Goal: Task Accomplishment & Management: Manage account settings

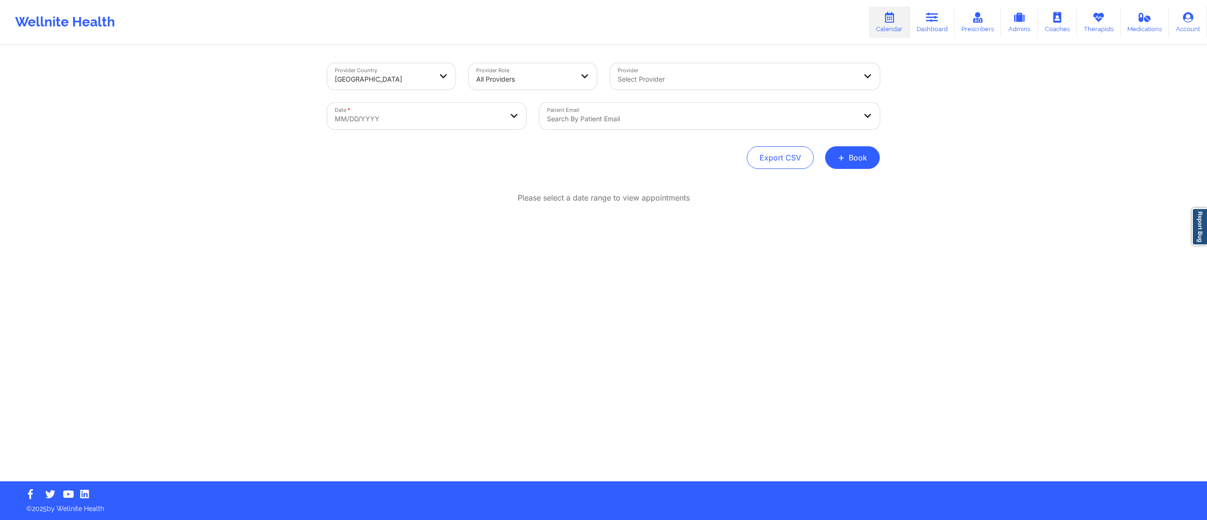
click at [585, 112] on div "Search by patient email" at bounding box center [698, 116] width 318 height 26
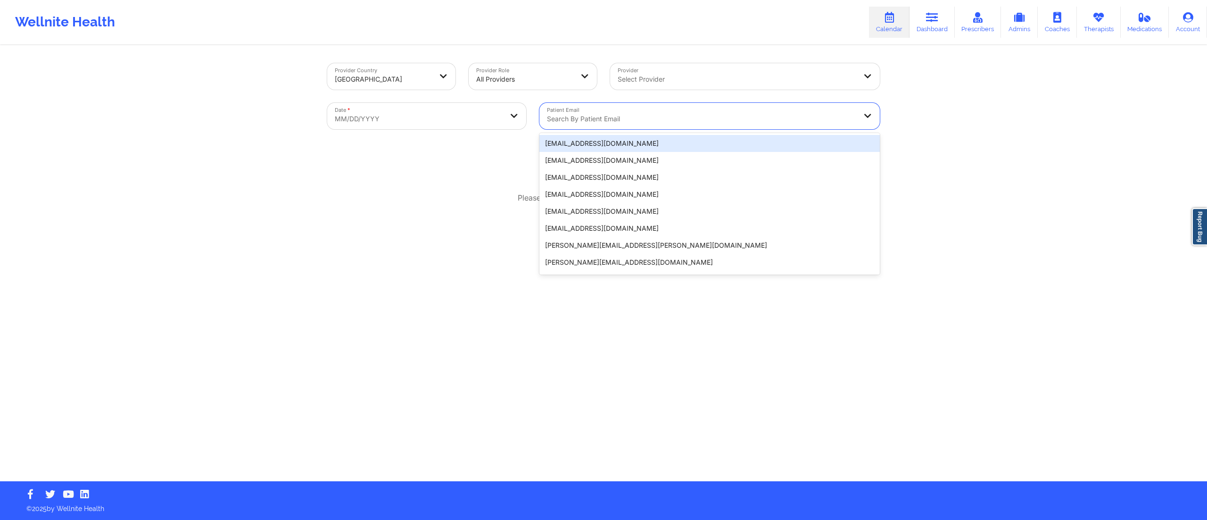
paste input "miguelhma2@gmail.com"
type input "miguelhma2@gmail.com"
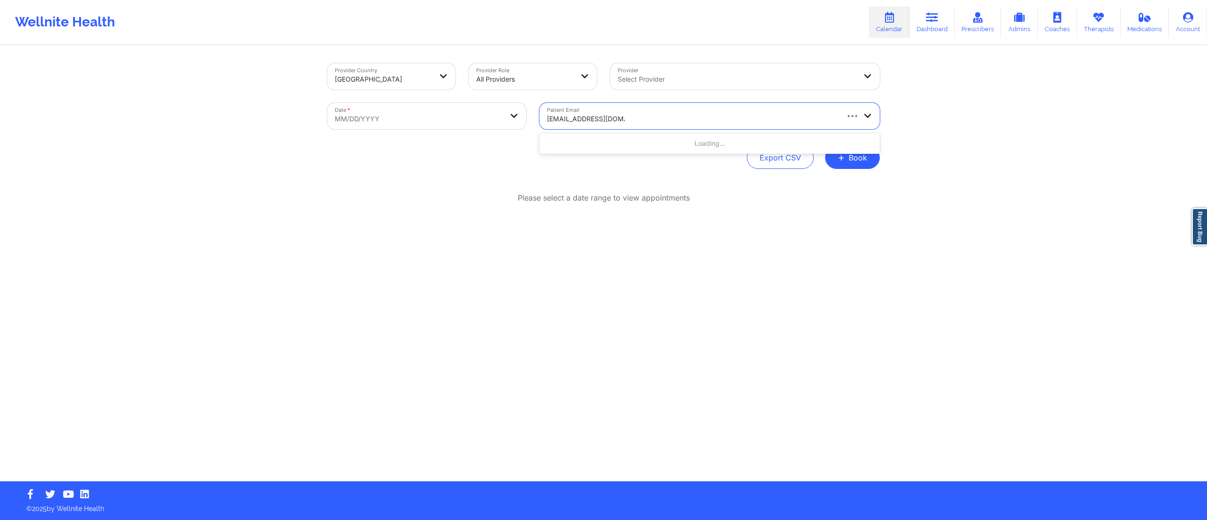
click at [613, 145] on div "Loading..." at bounding box center [709, 143] width 340 height 17
click at [666, 118] on div at bounding box center [701, 118] width 309 height 11
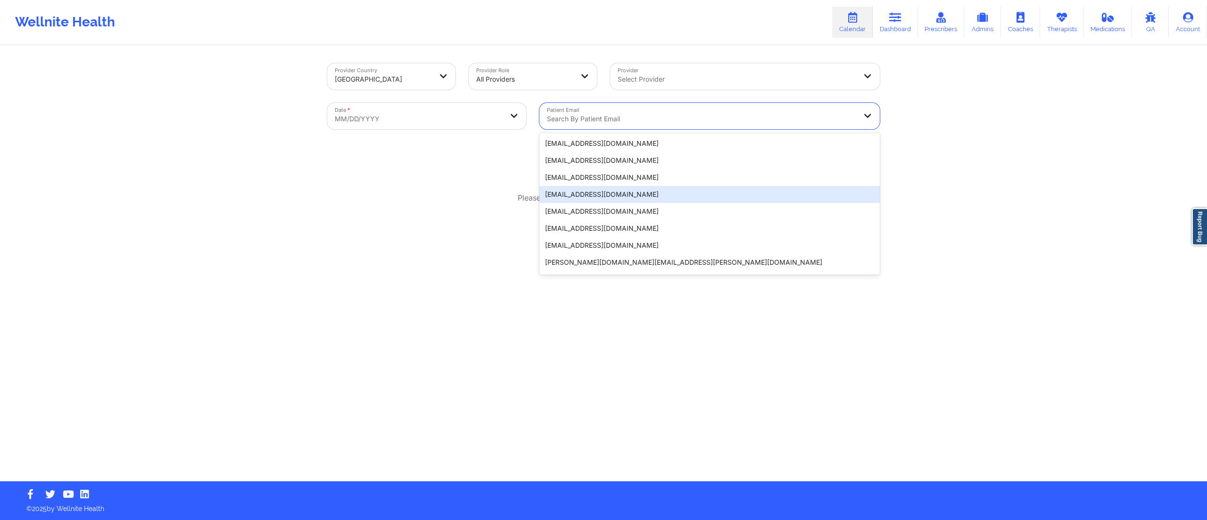
click at [410, 122] on body "Wellnite Health Calendar Dashboard Prescribers Admins Coaches Therapists Medica…" at bounding box center [603, 260] width 1207 height 520
select select "2025-8"
select select "2025-9"
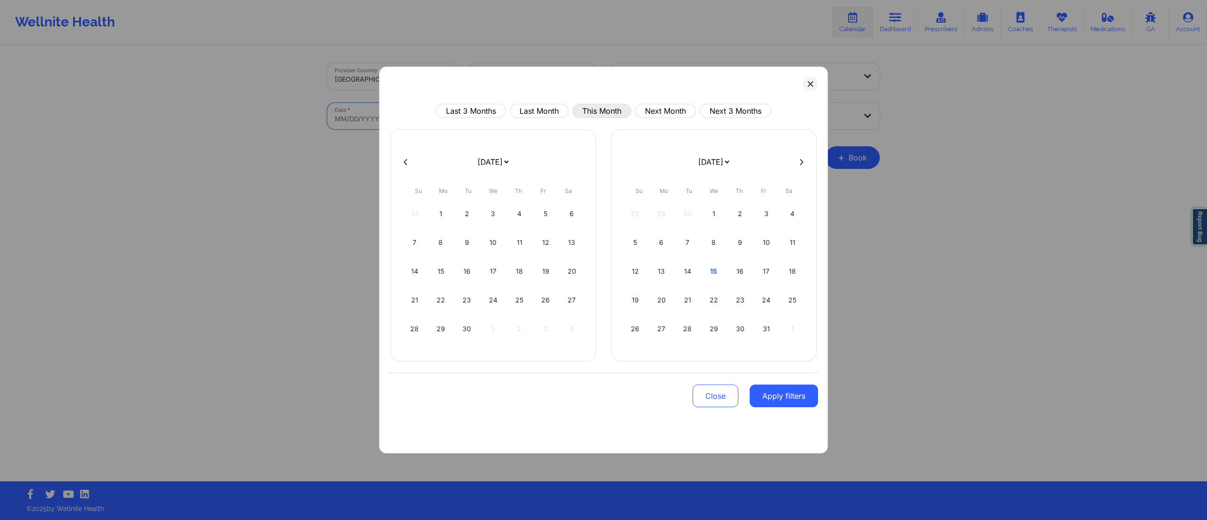
click at [593, 108] on button "This Month" at bounding box center [601, 111] width 59 height 14
select select "2025-9"
select select "2025-10"
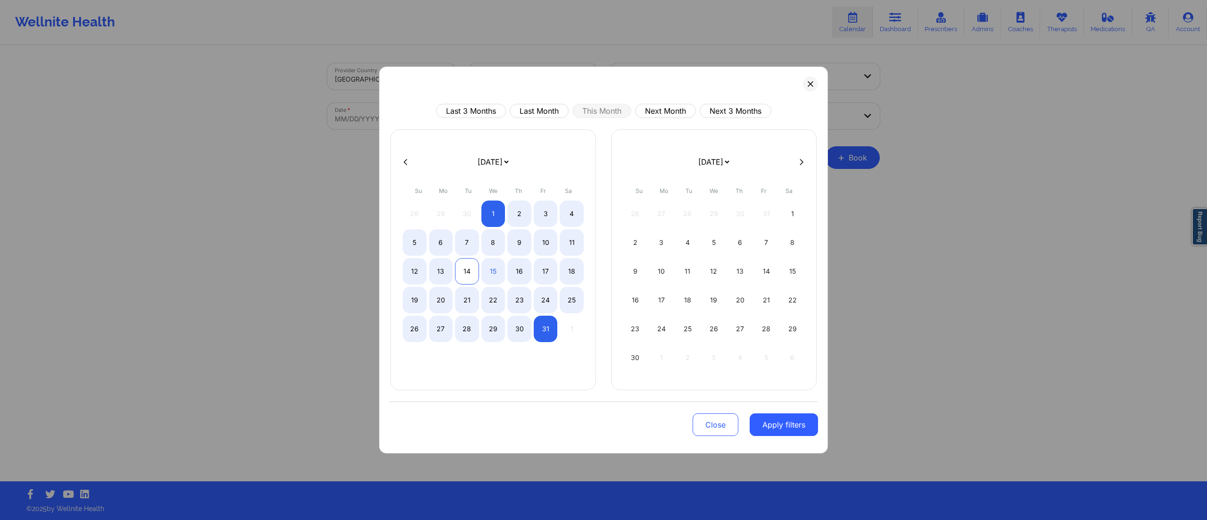
click at [462, 265] on div "14" at bounding box center [467, 271] width 24 height 26
select select "2025-9"
select select "2025-10"
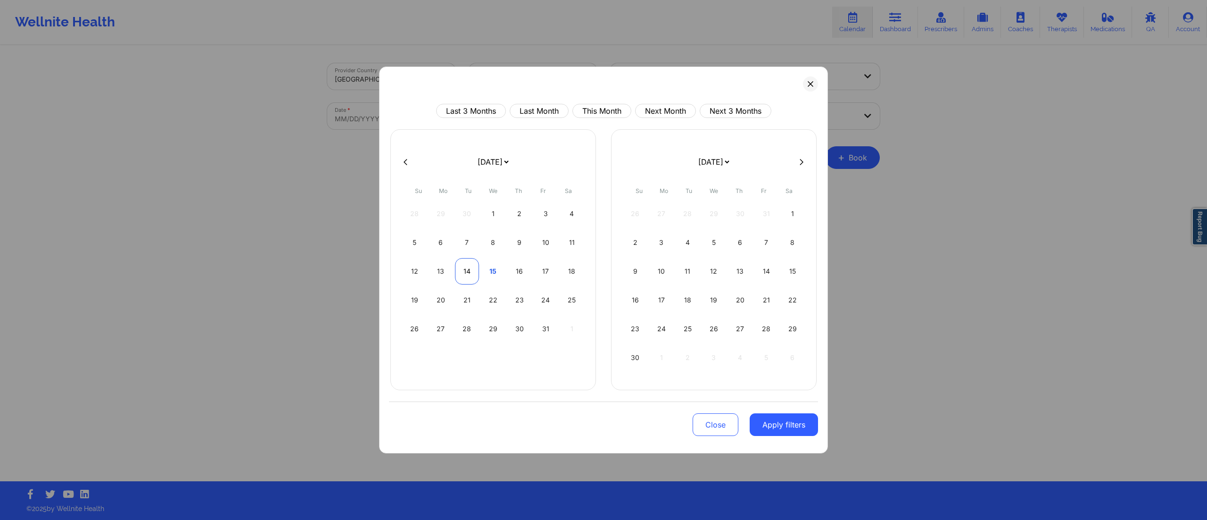
click at [462, 265] on div "14" at bounding box center [467, 271] width 24 height 26
select select "2025-9"
select select "2025-10"
click at [775, 418] on button "Apply filters" at bounding box center [784, 424] width 68 height 23
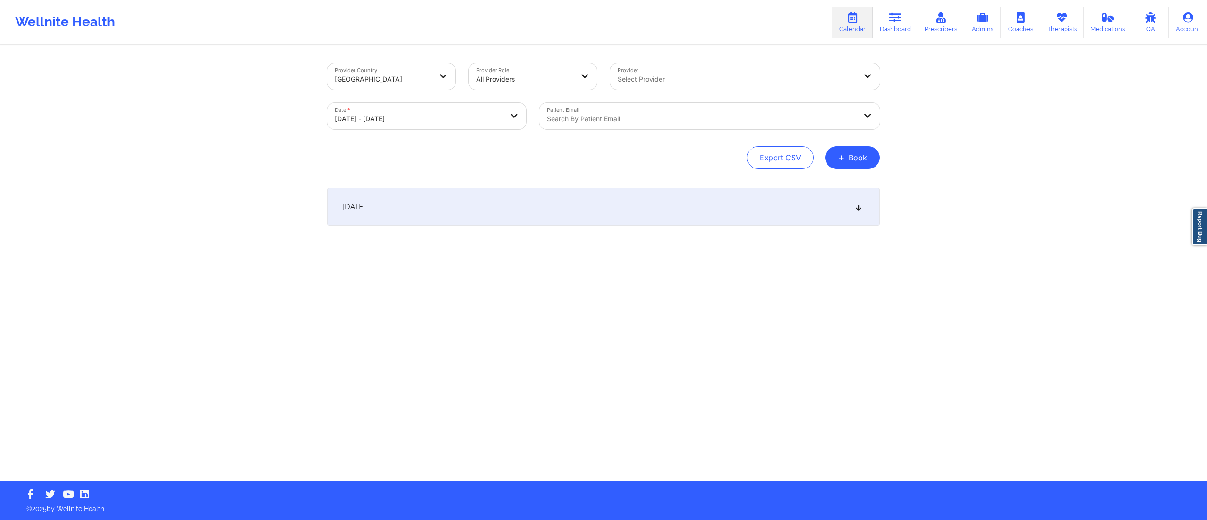
click at [649, 121] on div at bounding box center [701, 118] width 309 height 11
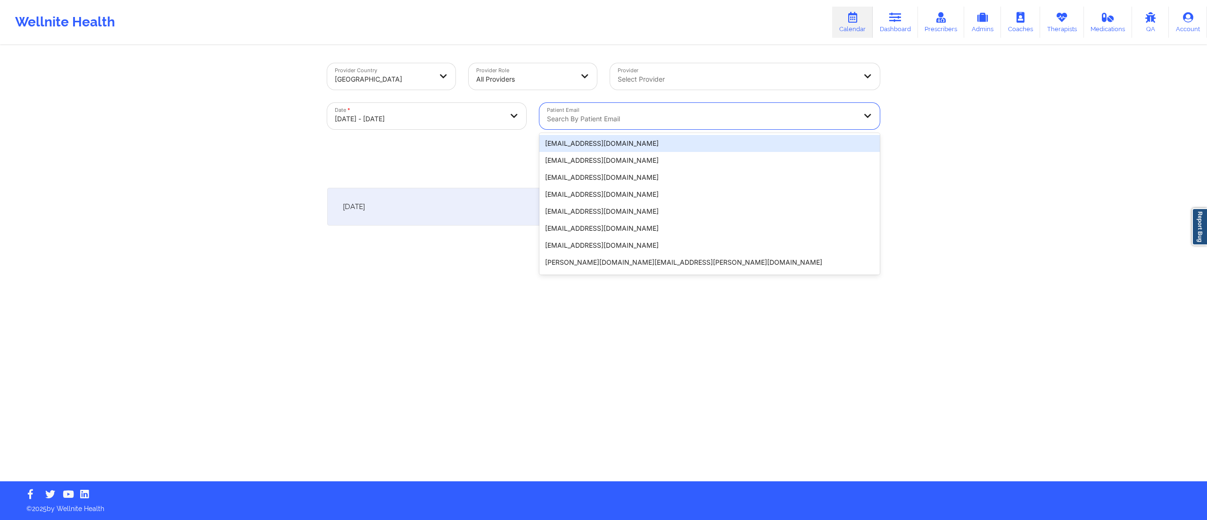
paste input "[EMAIL_ADDRESS][DOMAIN_NAME]"
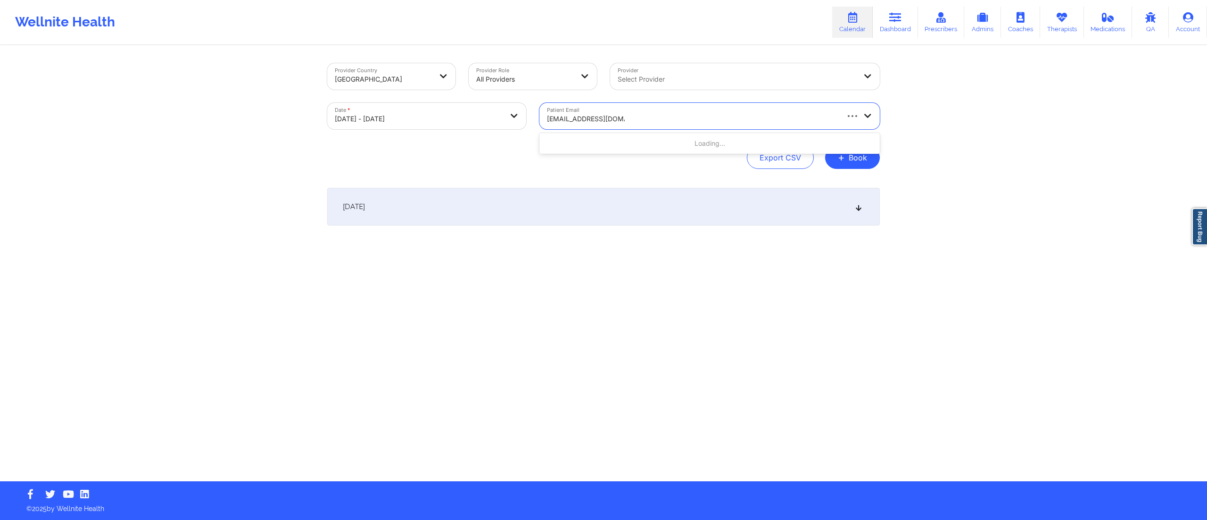
type input "[EMAIL_ADDRESS][DOMAIN_NAME]"
click at [471, 202] on div "[DATE]" at bounding box center [603, 207] width 553 height 38
click at [595, 124] on div at bounding box center [701, 118] width 309 height 11
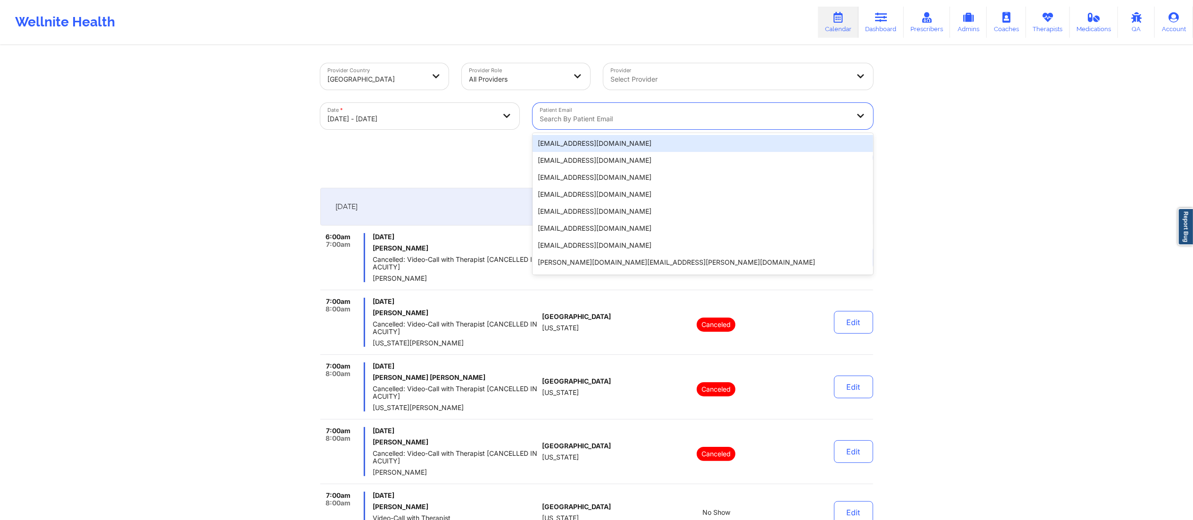
paste input "miguelhma2@gmail.com"
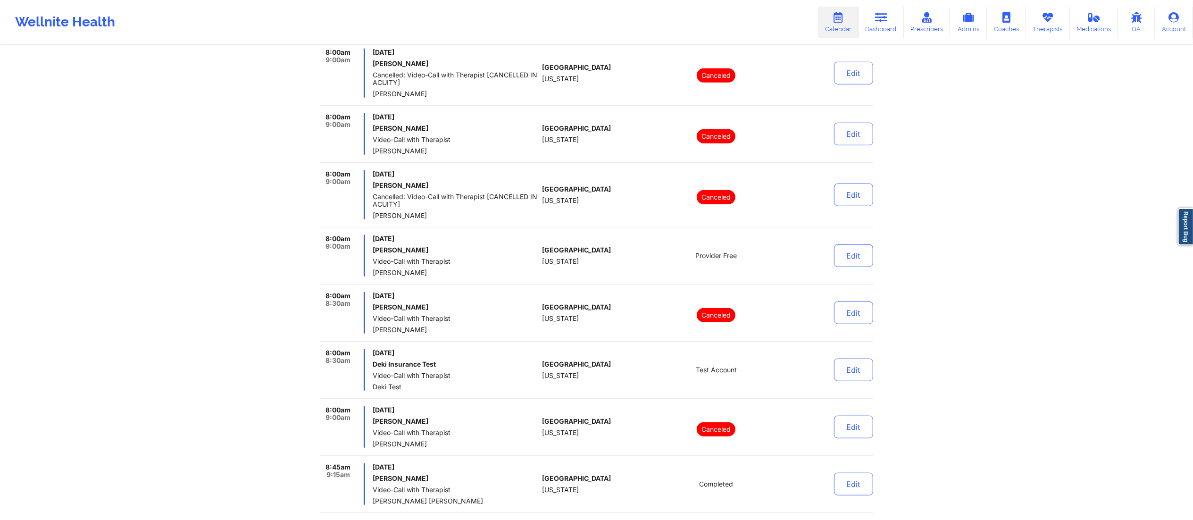
scroll to position [94, 0]
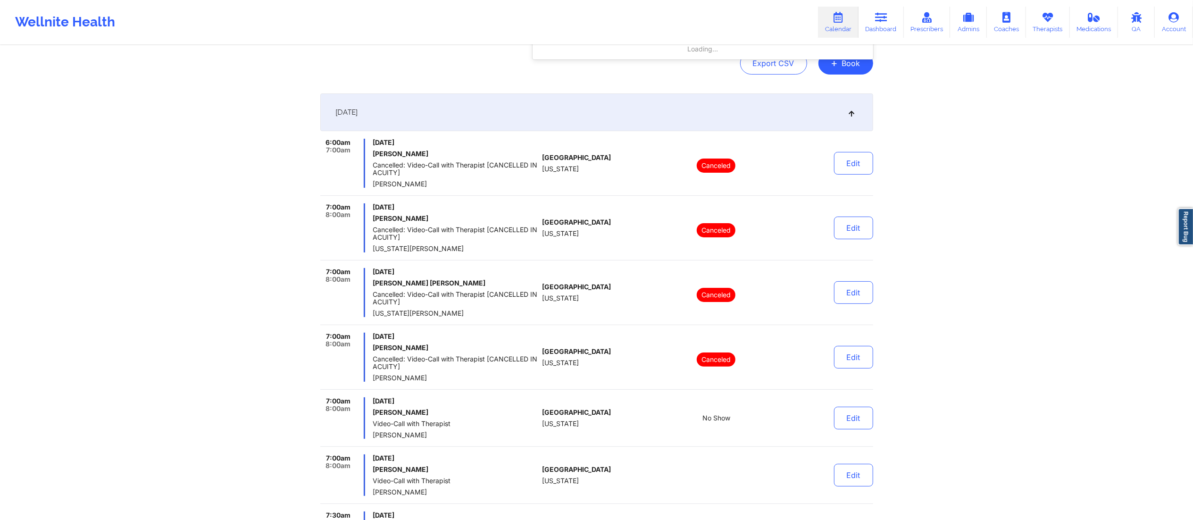
type input "miguelhma2@gmail.com"
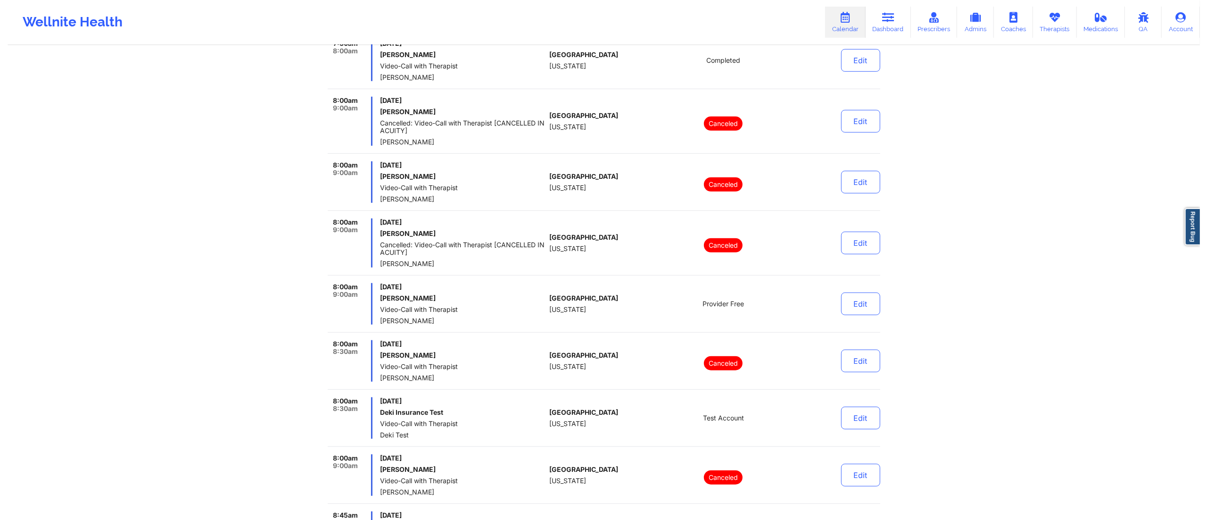
scroll to position [0, 0]
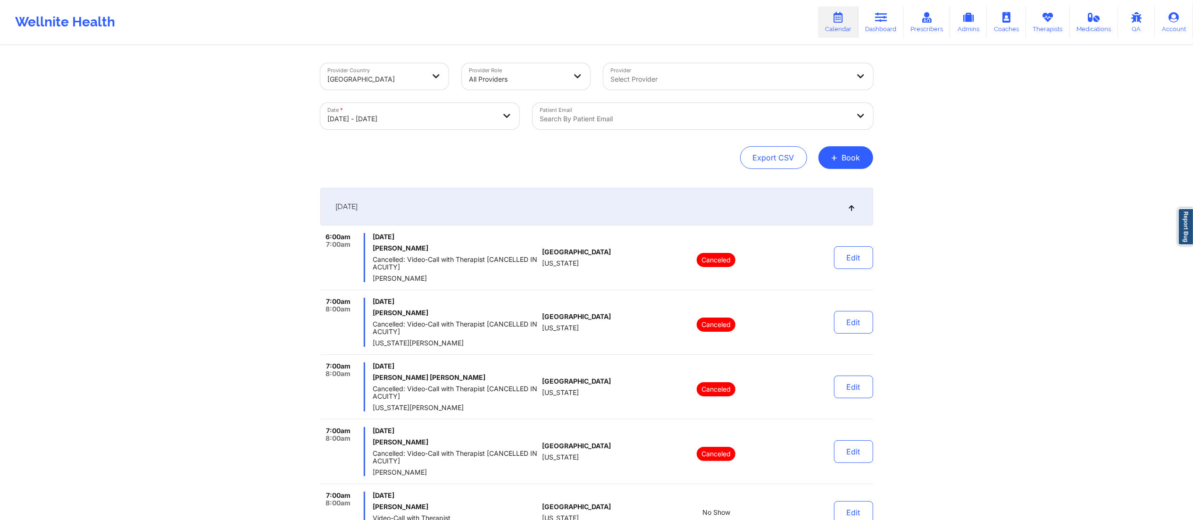
click at [433, 123] on body "Wellnite Health Calendar Dashboard Prescribers Admins Coaches Therapists Medica…" at bounding box center [596, 260] width 1193 height 520
select select "2025-9"
select select "2025-10"
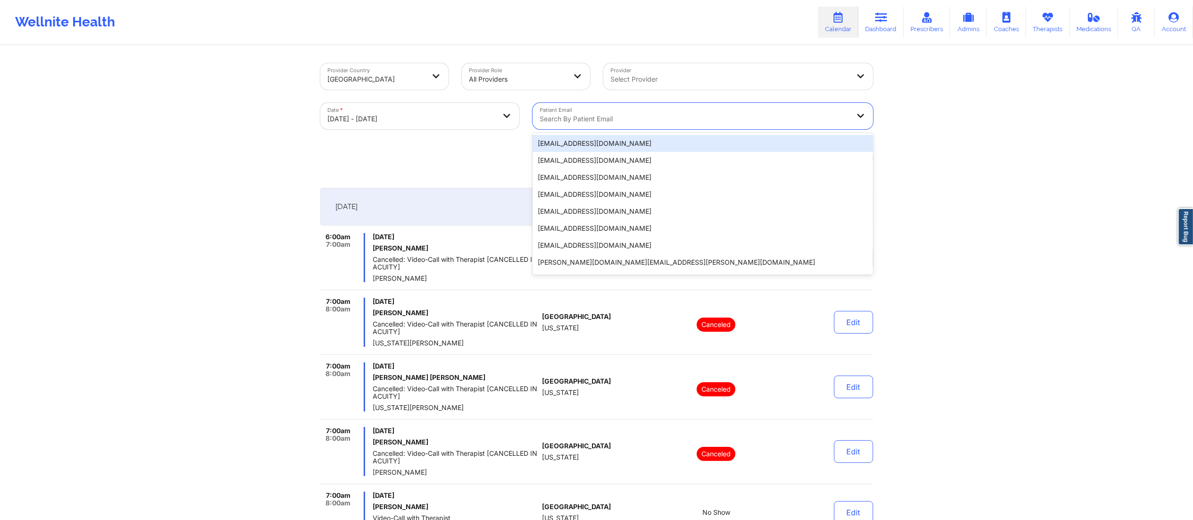
click at [636, 122] on div at bounding box center [694, 118] width 309 height 11
paste input "miguelhma2@gmail.com"
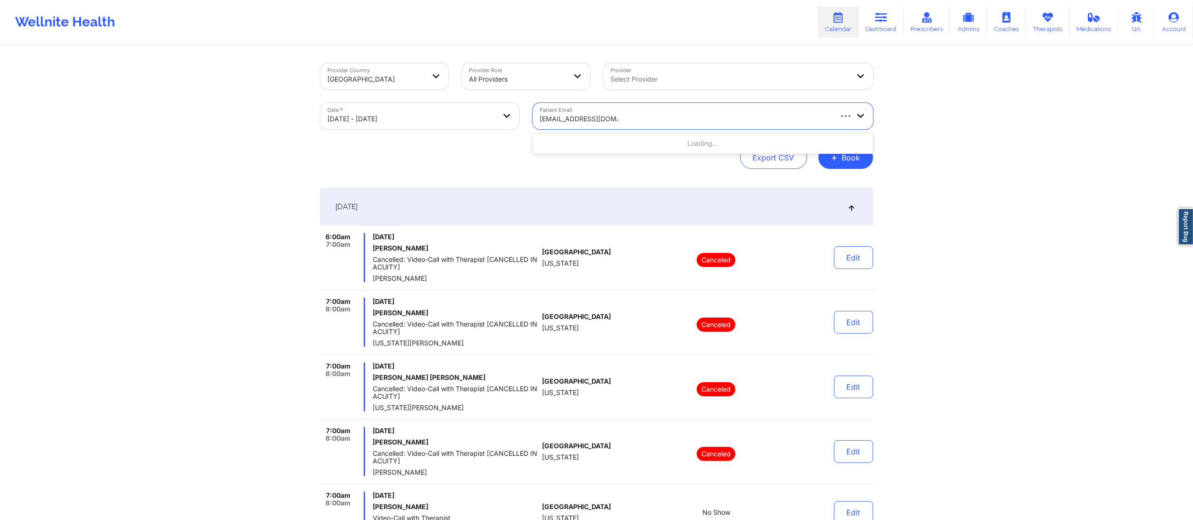
type input "miguelhma2@gmail.com"
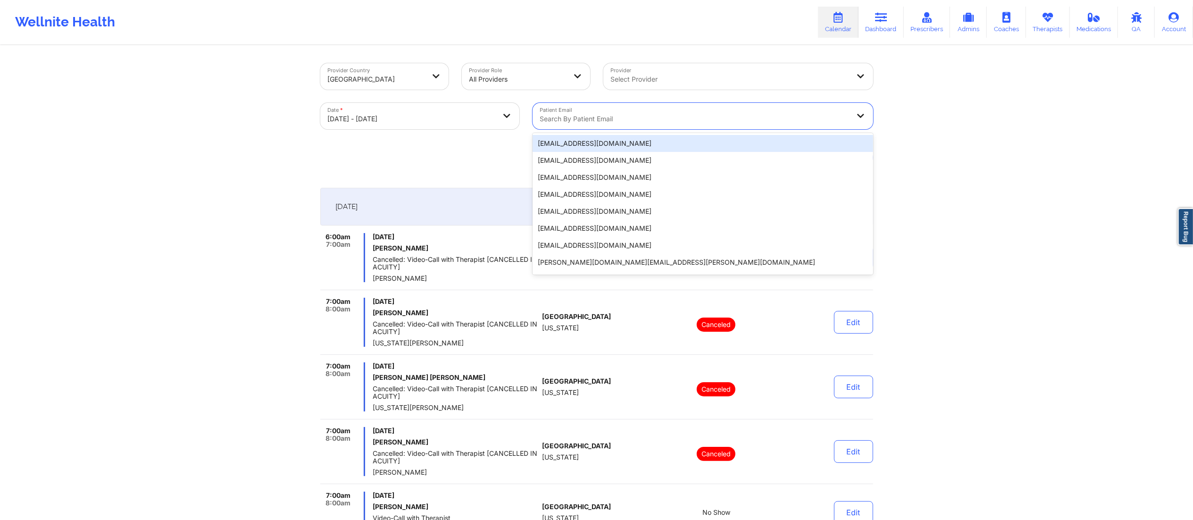
click at [605, 114] on div at bounding box center [694, 118] width 309 height 11
paste input "rakurang42@gmail.com"
type input "rakurang42@gmail.com"
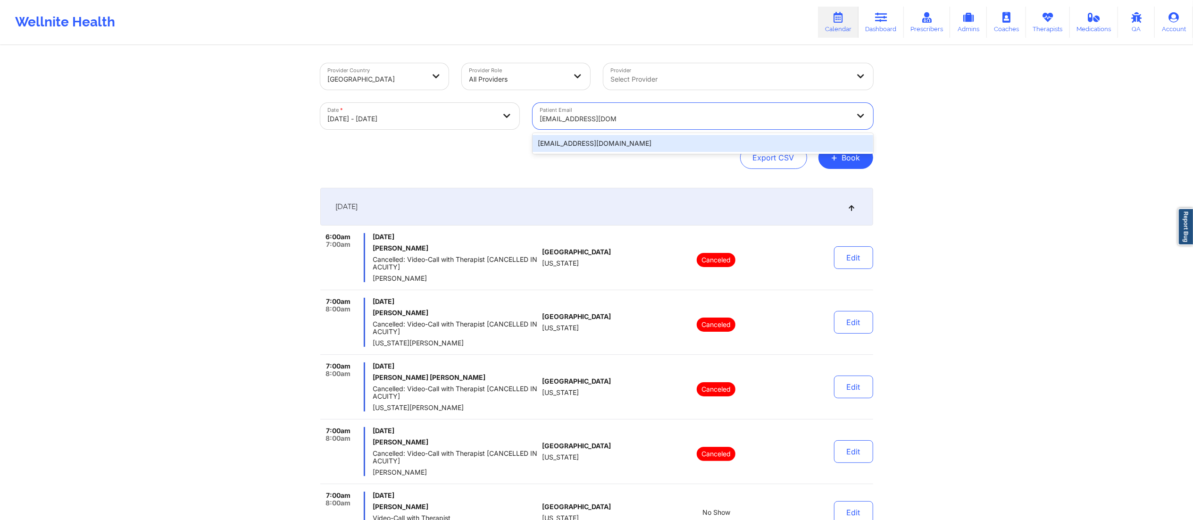
click at [609, 146] on div "rakurang42@gmail.com" at bounding box center [702, 143] width 340 height 17
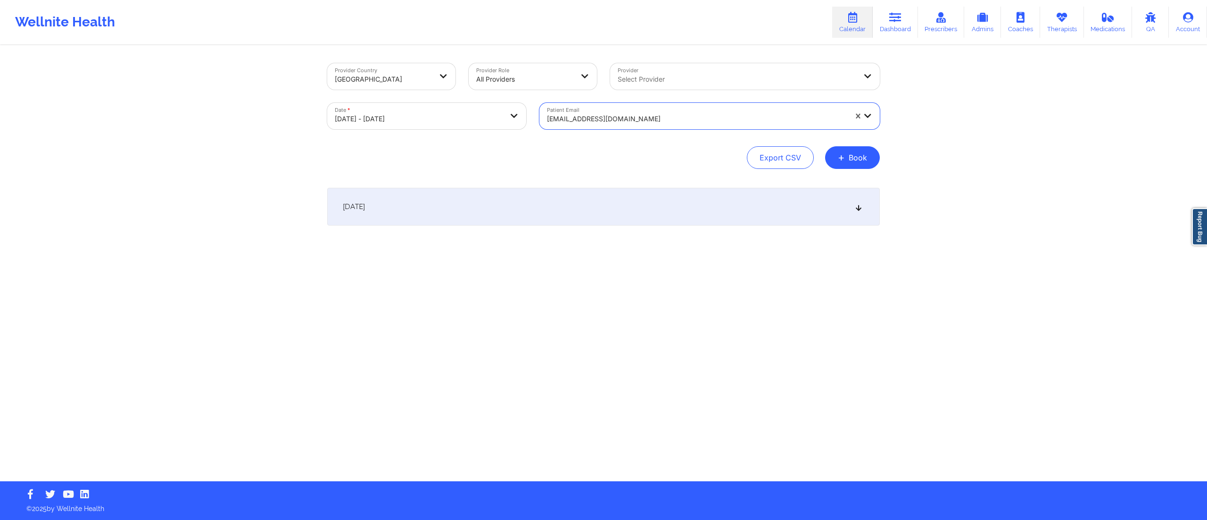
click at [603, 215] on div "[DATE]" at bounding box center [603, 207] width 553 height 38
click at [638, 121] on div at bounding box center [697, 118] width 300 height 11
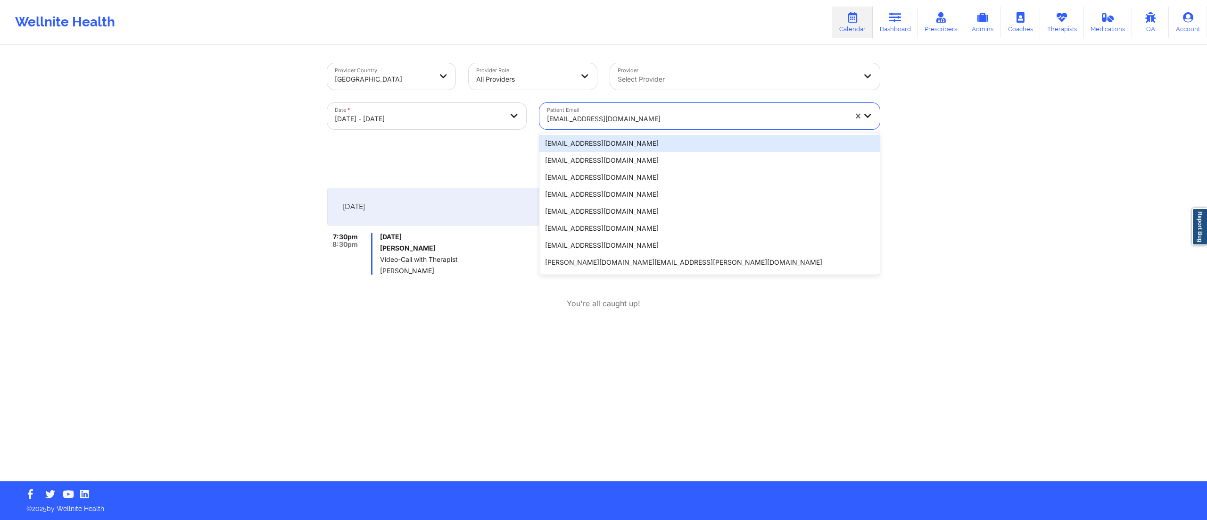
paste input "mpoole727@yahoo.com"
type input "mpoole727@yahoo.com"
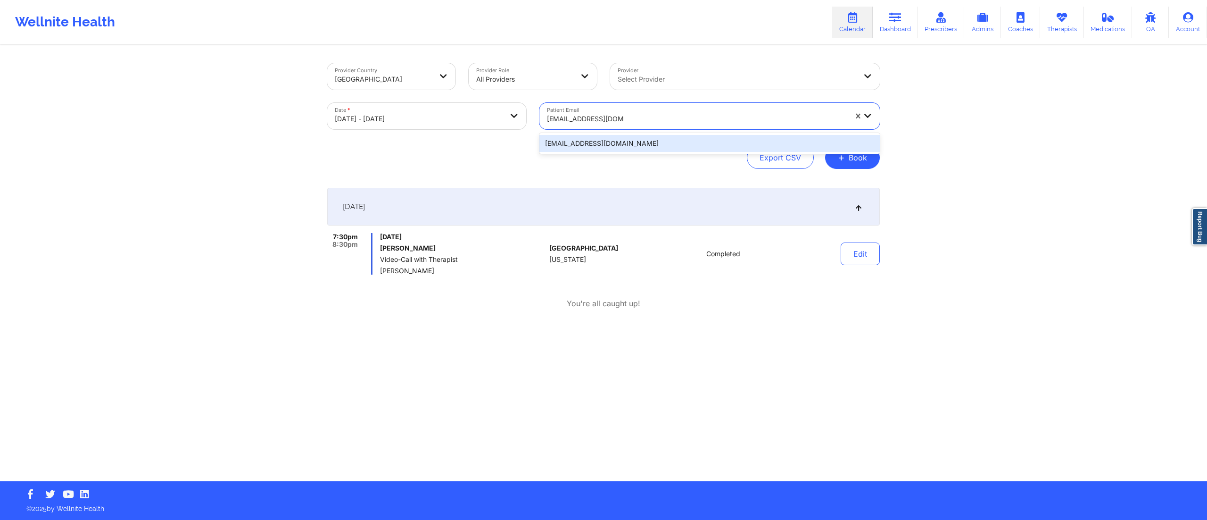
click at [622, 143] on div "mpoole727@yahoo.com" at bounding box center [709, 143] width 340 height 17
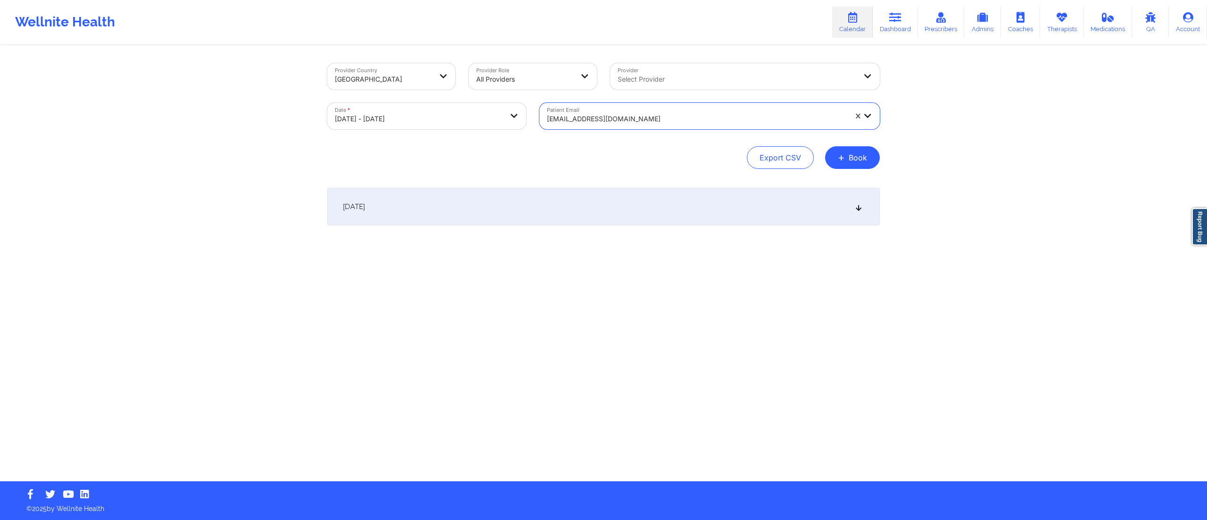
click at [580, 211] on div "[DATE]" at bounding box center [603, 207] width 553 height 38
click at [621, 124] on div at bounding box center [697, 118] width 300 height 11
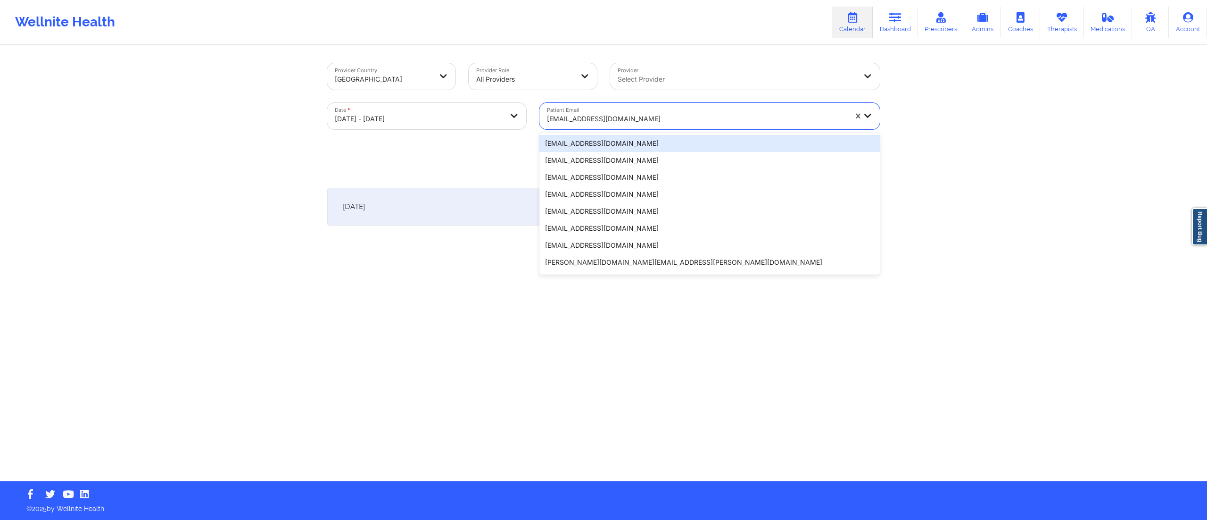
paste input "[EMAIL_ADDRESS][DOMAIN_NAME]"
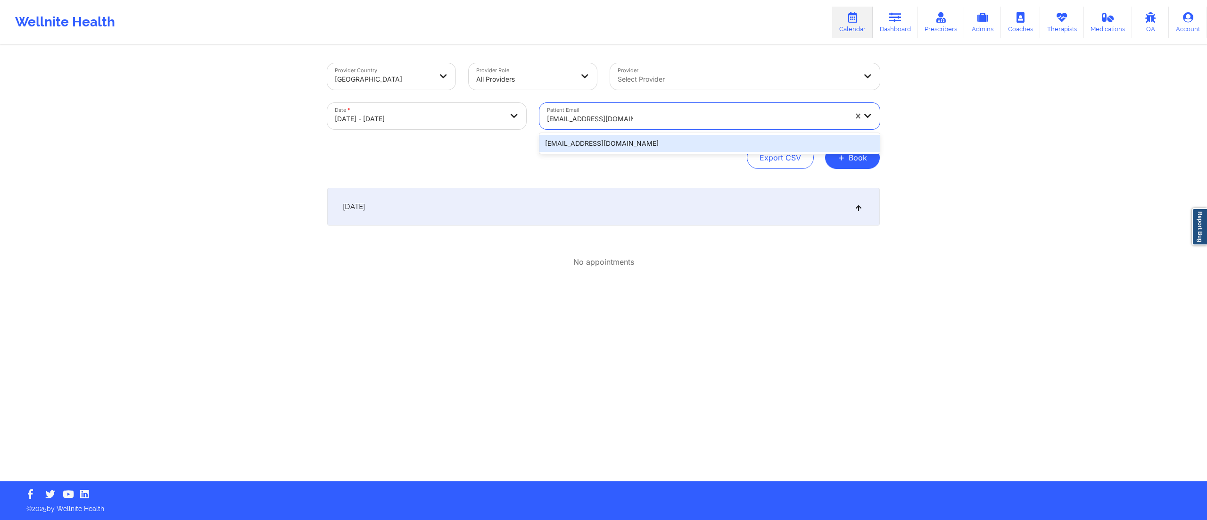
type input "[EMAIL_ADDRESS][DOMAIN_NAME]"
click at [431, 123] on body "Wellnite Health Calendar Dashboard Prescribers Admins Coaches Therapists Medica…" at bounding box center [603, 260] width 1207 height 520
select select "2025-9"
select select "2025-10"
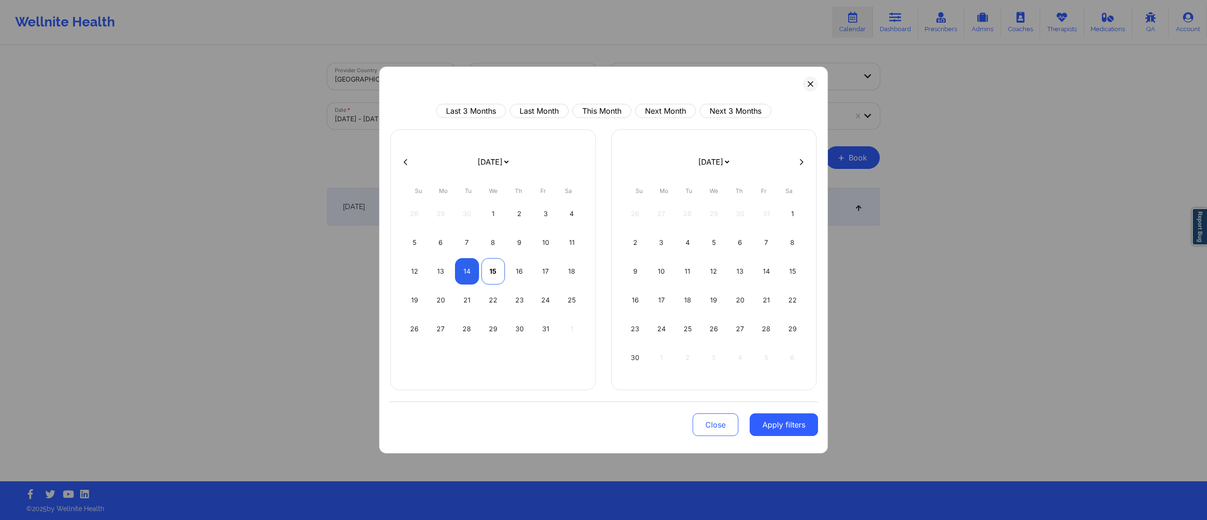
click at [493, 265] on div "15" at bounding box center [493, 271] width 24 height 26
select select "2025-9"
select select "2025-10"
drag, startPoint x: 491, startPoint y: 273, endPoint x: 495, endPoint y: 277, distance: 5.7
click at [491, 274] on div "15" at bounding box center [493, 271] width 24 height 26
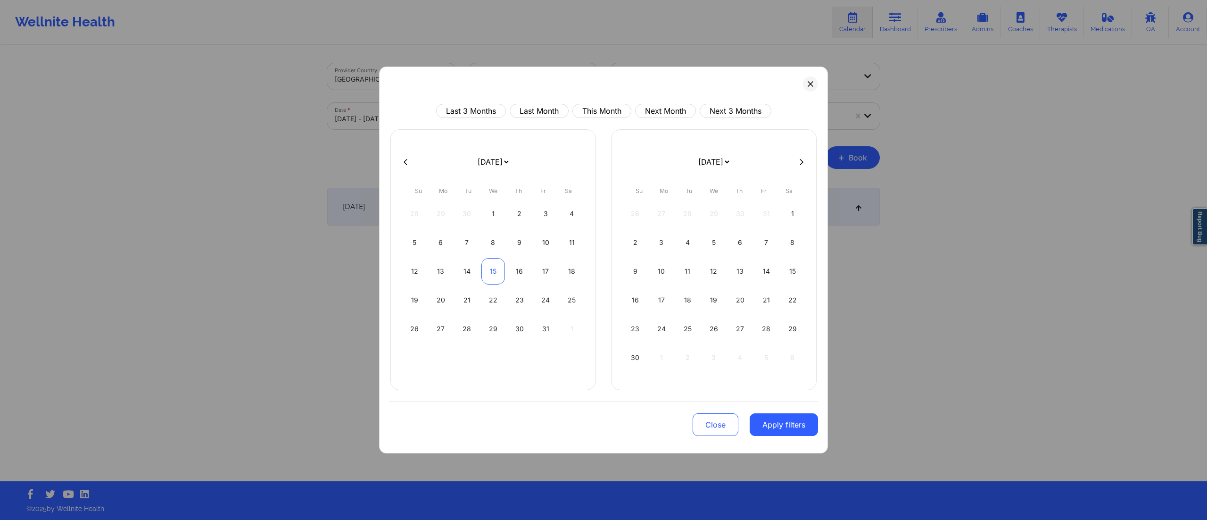
select select "2025-9"
select select "2025-10"
click at [787, 423] on button "Apply filters" at bounding box center [784, 424] width 68 height 23
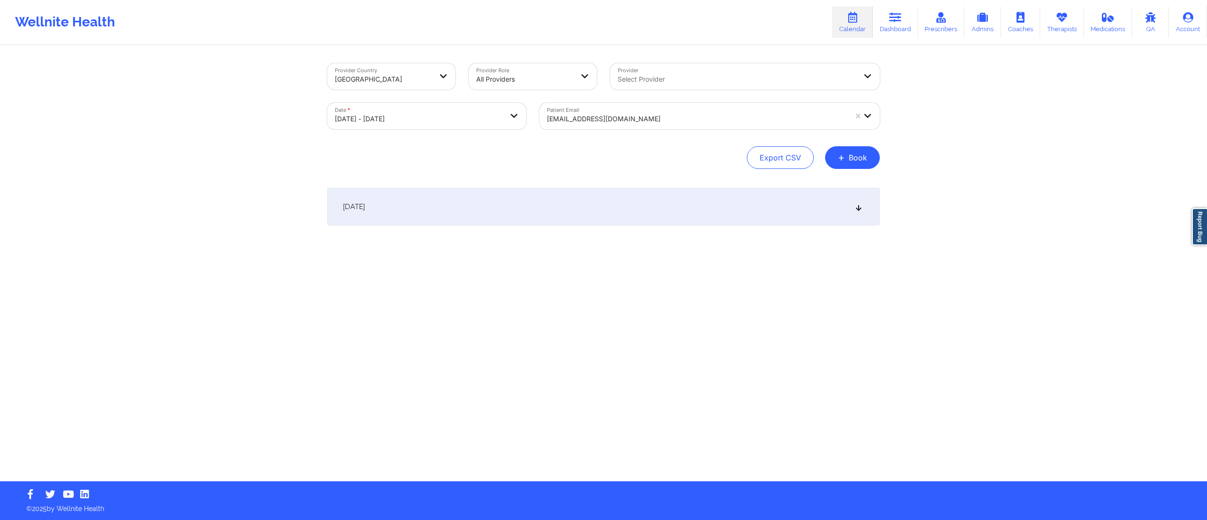
click at [581, 116] on div at bounding box center [697, 118] width 300 height 11
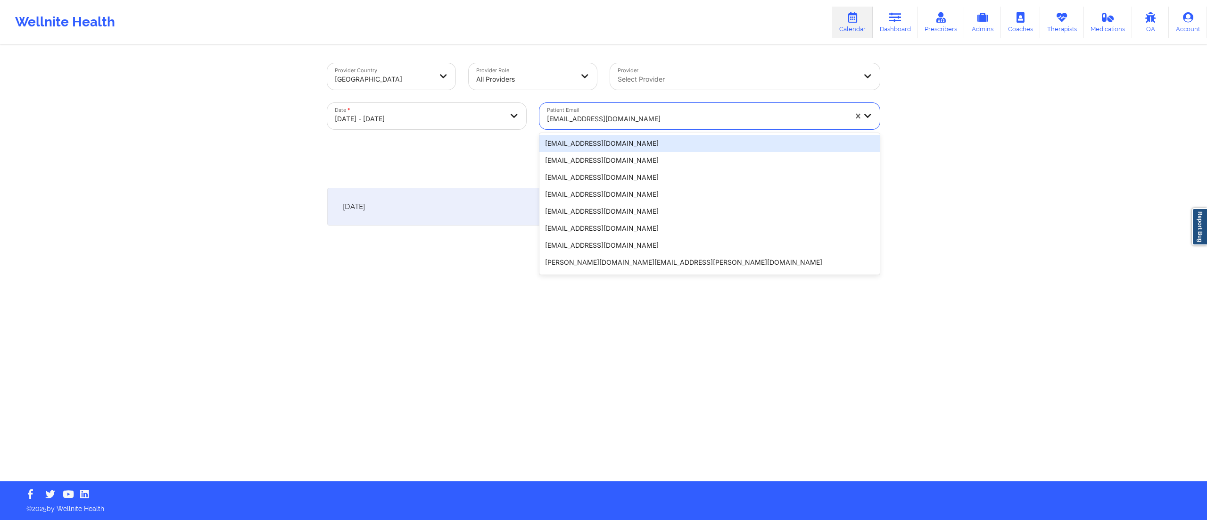
paste input "[EMAIL_ADDRESS][DOMAIN_NAME]"
type input "[EMAIL_ADDRESS][DOMAIN_NAME]"
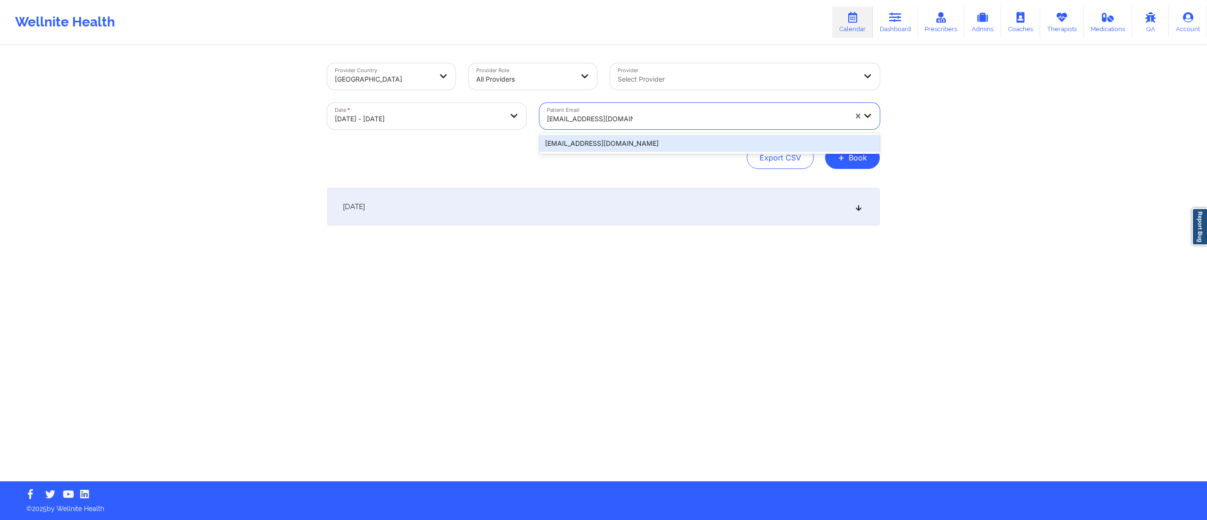
click at [599, 143] on div "[EMAIL_ADDRESS][DOMAIN_NAME]" at bounding box center [709, 143] width 340 height 17
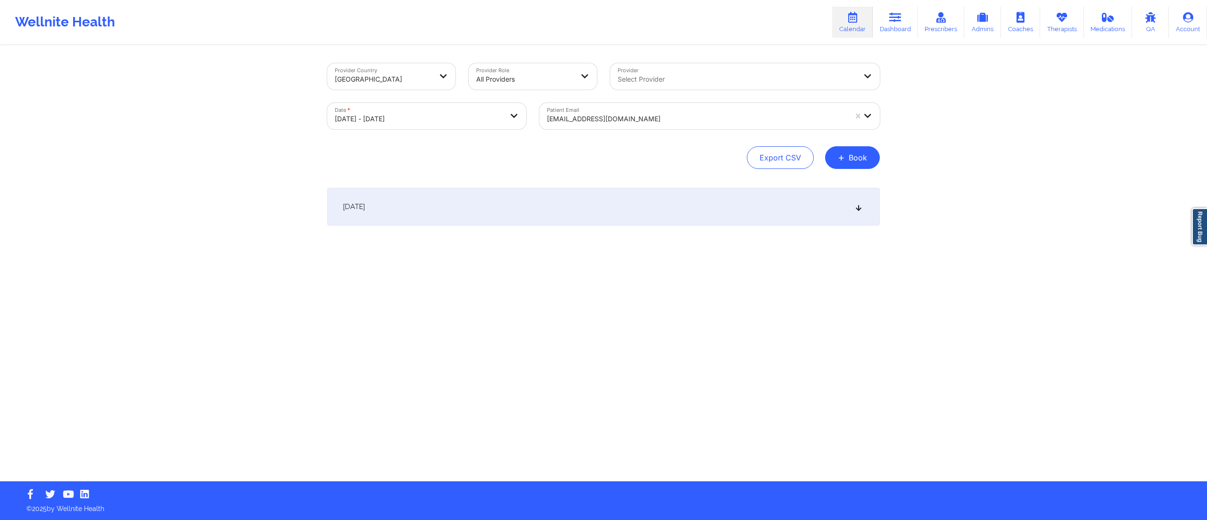
click at [572, 220] on div "[DATE]" at bounding box center [603, 207] width 553 height 38
click at [653, 118] on div at bounding box center [697, 118] width 300 height 11
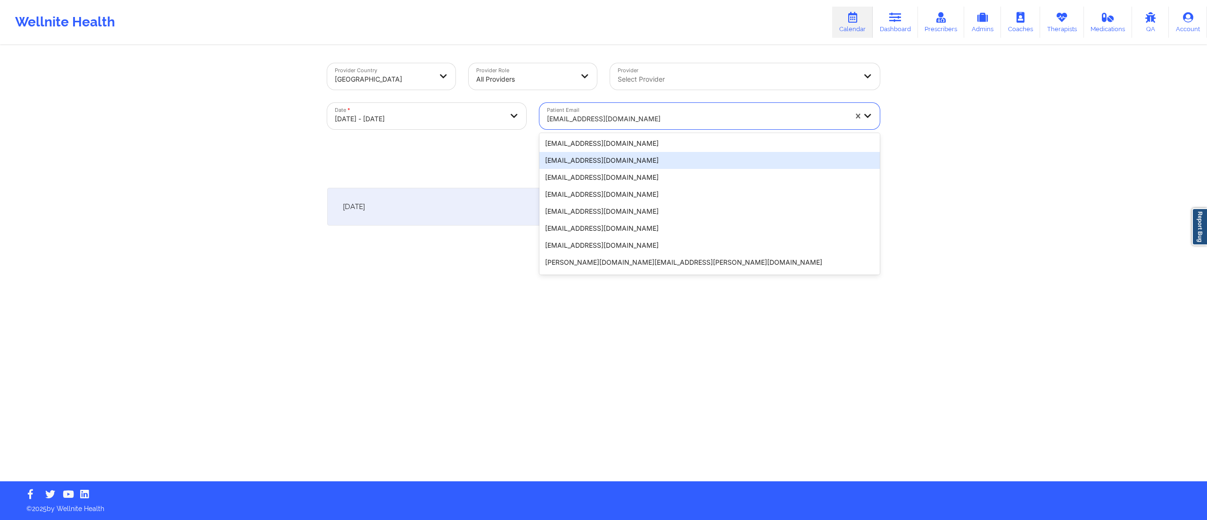
paste input "mpoole727@yahoo.com"
type input "mpoole727@yahoo.com"
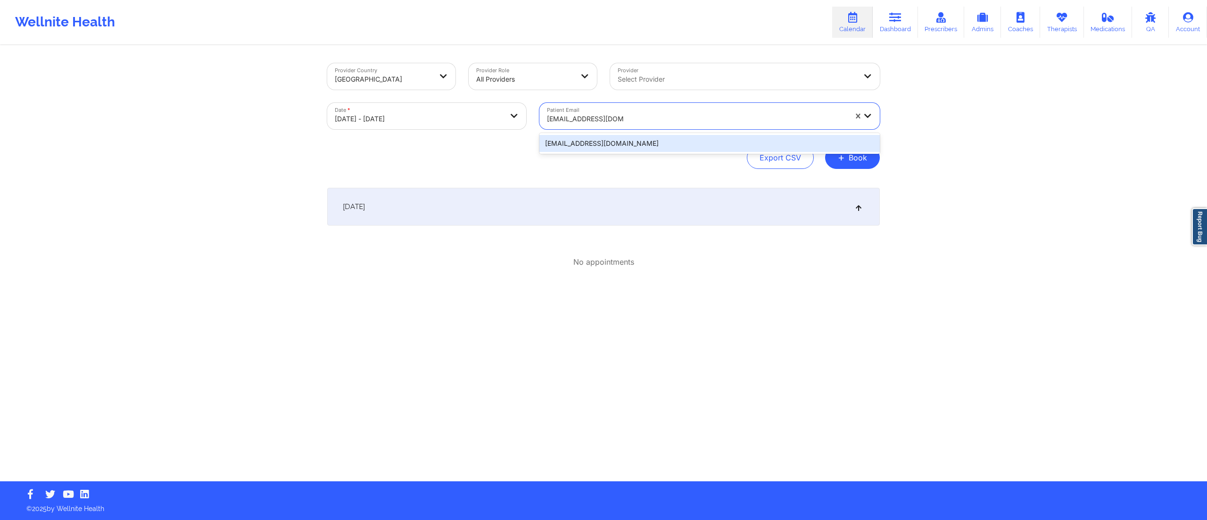
click at [621, 146] on div "mpoole727@yahoo.com" at bounding box center [709, 143] width 340 height 17
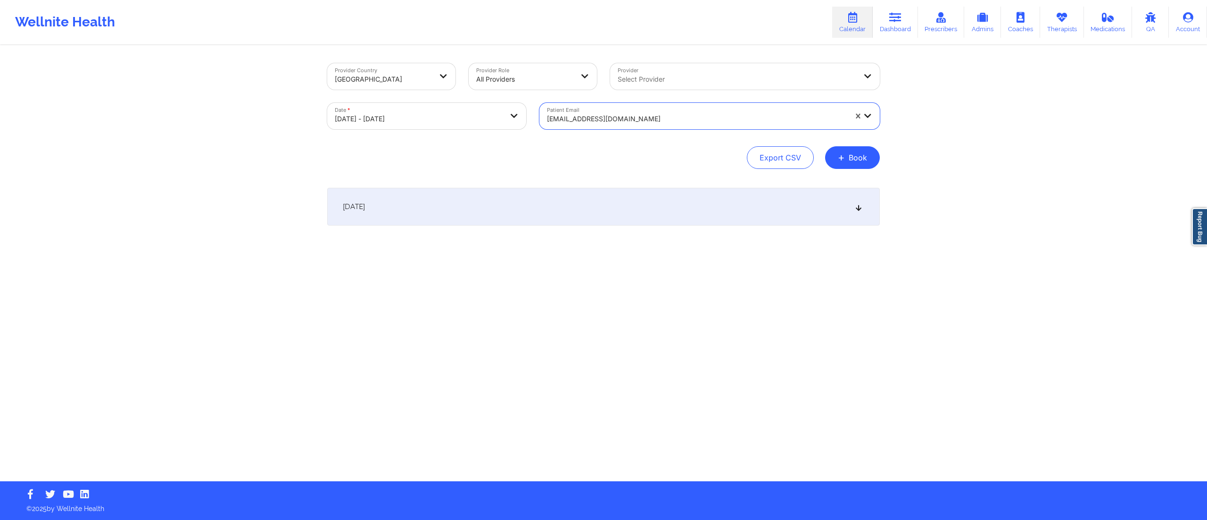
click at [571, 219] on div "[DATE]" at bounding box center [603, 207] width 553 height 38
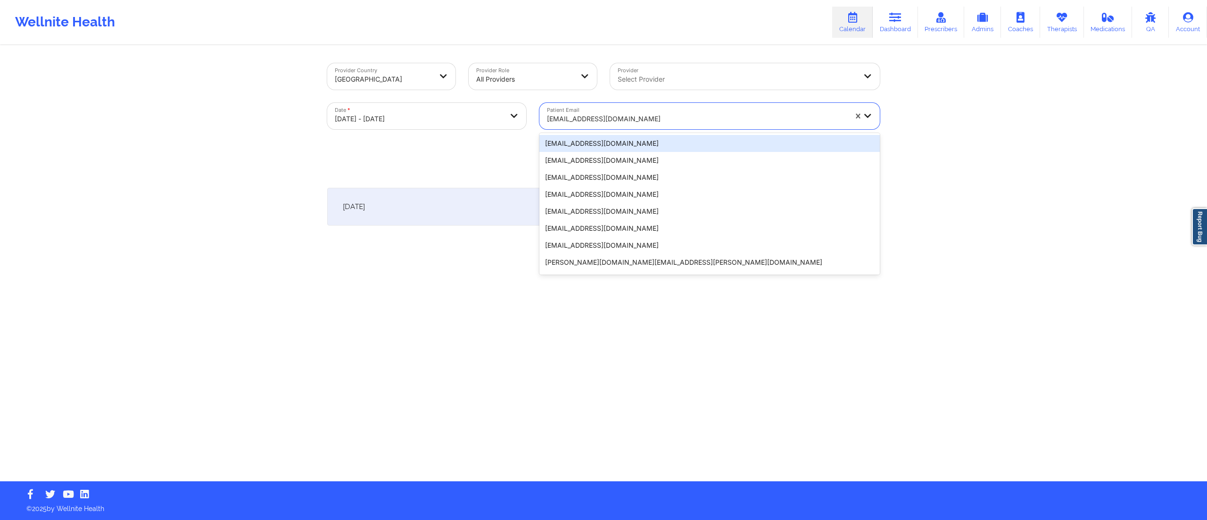
click at [619, 117] on div at bounding box center [697, 118] width 300 height 11
paste input "rudsonfrancois@gmail.com"
type input "rudsonfrancois@gmail.com"
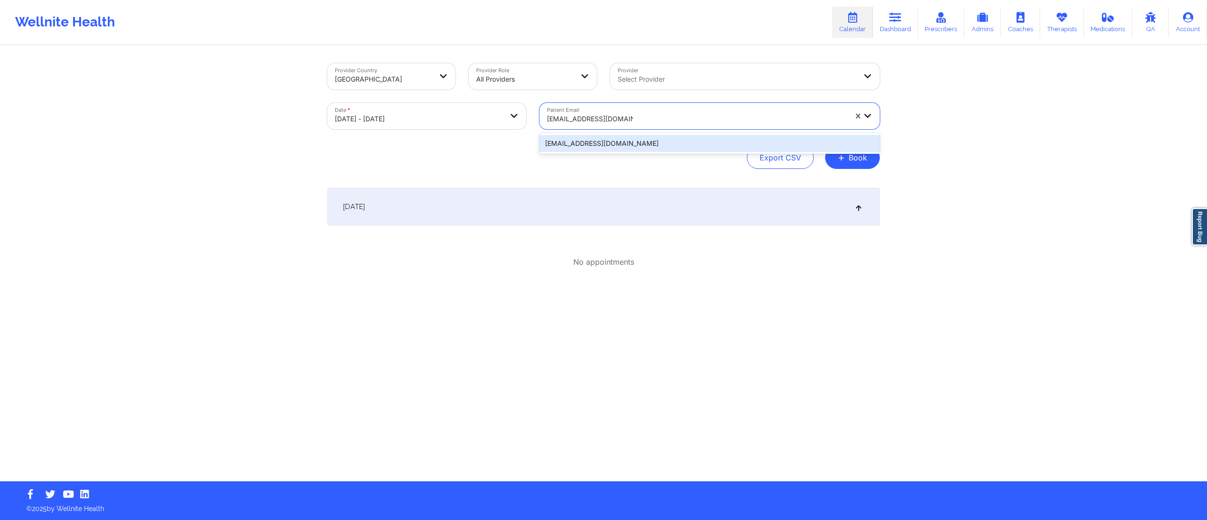
click at [594, 143] on div "rudsonfrancois@gmail.com" at bounding box center [709, 143] width 340 height 17
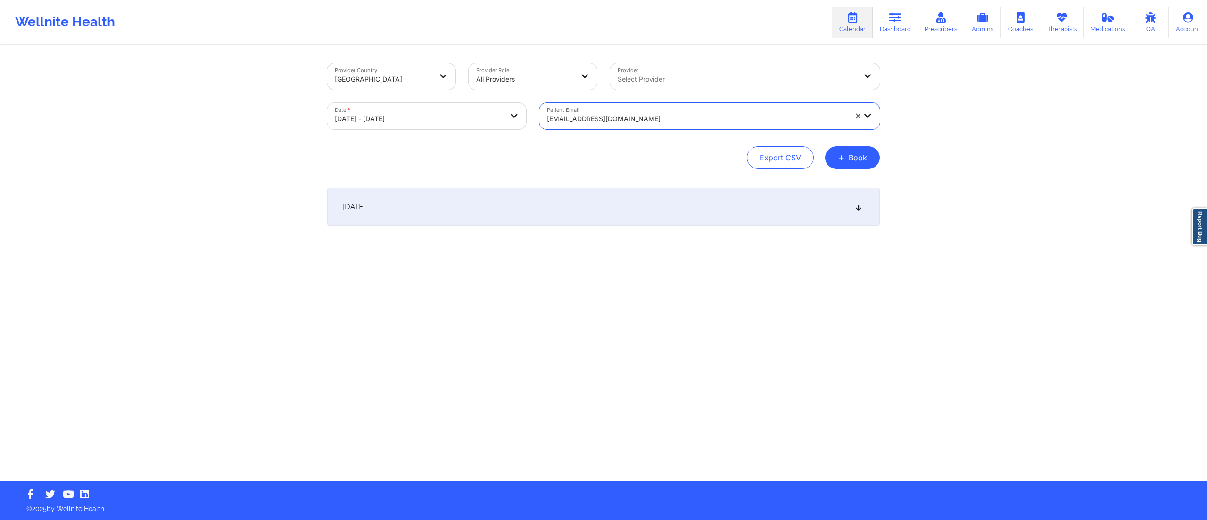
click at [575, 190] on div "[DATE]" at bounding box center [603, 207] width 553 height 38
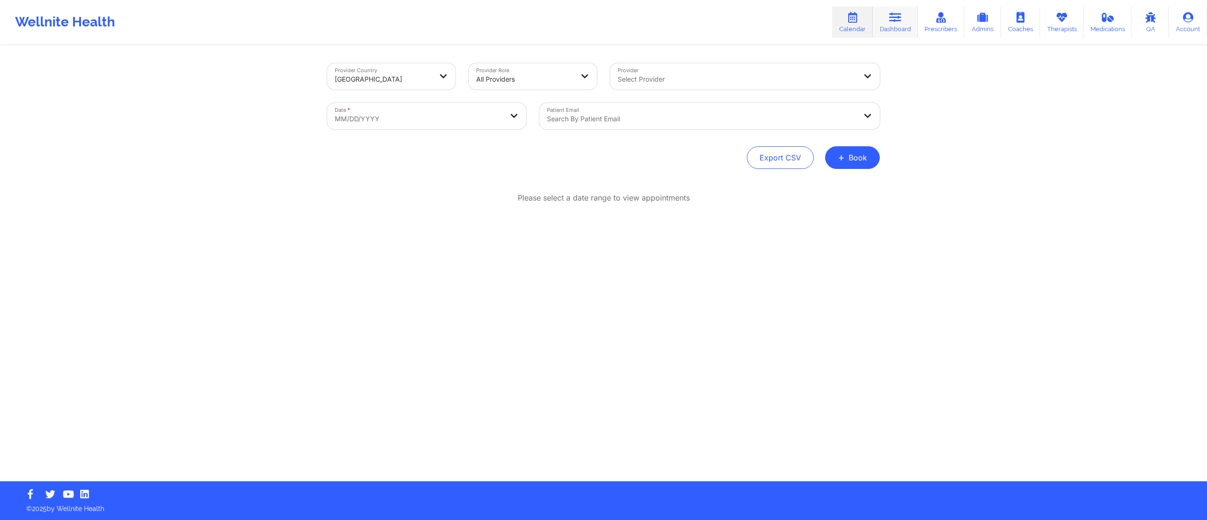
click at [889, 20] on link "Dashboard" at bounding box center [895, 22] width 45 height 31
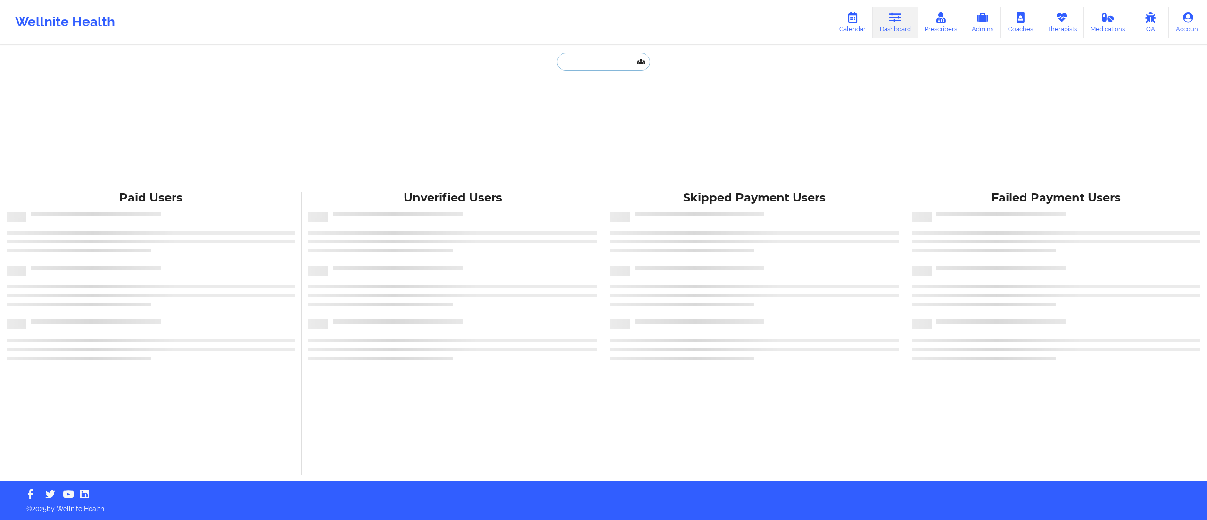
click at [586, 58] on input "text" at bounding box center [603, 62] width 93 height 18
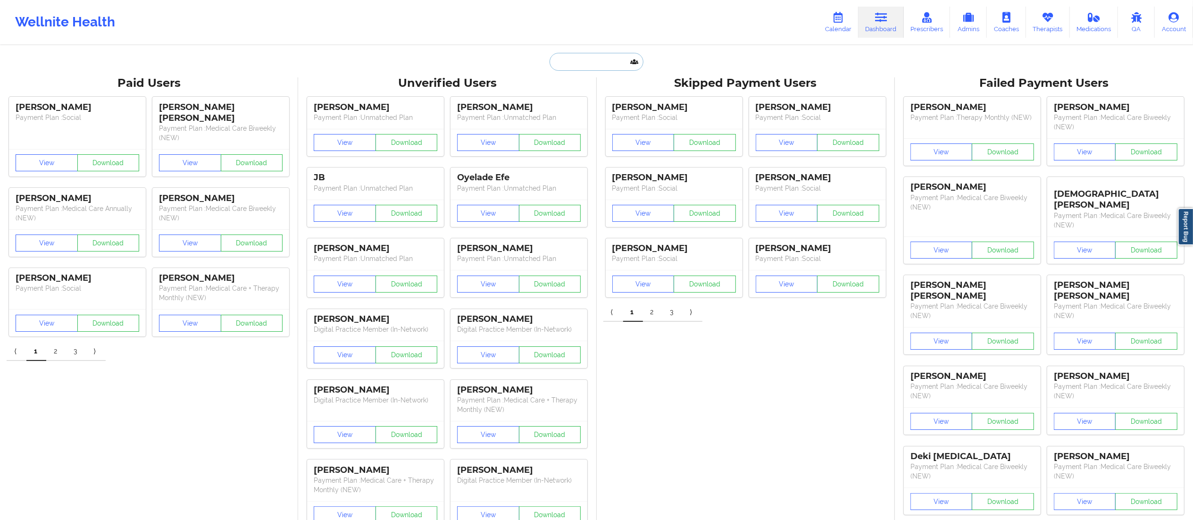
paste input "MONICA POOLE"
type input "MONICA POOLE"
click at [583, 102] on div "Monica poole - mpoole727@yahoo.com" at bounding box center [619, 102] width 126 height 17
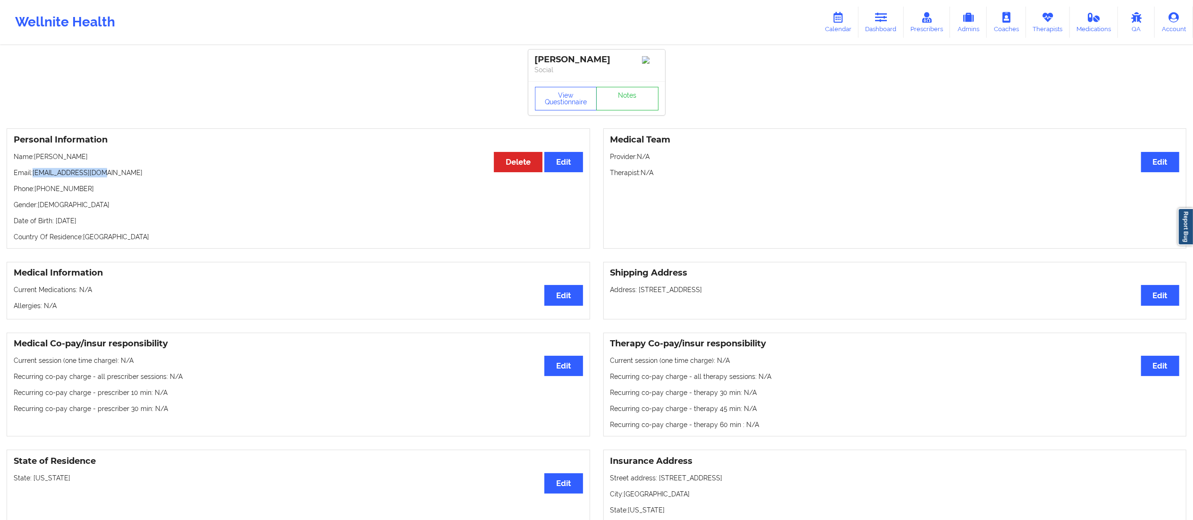
drag, startPoint x: 34, startPoint y: 175, endPoint x: 174, endPoint y: 177, distance: 140.1
click at [174, 177] on p "Email: mpoole727@yahoo.com" at bounding box center [298, 172] width 569 height 9
copy p "[EMAIL_ADDRESS][DOMAIN_NAME]"
click at [883, 17] on icon at bounding box center [881, 17] width 12 height 10
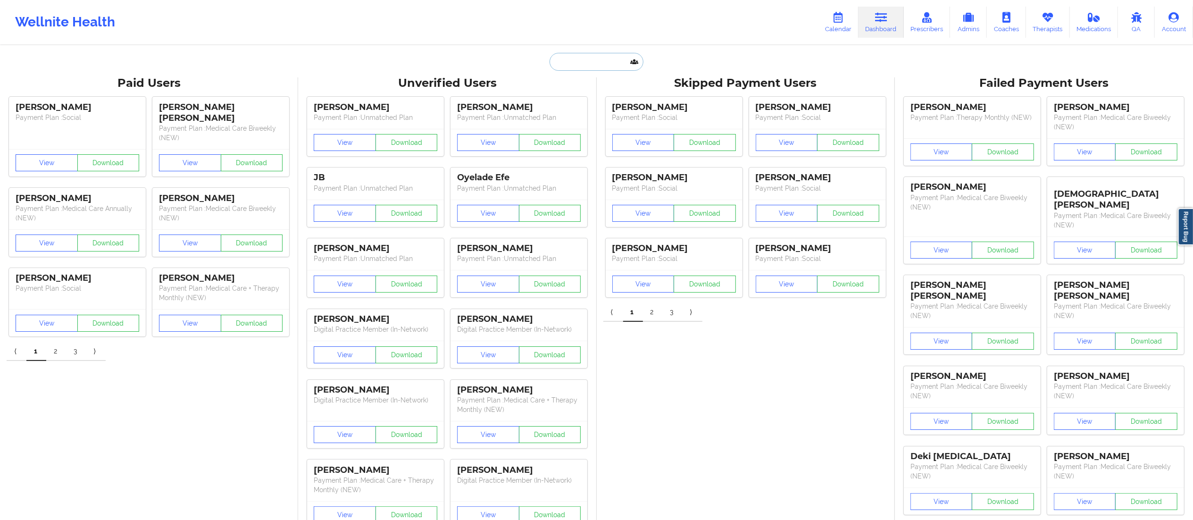
click at [569, 60] on input "text" at bounding box center [595, 62] width 93 height 18
paste input "RUDSON FRANCOIS"
type input "RUDSON FRANCOIS"
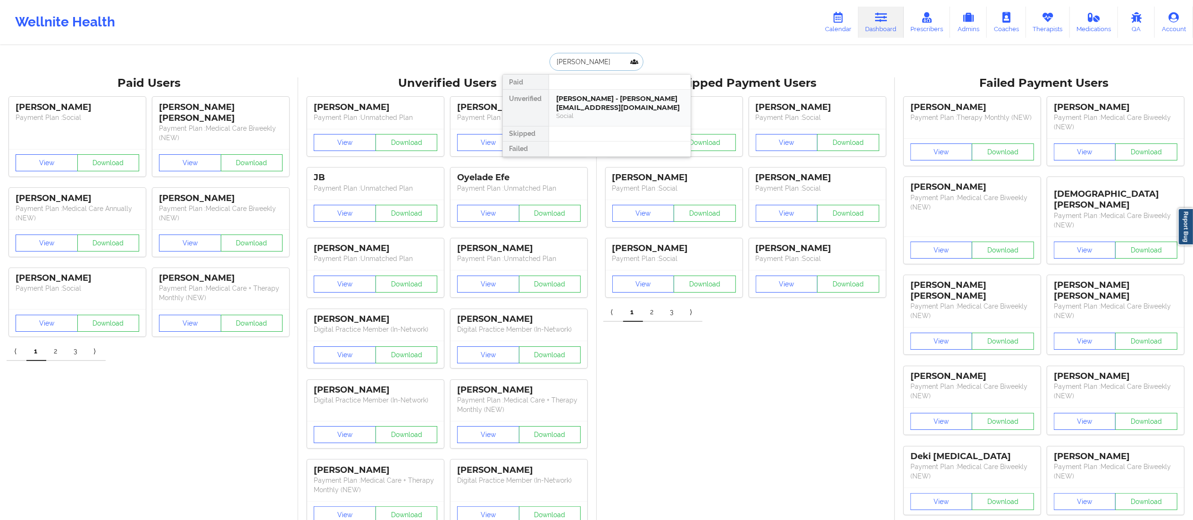
click at [590, 109] on div "Rudson Francois - rudsonfrancois@gmail.com" at bounding box center [619, 102] width 126 height 17
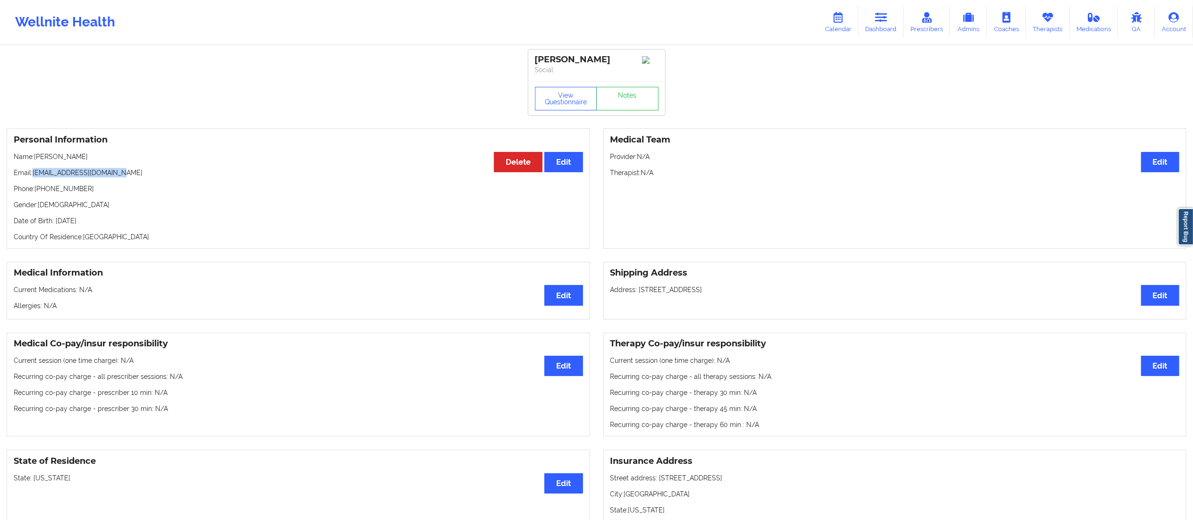
drag, startPoint x: 33, startPoint y: 177, endPoint x: 140, endPoint y: 173, distance: 107.6
click at [140, 173] on p "Email: rudsonfrancois@gmail.com" at bounding box center [298, 172] width 569 height 9
click at [114, 177] on p "Email: rudsonfrancois@gmail.com" at bounding box center [298, 172] width 569 height 9
drag, startPoint x: 33, startPoint y: 176, endPoint x: 173, endPoint y: 173, distance: 140.1
click at [173, 173] on p "Email: rudsonfrancois@gmail.com" at bounding box center [298, 172] width 569 height 9
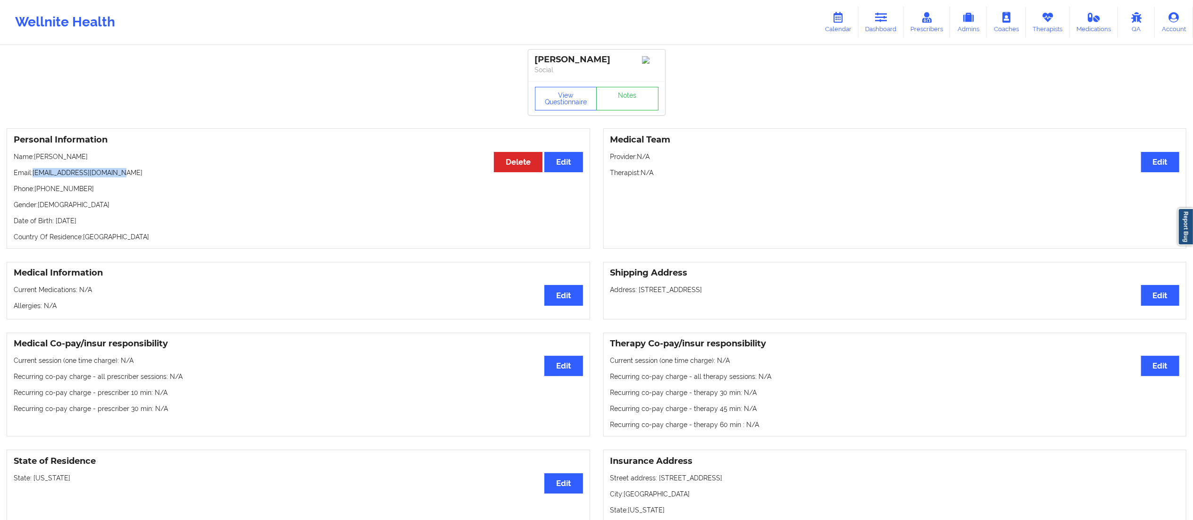
click at [157, 175] on p "Email: rudsonfrancois@gmail.com" at bounding box center [298, 172] width 569 height 9
drag, startPoint x: 34, startPoint y: 174, endPoint x: 149, endPoint y: 172, distance: 115.1
click at [149, 172] on p "Email: rudsonfrancois@gmail.com" at bounding box center [298, 172] width 569 height 9
copy p "rudsonfrancois@gmail.com"
click at [1165, 167] on button "Edit" at bounding box center [1160, 162] width 38 height 20
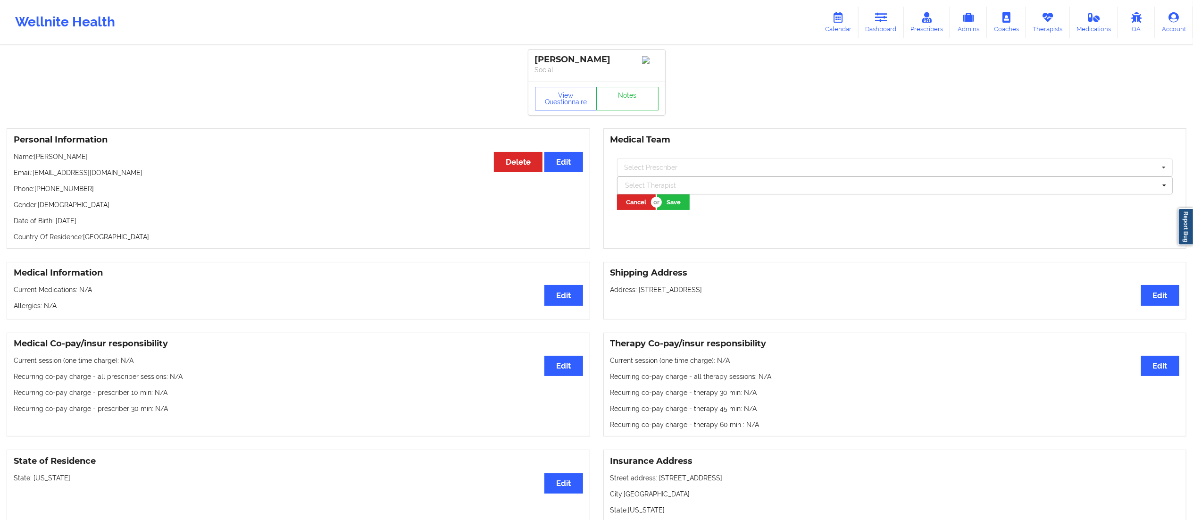
click at [721, 183] on div at bounding box center [890, 185] width 531 height 11
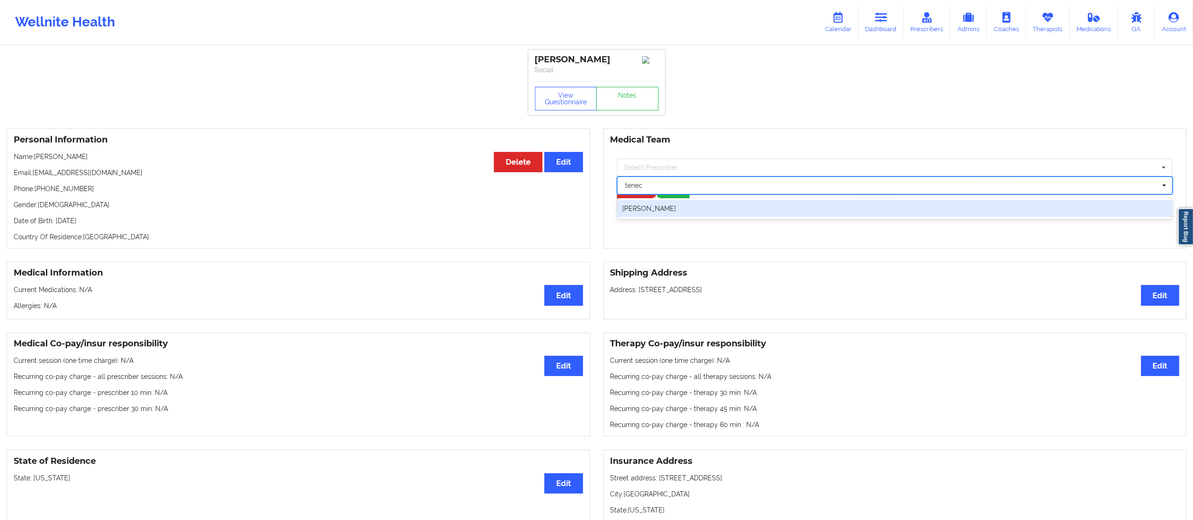
click at [705, 214] on div "Tenecia Bullock-Funches" at bounding box center [895, 208] width 556 height 17
type input "tenec"
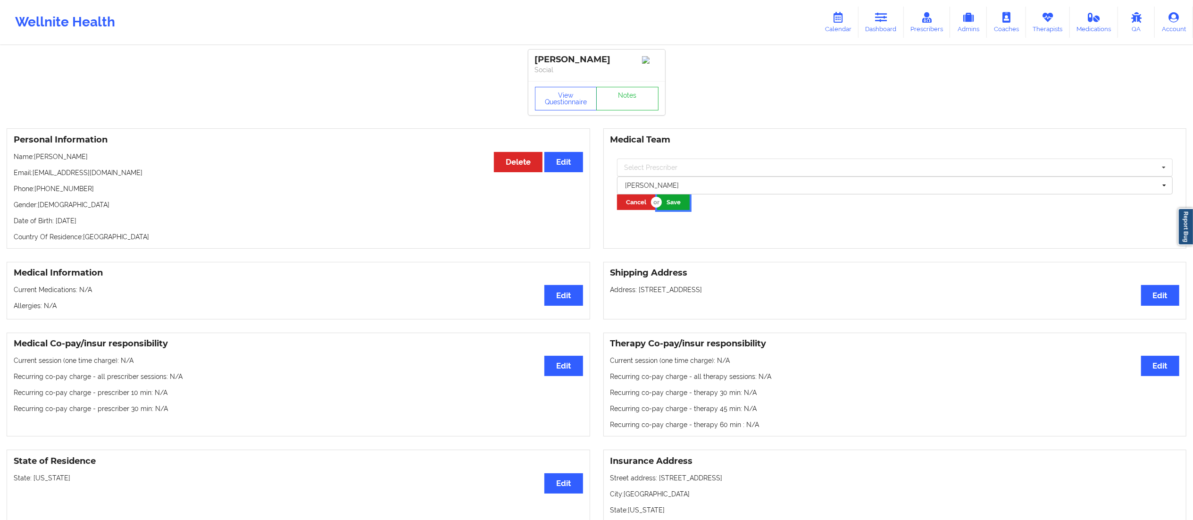
click at [676, 208] on button "Save" at bounding box center [673, 202] width 33 height 16
click at [881, 9] on link "Dashboard" at bounding box center [880, 22] width 45 height 31
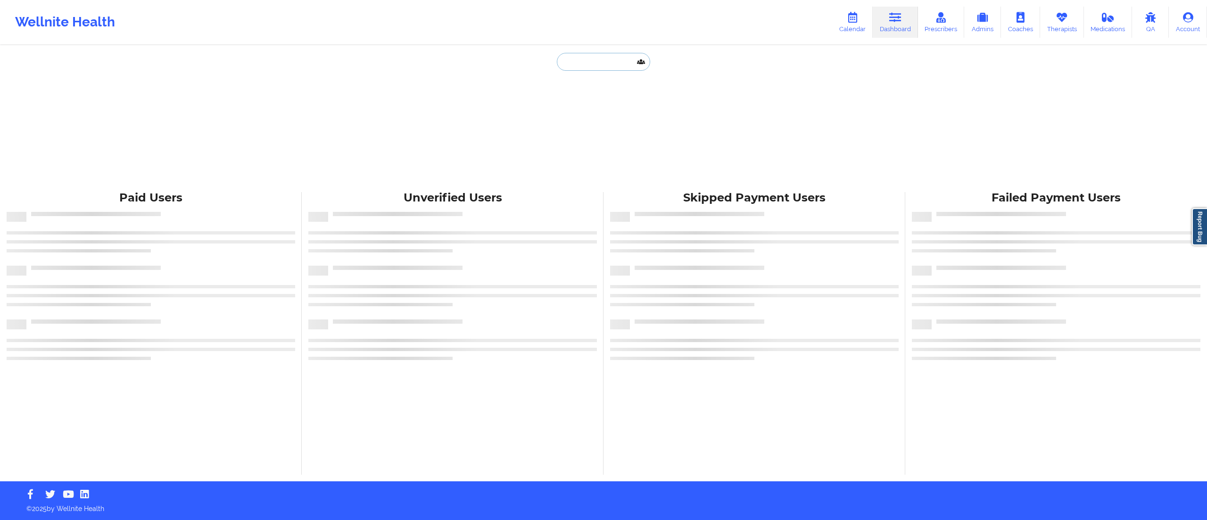
click at [582, 58] on input "text" at bounding box center [603, 62] width 93 height 18
paste input "beelu970@gmail.com"
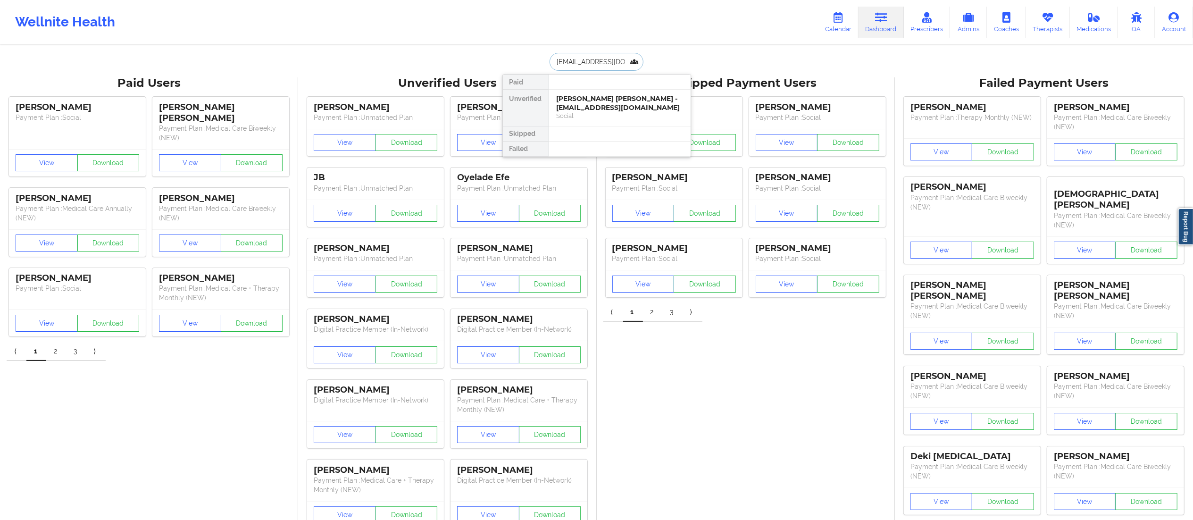
type input "beelu970@gmail.com"
click at [587, 116] on div "Social" at bounding box center [619, 116] width 126 height 8
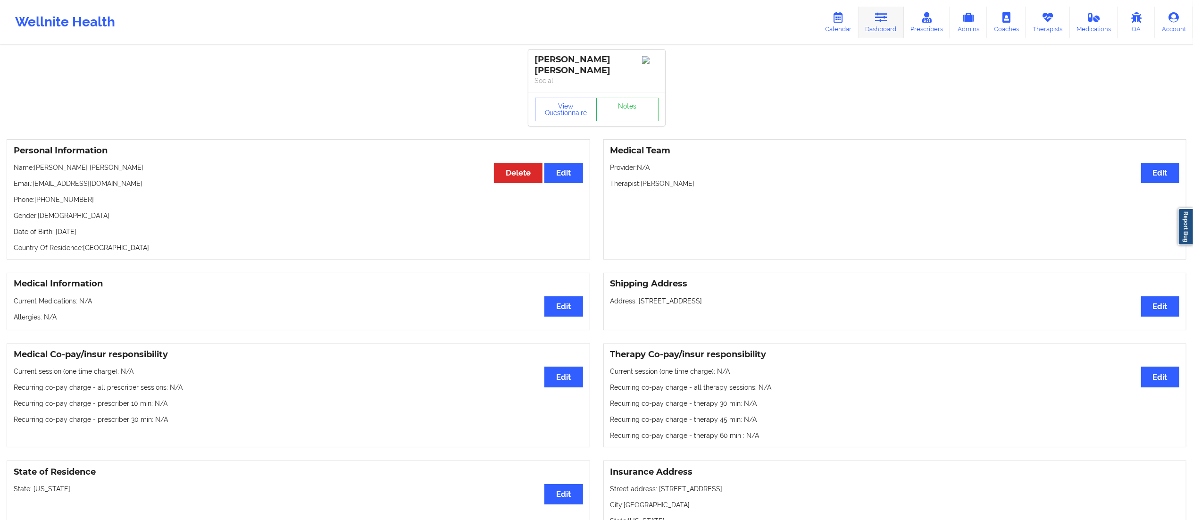
click at [879, 23] on link "Dashboard" at bounding box center [880, 22] width 45 height 31
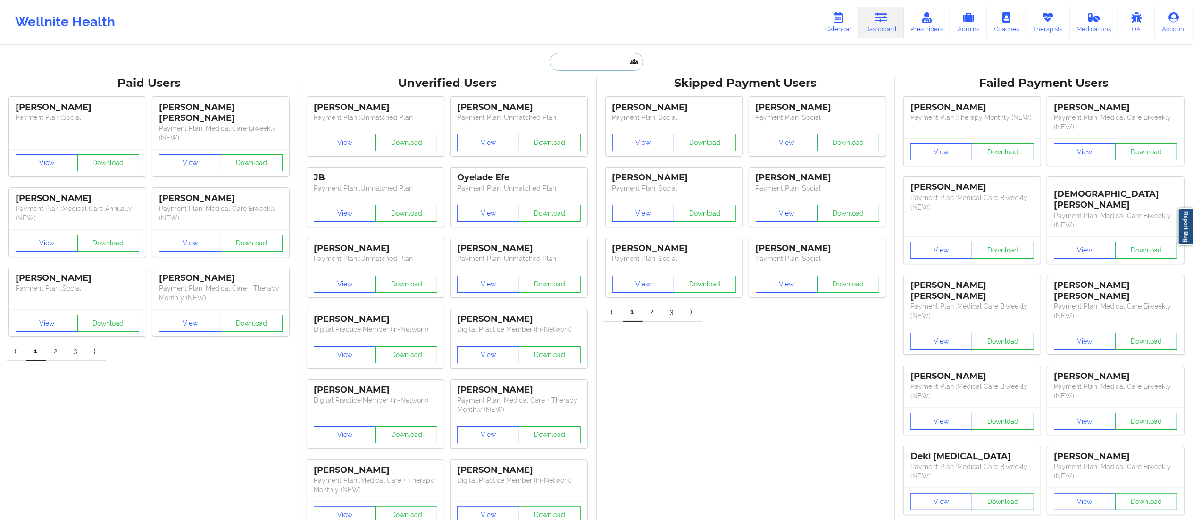
click at [583, 54] on input "text" at bounding box center [595, 62] width 93 height 18
paste input "Elise van den Hoek"
type input "Elise van den Hoek"
click at [589, 110] on div "Elise van den Hoek - eliseavandenhoek@gmail.com" at bounding box center [619, 102] width 126 height 17
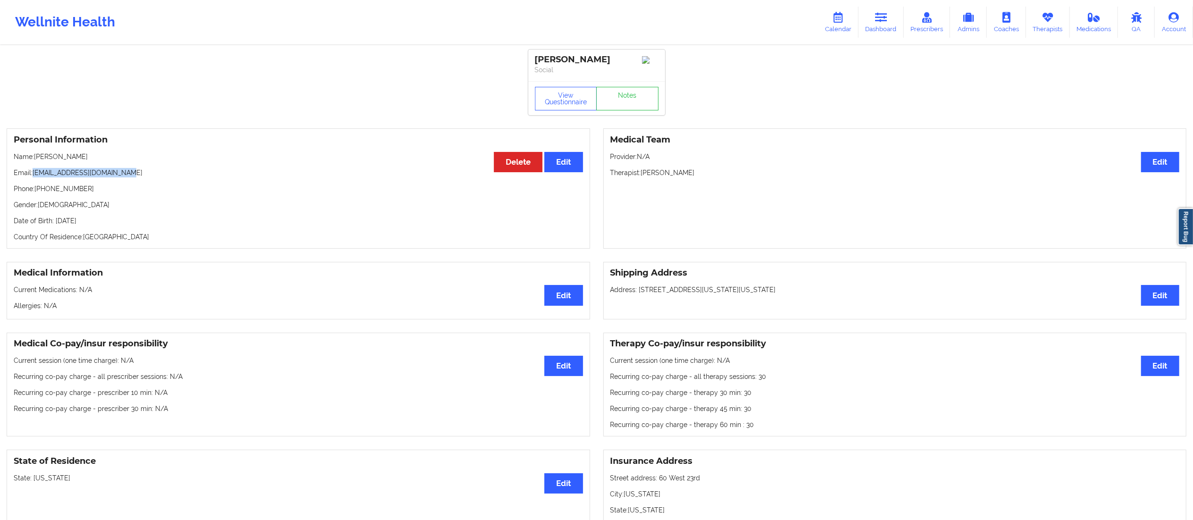
drag, startPoint x: 34, startPoint y: 174, endPoint x: 151, endPoint y: 170, distance: 117.0
click at [151, 170] on div "Personal Information Edit Delete Name: Elise van den Hoek Email: eliseavandenho…" at bounding box center [298, 188] width 583 height 120
copy p "eliseavandenhoek@gmail.com"
click at [883, 30] on link "Dashboard" at bounding box center [880, 22] width 45 height 31
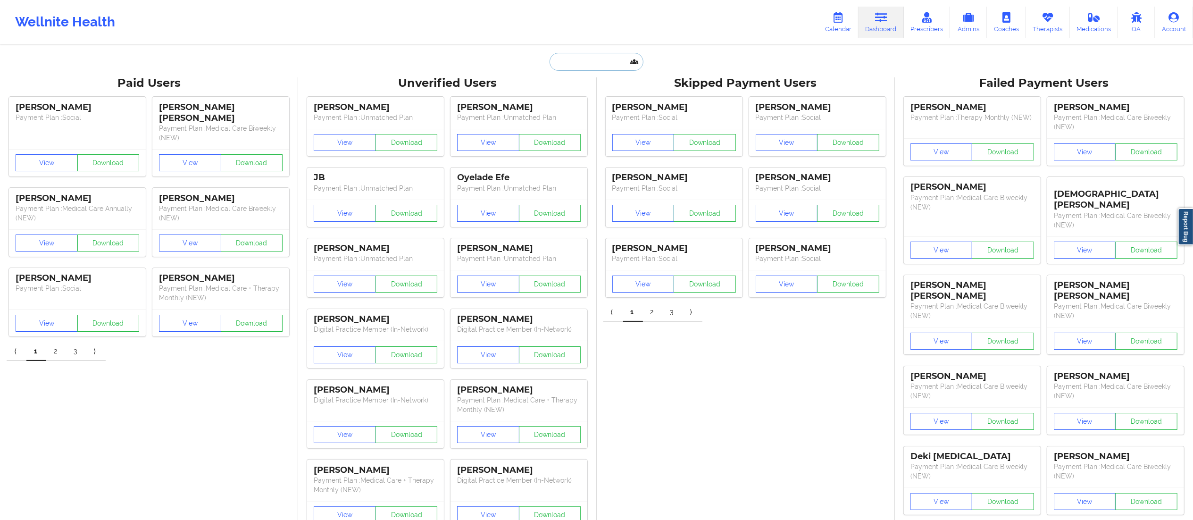
click at [605, 58] on input "text" at bounding box center [595, 62] width 93 height 18
paste input "[PERSON_NAME]"
type input "[PERSON_NAME]"
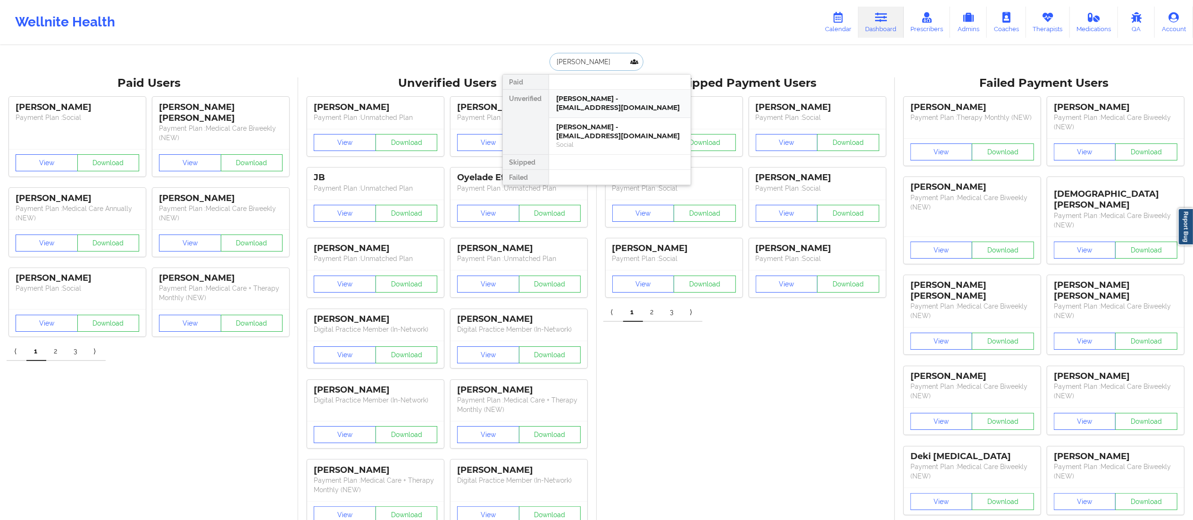
click at [575, 104] on div "[PERSON_NAME] - [EMAIL_ADDRESS][DOMAIN_NAME]" at bounding box center [619, 102] width 126 height 17
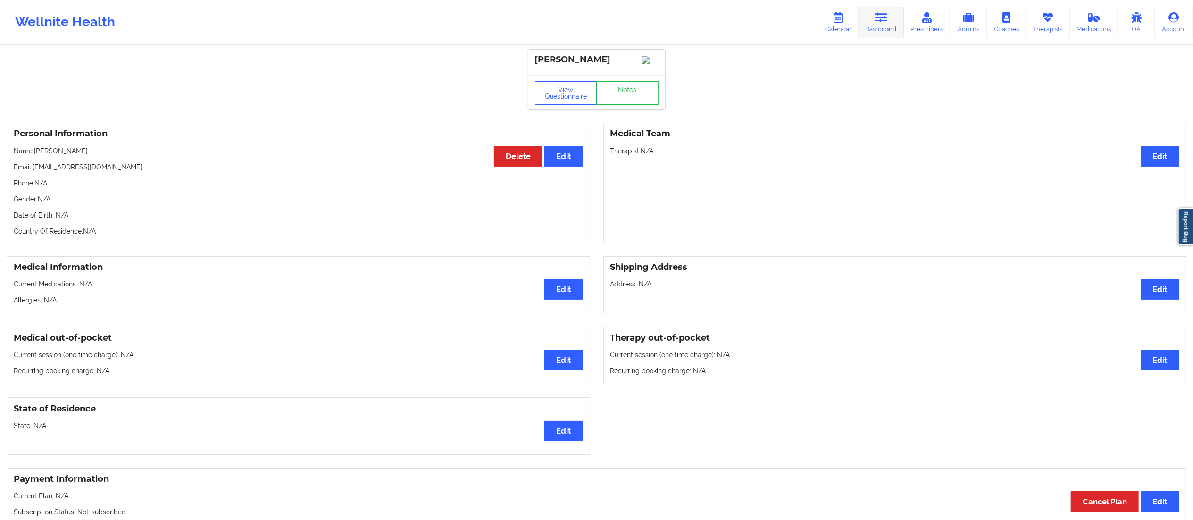
click at [882, 21] on icon at bounding box center [881, 17] width 12 height 10
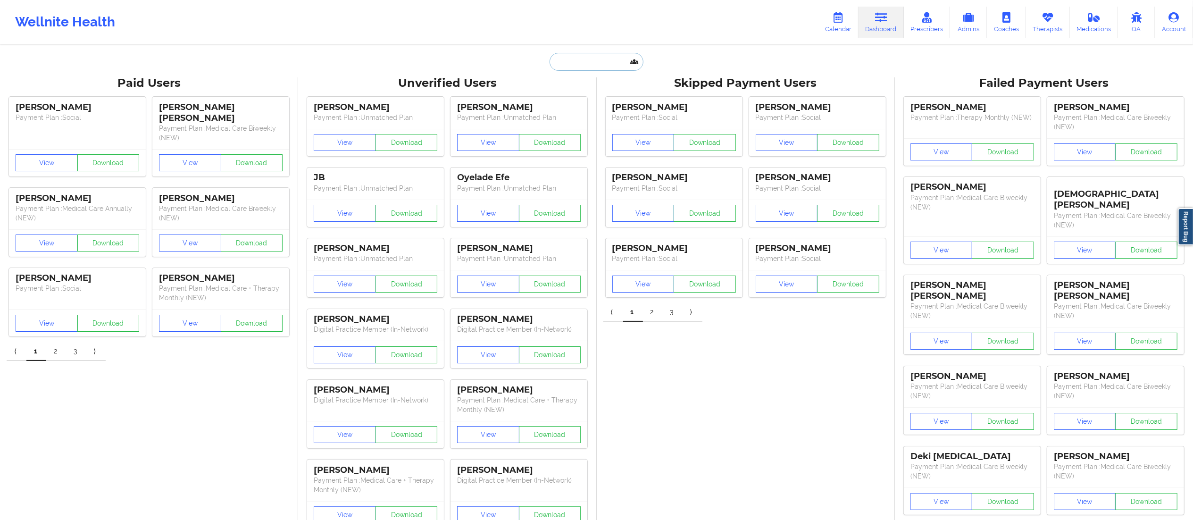
click at [607, 63] on input "text" at bounding box center [595, 62] width 93 height 18
paste input "[PERSON_NAME]"
type input "[PERSON_NAME]"
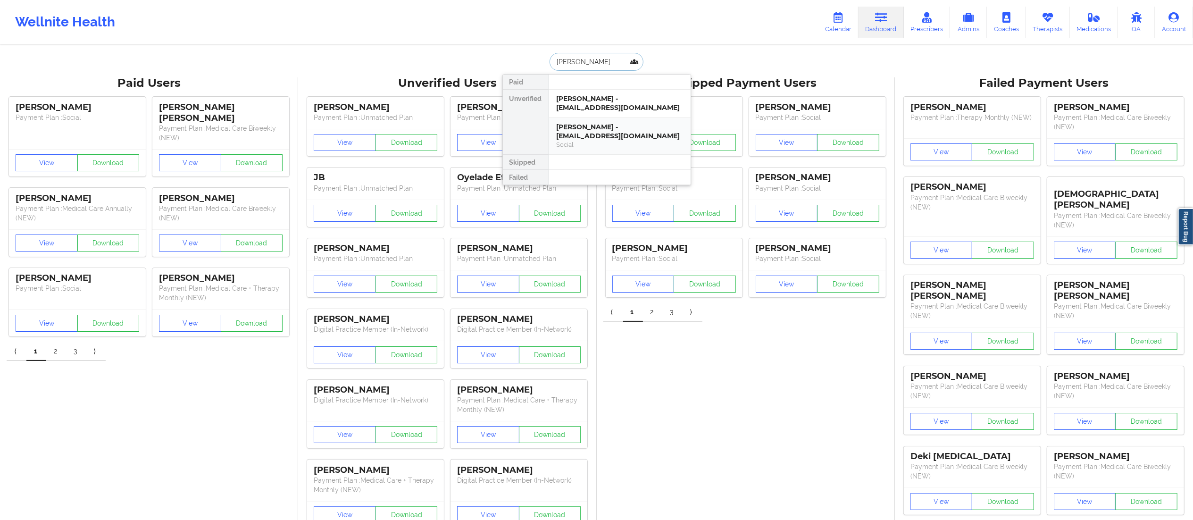
click at [595, 137] on div "[PERSON_NAME] - [EMAIL_ADDRESS][DOMAIN_NAME]" at bounding box center [619, 131] width 126 height 17
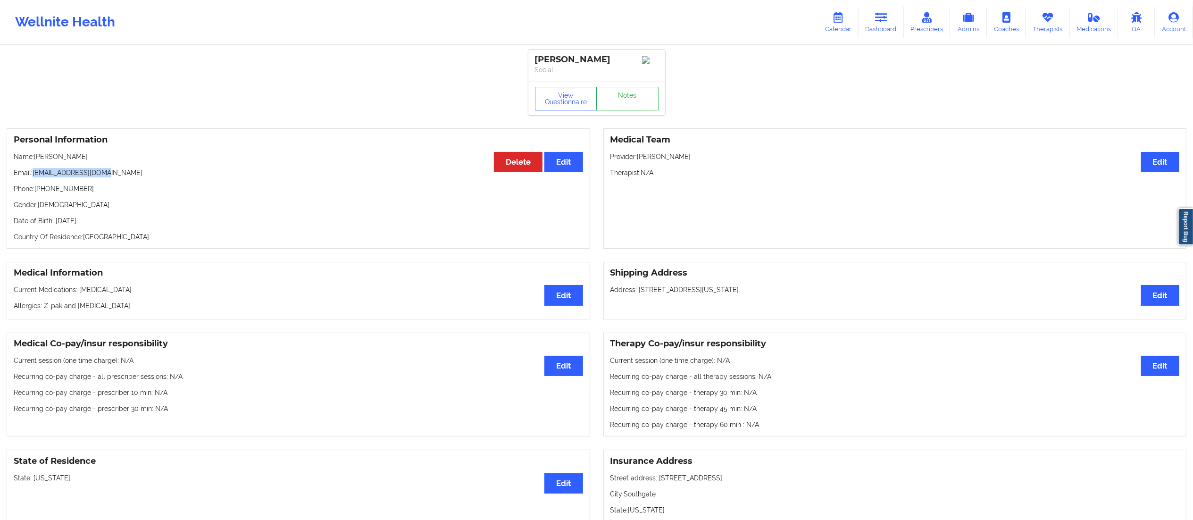
drag, startPoint x: 34, startPoint y: 174, endPoint x: 129, endPoint y: 173, distance: 94.3
click at [129, 173] on p "Email: goodman20@icloud.com" at bounding box center [298, 172] width 569 height 9
copy p "[EMAIL_ADDRESS][DOMAIN_NAME]"
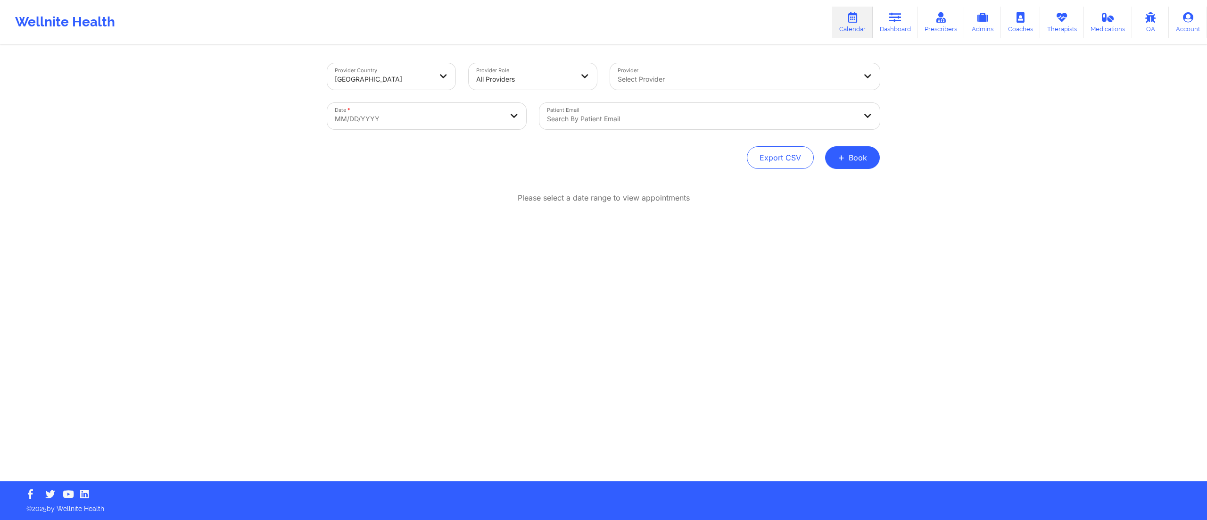
click at [416, 124] on body "Wellnite Health Calendar Dashboard Prescribers Admins Coaches Therapists Medica…" at bounding box center [603, 260] width 1207 height 520
select select "2025-8"
select select "2025-9"
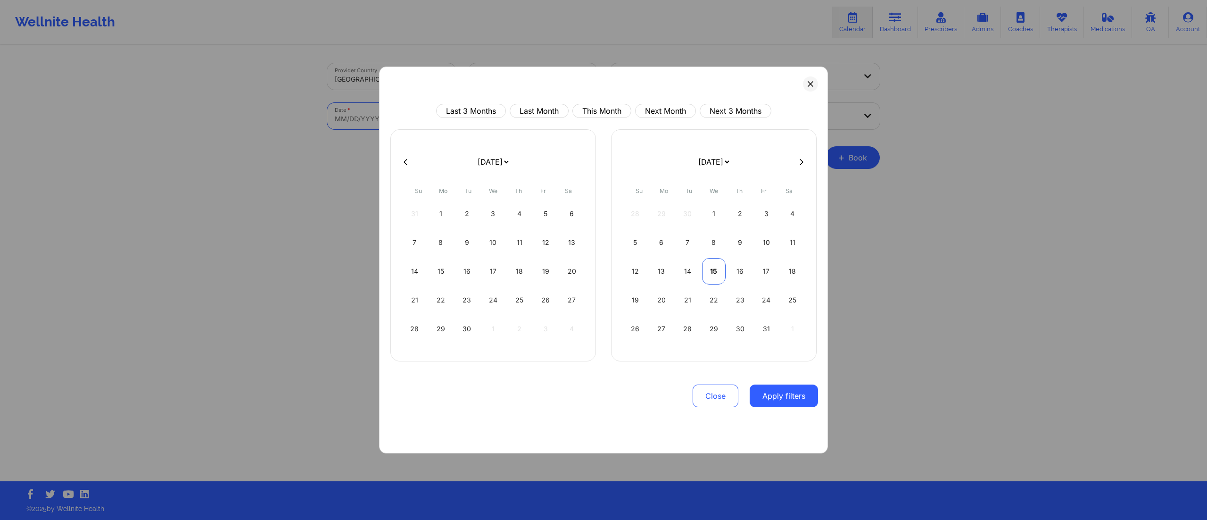
click at [715, 273] on div "15" at bounding box center [714, 271] width 24 height 26
select select "2025-9"
select select "2025-10"
select select "2025-9"
select select "2025-10"
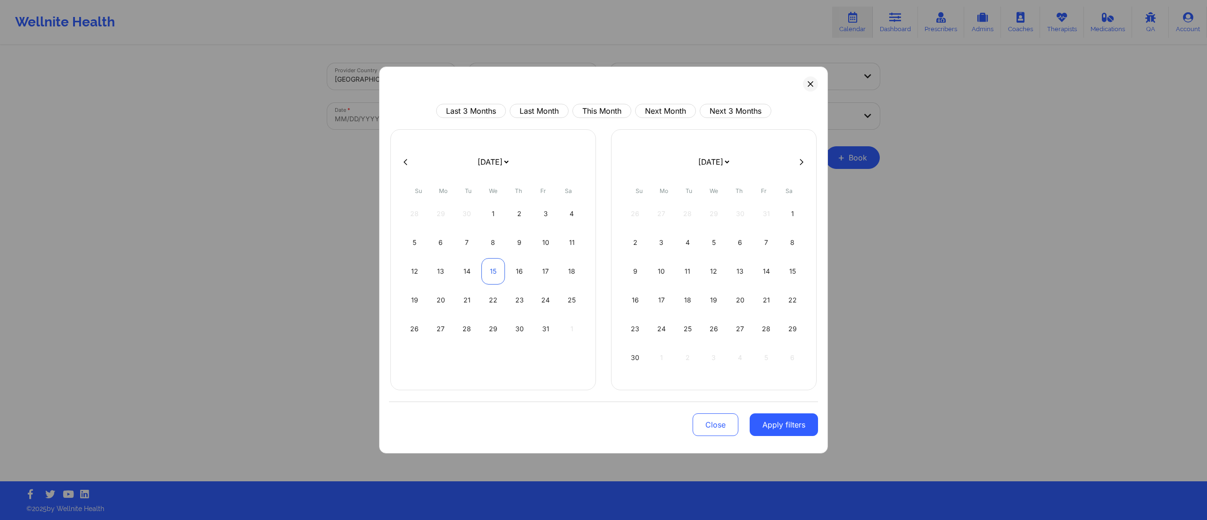
click at [492, 271] on div "15" at bounding box center [493, 271] width 24 height 26
select select "2025-9"
select select "2025-10"
click at [782, 439] on div "Close Apply filters" at bounding box center [603, 423] width 429 height 44
click at [778, 430] on button "Apply filters" at bounding box center [784, 424] width 68 height 23
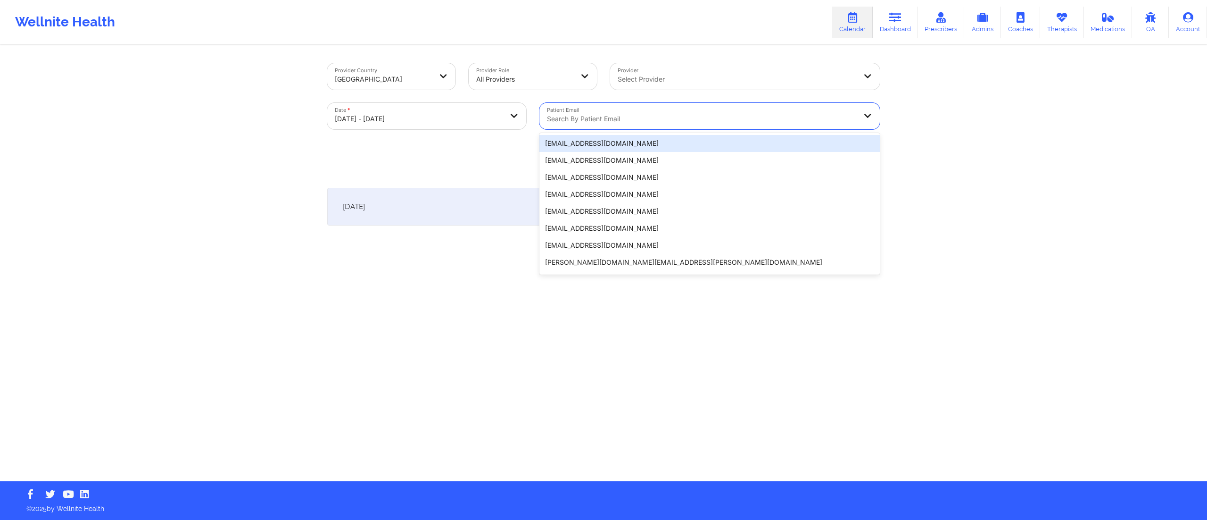
click at [601, 122] on div at bounding box center [701, 118] width 309 height 11
paste input "rudsonfrancois@gmail.com"
type input "rudsonfrancois@gmail.com"
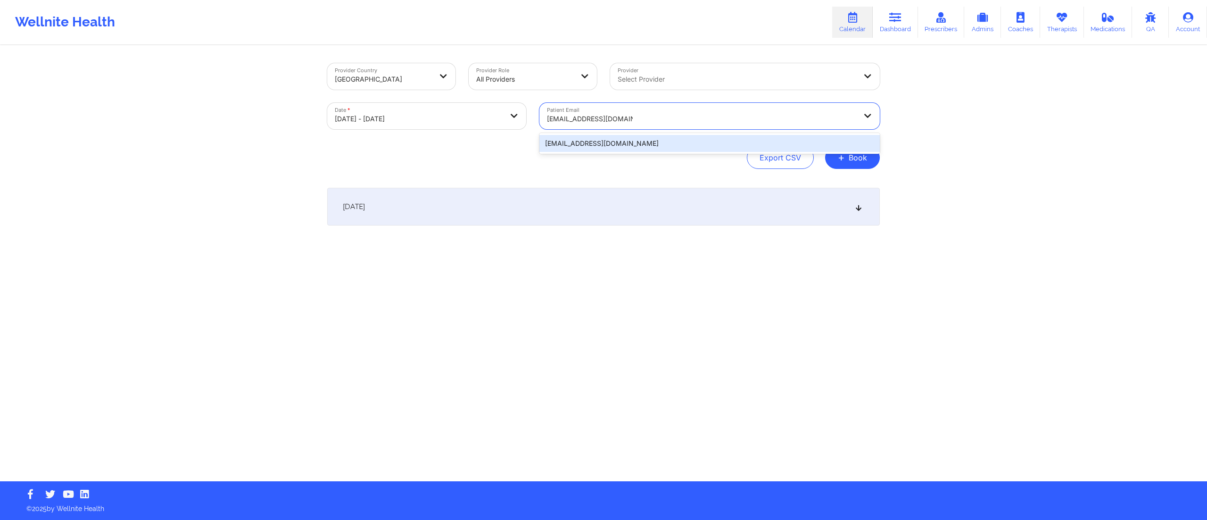
click at [600, 139] on div "rudsonfrancois@gmail.com" at bounding box center [709, 143] width 340 height 17
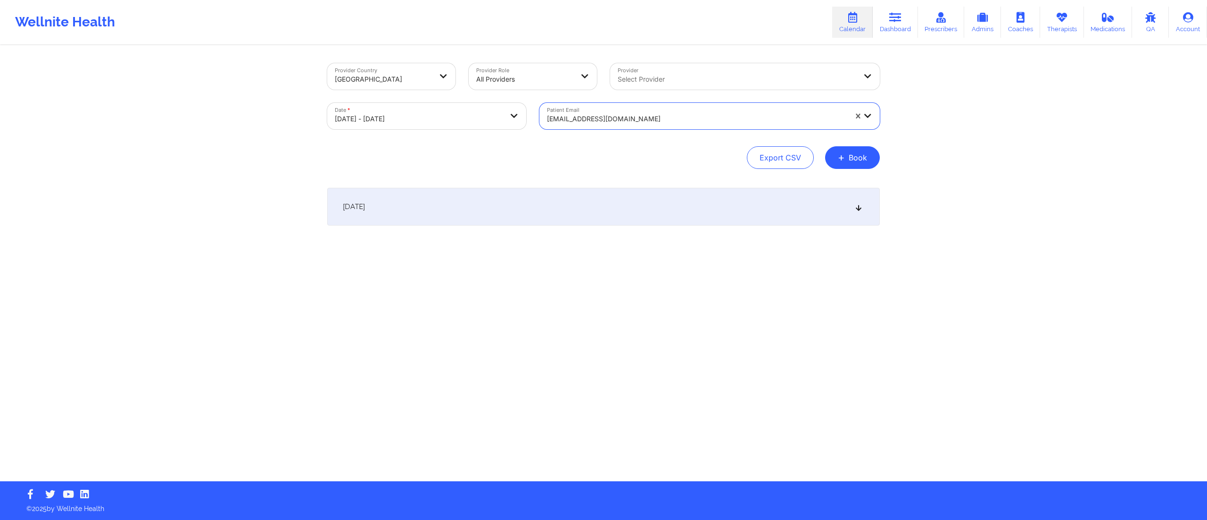
drag, startPoint x: 583, startPoint y: 197, endPoint x: 586, endPoint y: 205, distance: 7.9
click at [585, 203] on div "October 15, 2025" at bounding box center [603, 207] width 553 height 38
click at [462, 126] on body "Wellnite Health Calendar Dashboard Prescribers Admins Coaches Therapists Medica…" at bounding box center [603, 260] width 1207 height 520
select select "2025-9"
select select "2025-10"
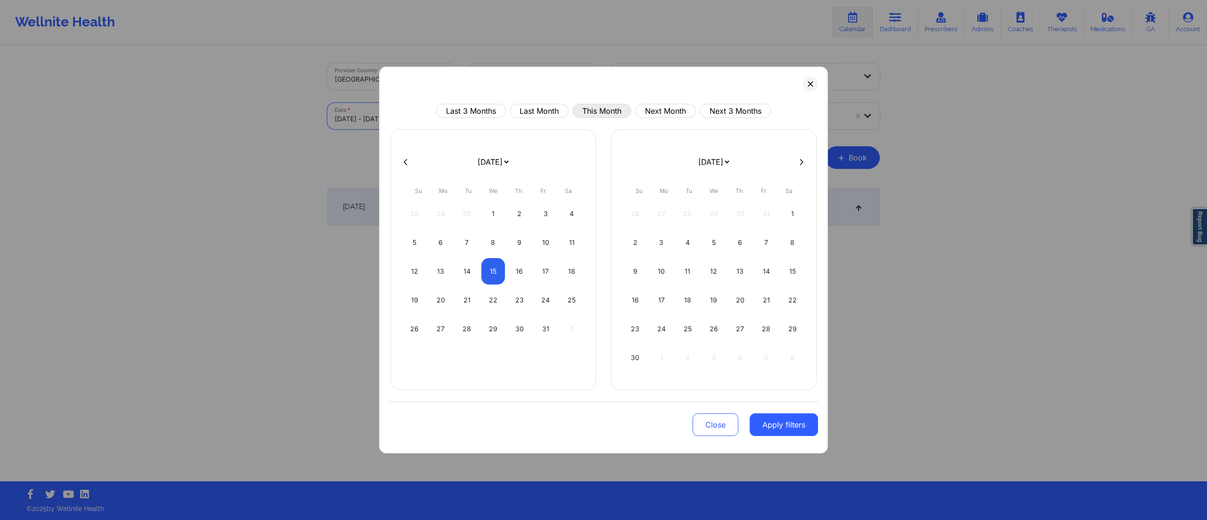
click at [602, 112] on button "This Month" at bounding box center [601, 111] width 59 height 14
select select "2025-9"
select select "2025-10"
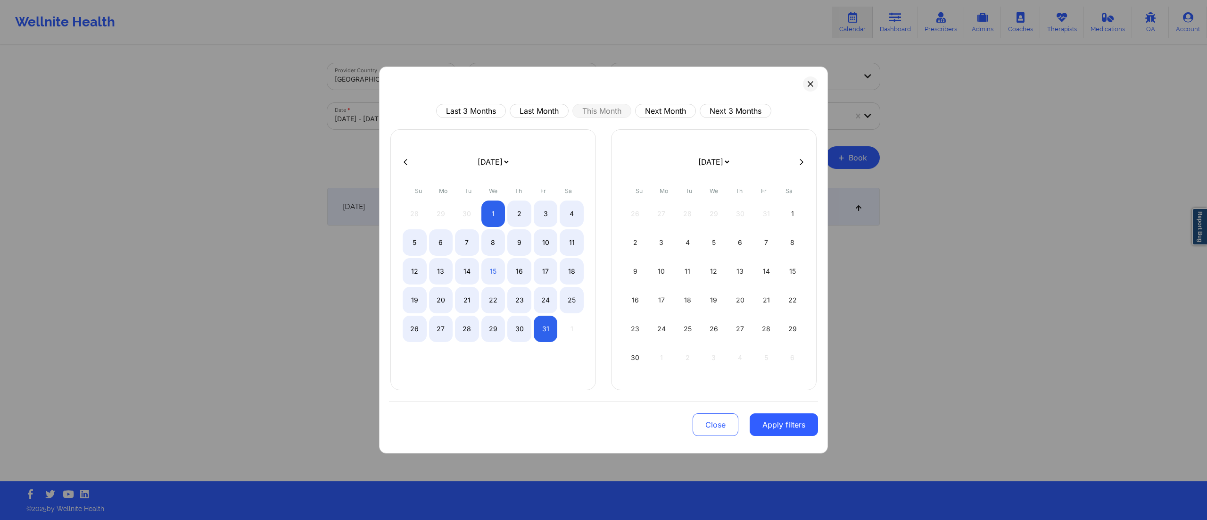
click at [718, 427] on button "Close" at bounding box center [716, 424] width 46 height 23
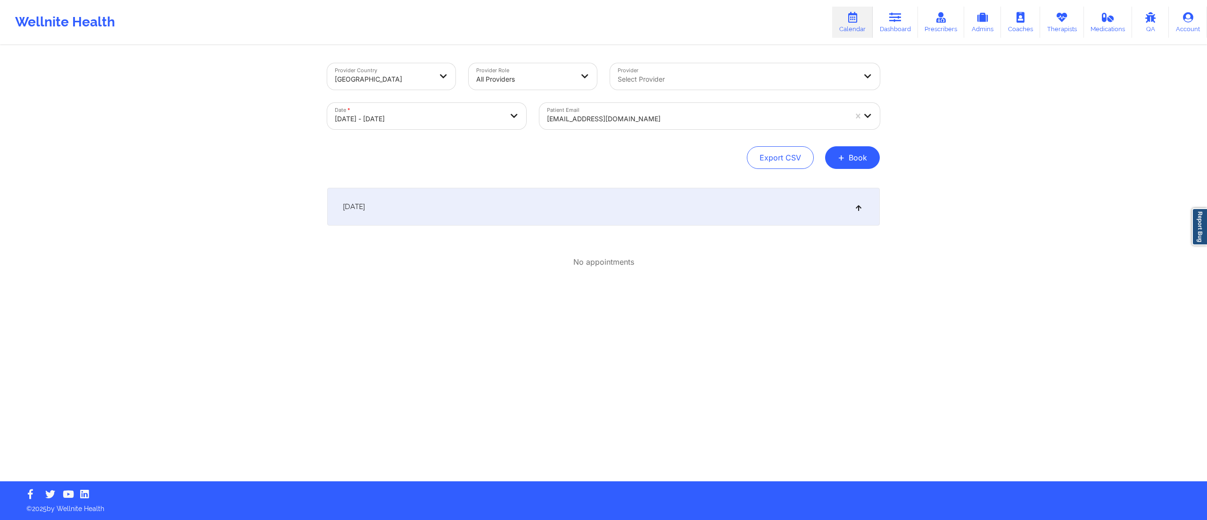
click at [551, 207] on div "October 15, 2025" at bounding box center [603, 207] width 553 height 38
click at [426, 122] on body "Wellnite Health Calendar Dashboard Prescribers Admins Coaches Therapists Medica…" at bounding box center [603, 260] width 1207 height 520
select select "2025-9"
select select "2025-10"
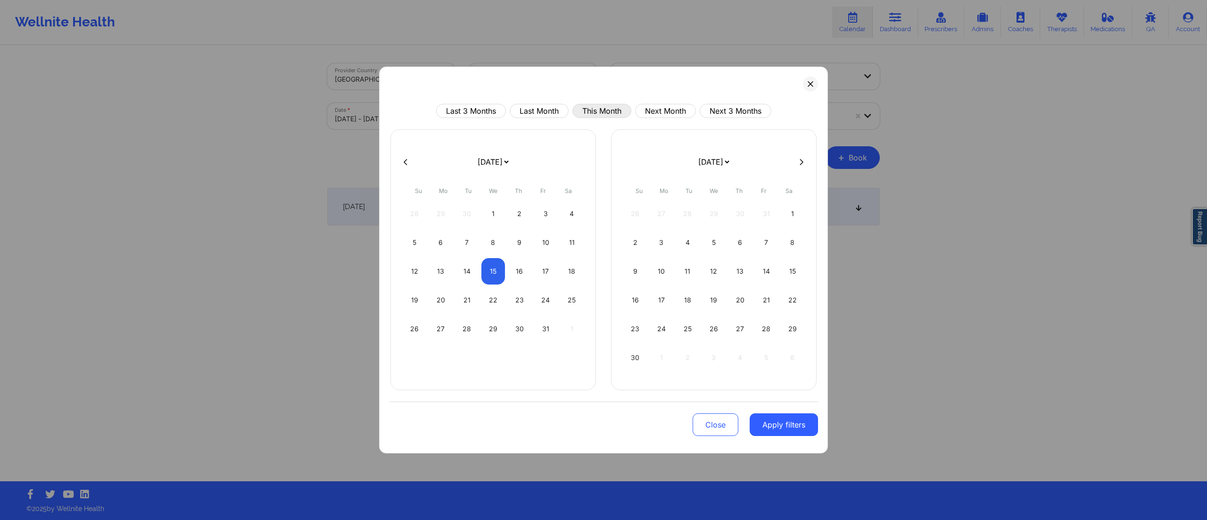
click at [585, 112] on button "This Month" at bounding box center [601, 111] width 59 height 14
select select "2025-9"
select select "2025-10"
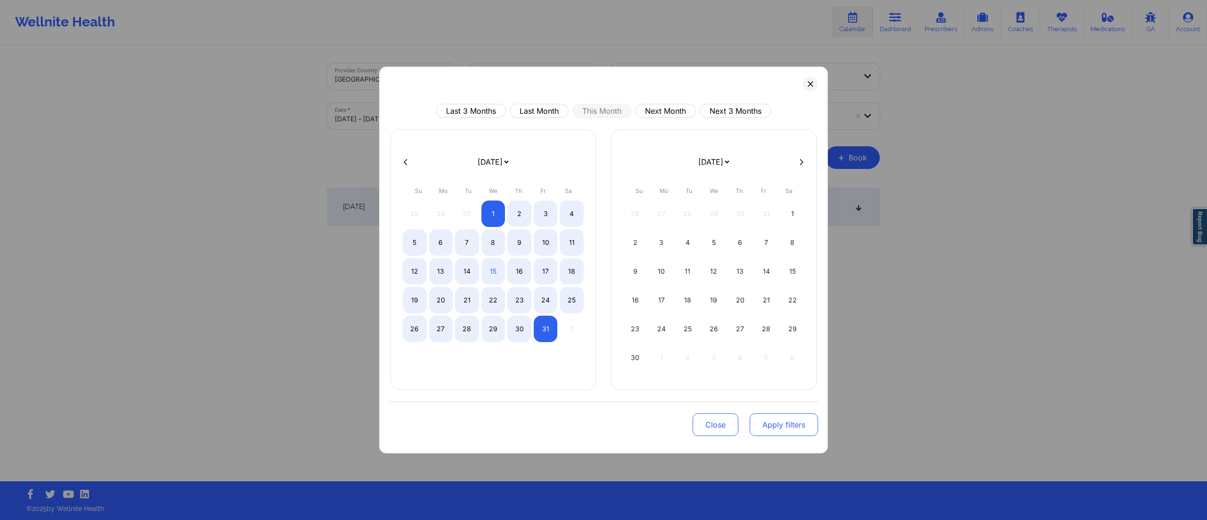
click at [775, 427] on button "Apply filters" at bounding box center [784, 424] width 68 height 23
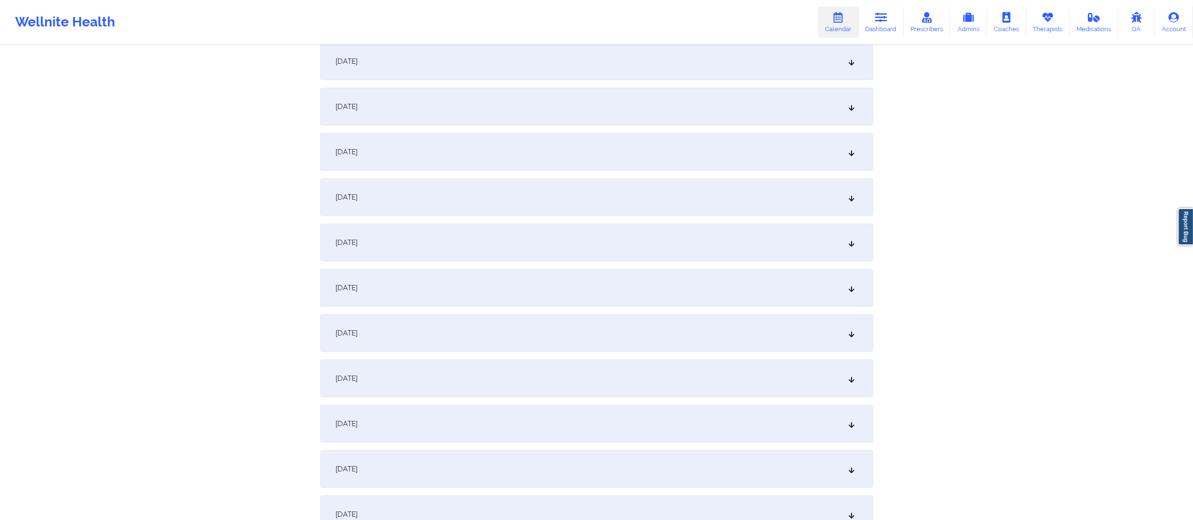
scroll to position [603, 0]
click at [401, 244] on div "October 15, 2025" at bounding box center [596, 238] width 553 height 38
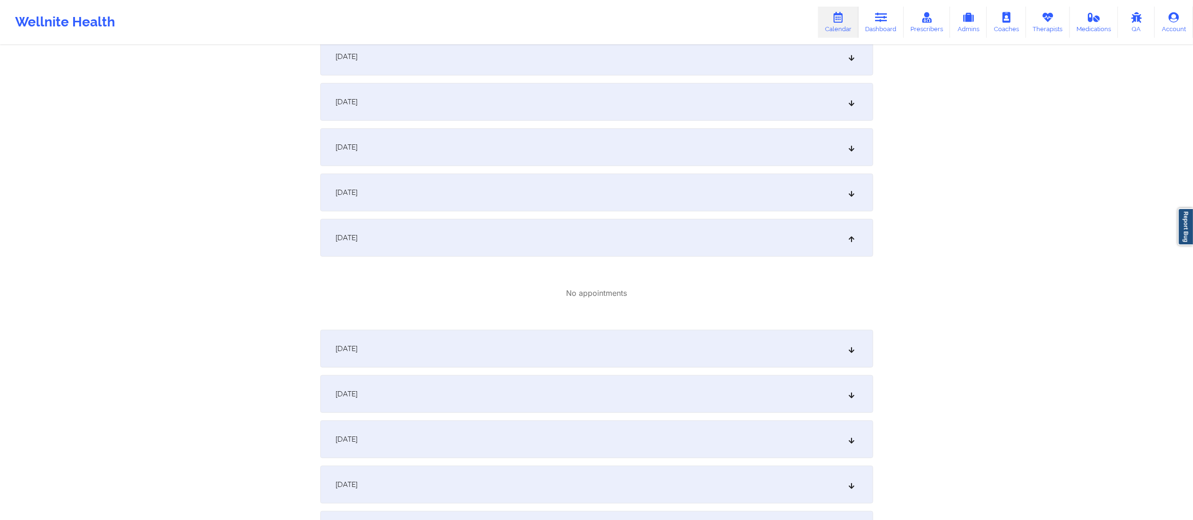
click at [493, 349] on div "October 16, 2025" at bounding box center [596, 349] width 553 height 38
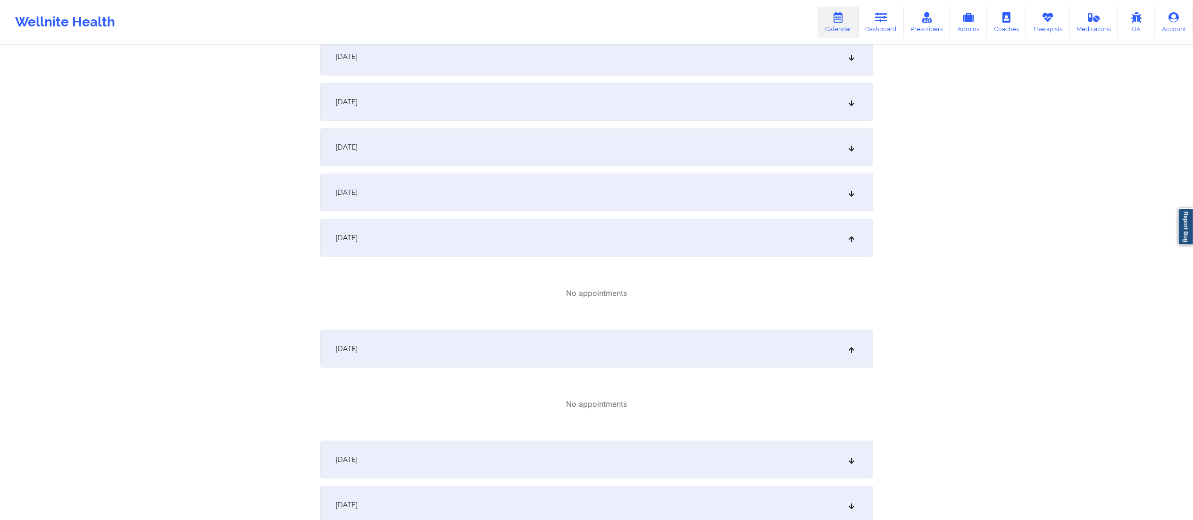
click at [493, 349] on div "October 16, 2025" at bounding box center [596, 349] width 553 height 38
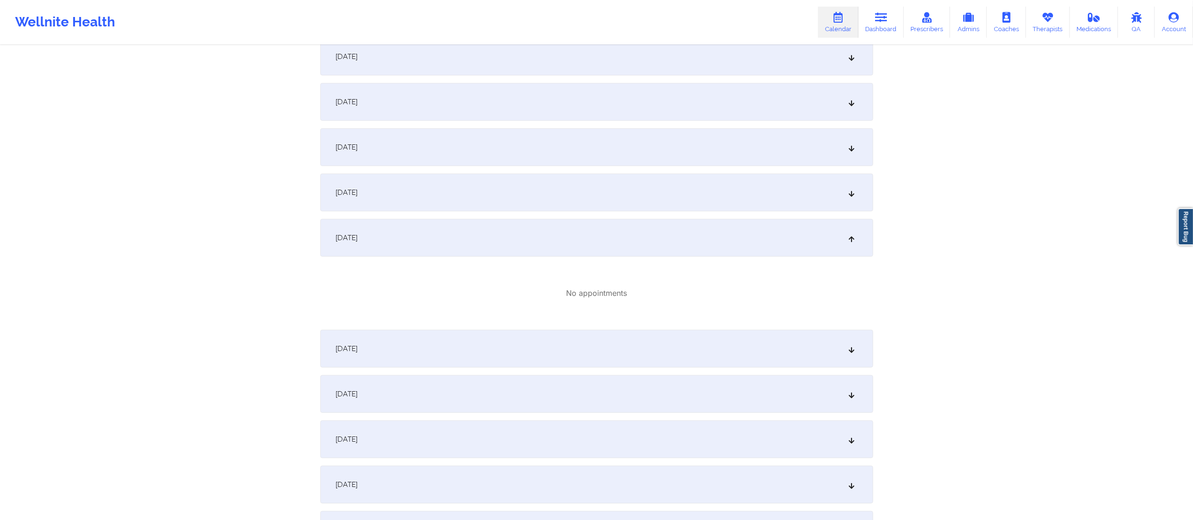
click at [489, 232] on div "October 15, 2025" at bounding box center [596, 238] width 553 height 38
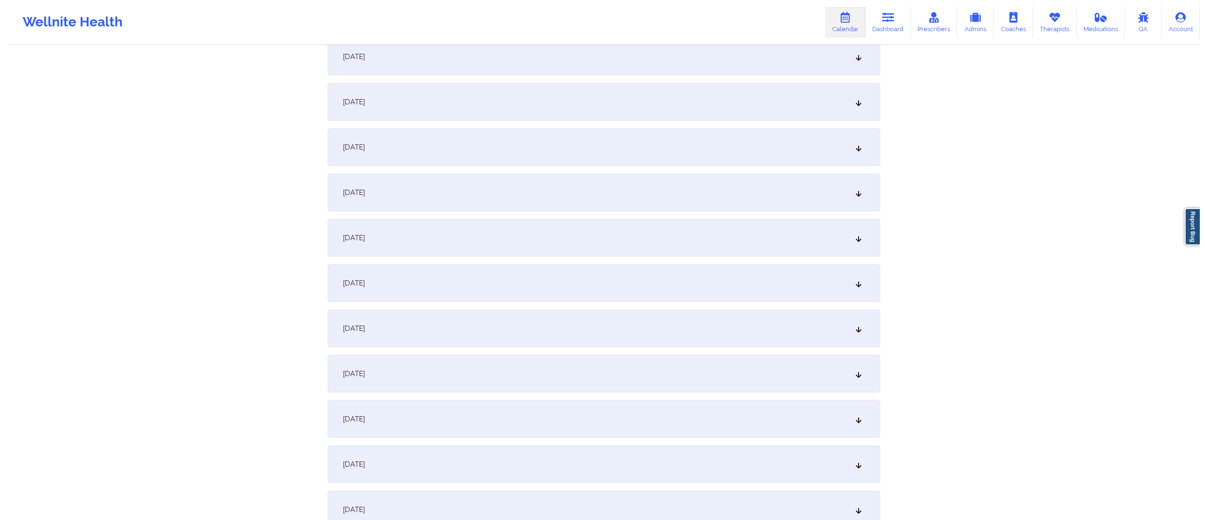
scroll to position [0, 0]
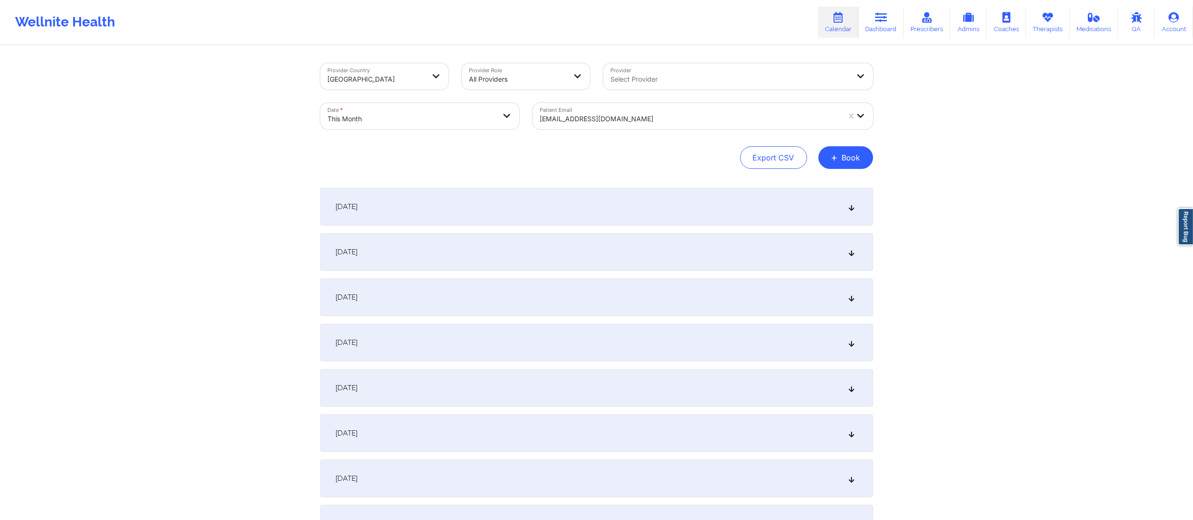
click at [433, 122] on body "Wellnite Health Calendar Dashboard Prescribers Admins Coaches Therapists Medica…" at bounding box center [596, 260] width 1193 height 520
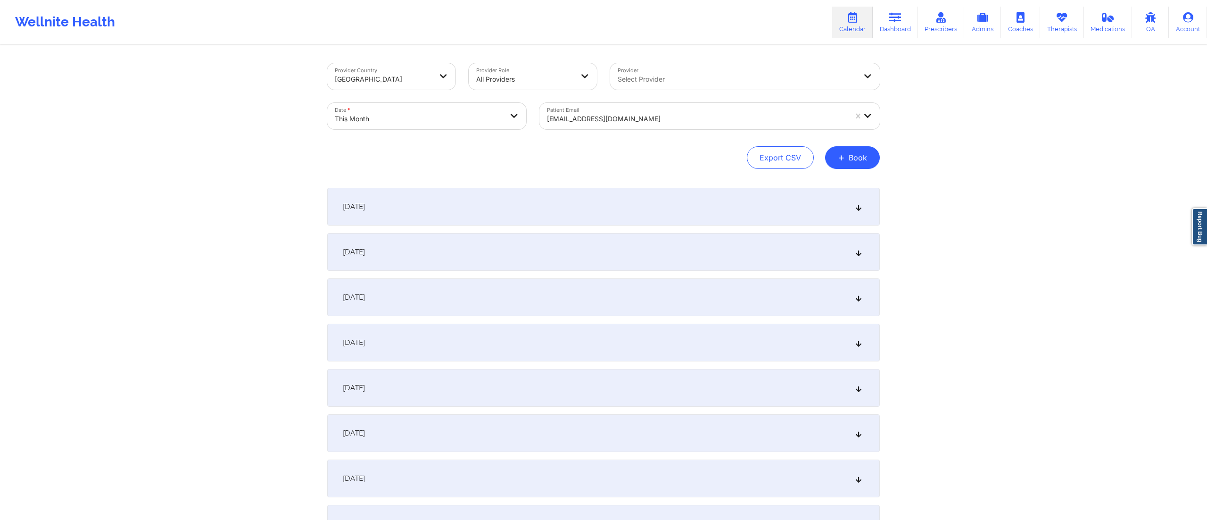
select select "2025-9"
select select "2025-10"
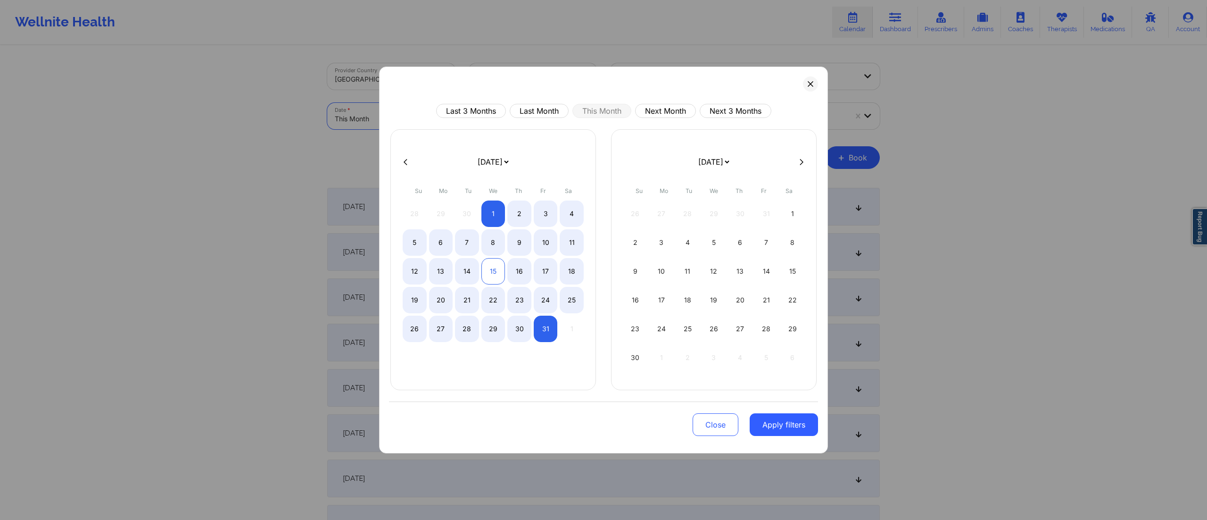
click at [488, 271] on div "15" at bounding box center [493, 271] width 24 height 26
select select "2025-9"
select select "2025-10"
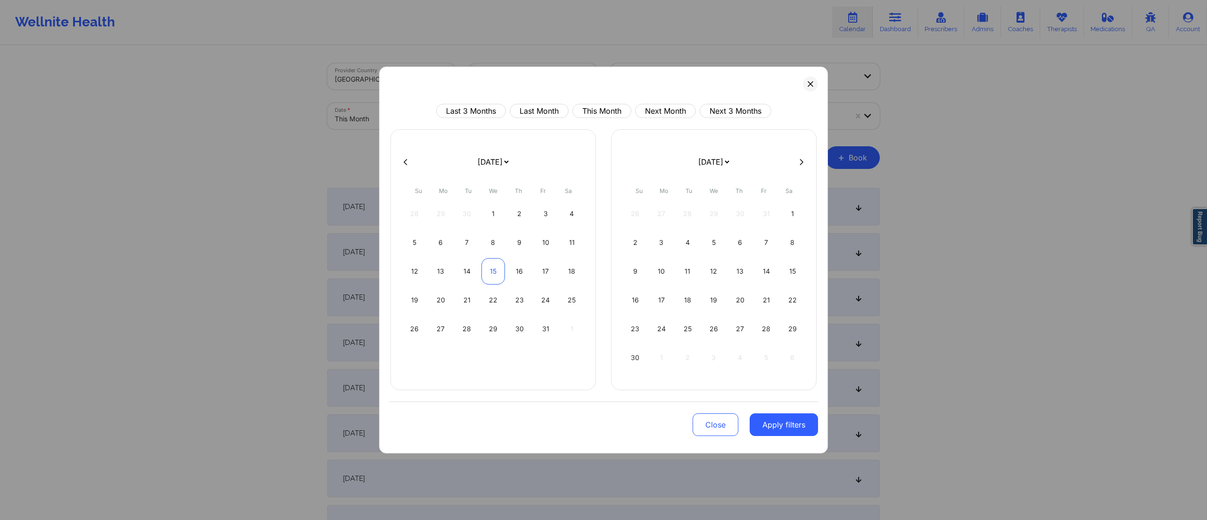
click at [488, 271] on div "15" at bounding box center [493, 271] width 24 height 26
select select "2025-9"
select select "2025-10"
click at [791, 424] on button "Apply filters" at bounding box center [784, 424] width 68 height 23
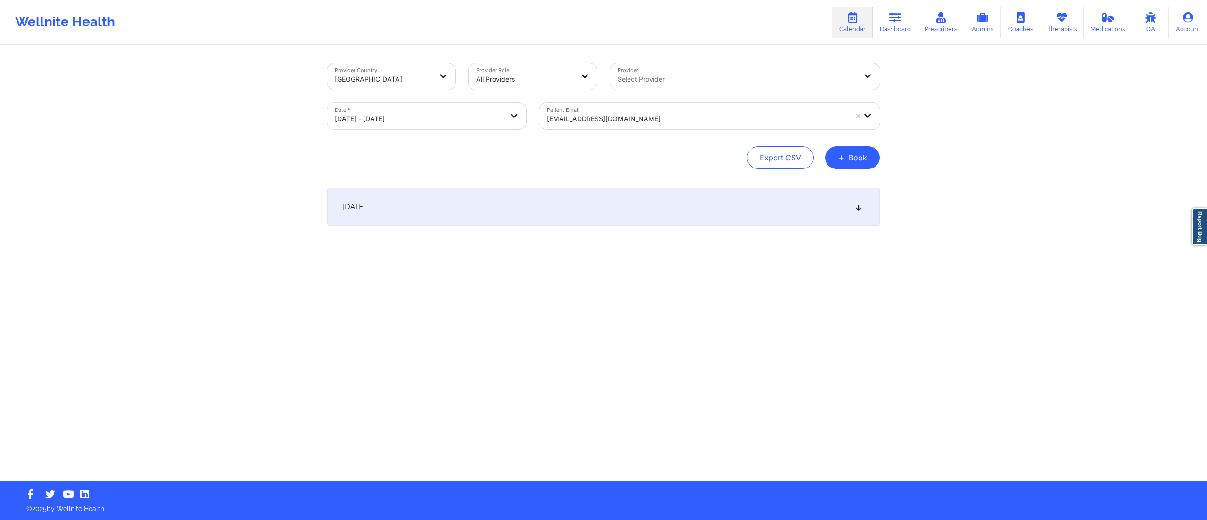
click at [631, 216] on div "October 15, 2025" at bounding box center [603, 207] width 553 height 38
click at [627, 213] on div "October 15, 2025" at bounding box center [603, 207] width 553 height 38
click at [423, 118] on body "Wellnite Health Calendar Dashboard Prescribers Admins Coaches Therapists Medica…" at bounding box center [603, 260] width 1207 height 520
select select "2025-9"
select select "2025-10"
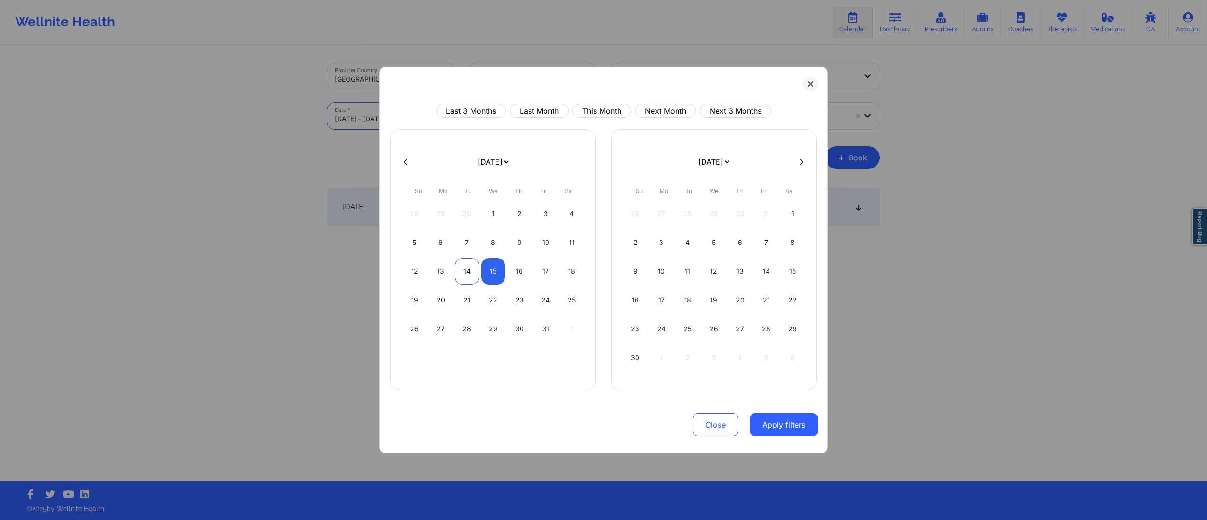
click at [459, 266] on div "14" at bounding box center [467, 271] width 24 height 26
select select "2025-9"
select select "2025-10"
click at [459, 266] on div "14" at bounding box center [467, 271] width 24 height 26
select select "2025-9"
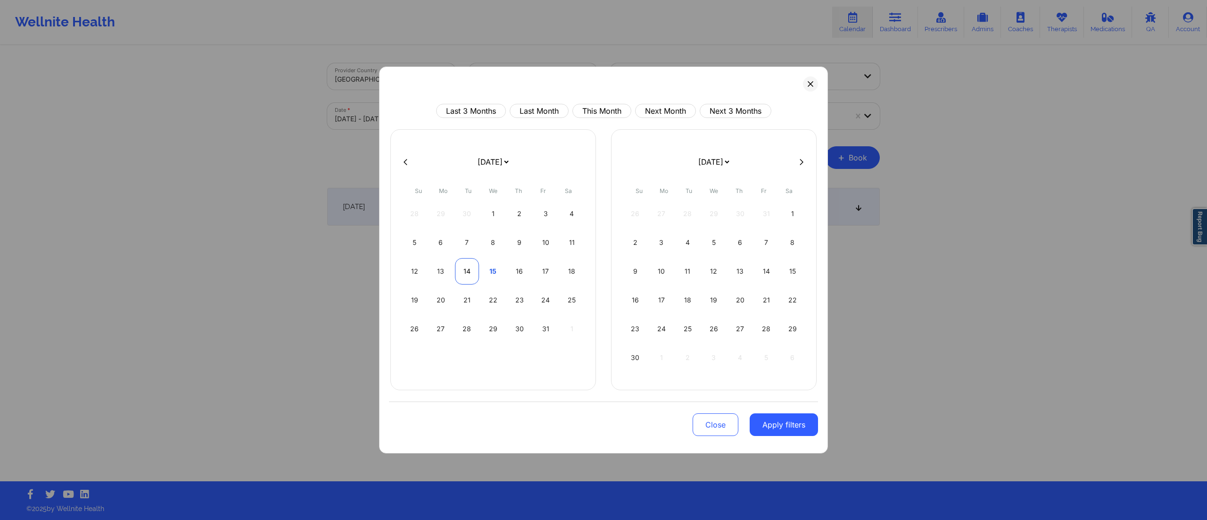
select select "2025-10"
click at [772, 422] on button "Apply filters" at bounding box center [784, 424] width 68 height 23
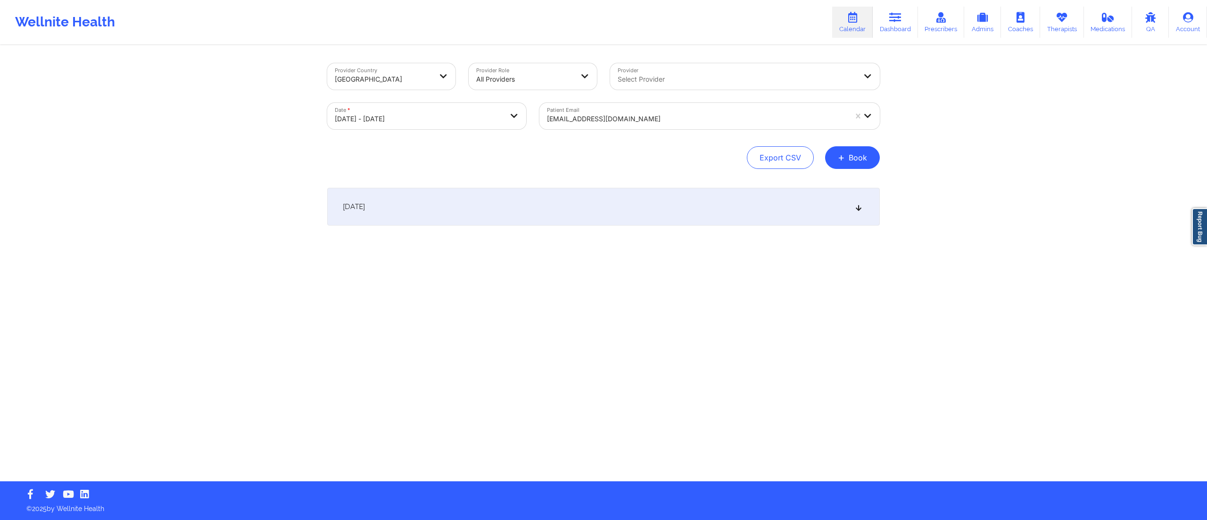
click at [629, 119] on div at bounding box center [697, 118] width 300 height 11
drag, startPoint x: 646, startPoint y: 113, endPoint x: 570, endPoint y: 112, distance: 76.4
click at [570, 112] on div "rudsonfrancois@gmail.com" at bounding box center [693, 116] width 308 height 26
click at [592, 108] on div "rudsonfrancois@gmail.com" at bounding box center [697, 118] width 300 height 21
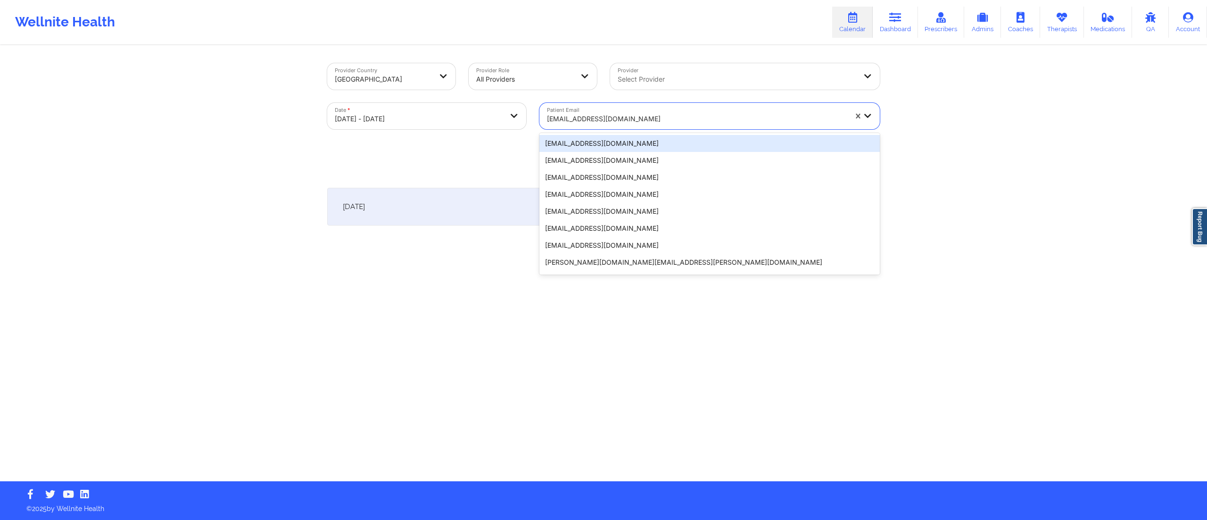
paste input "lucas200773@gmail.com"
type input "lucas200773@gmail.com"
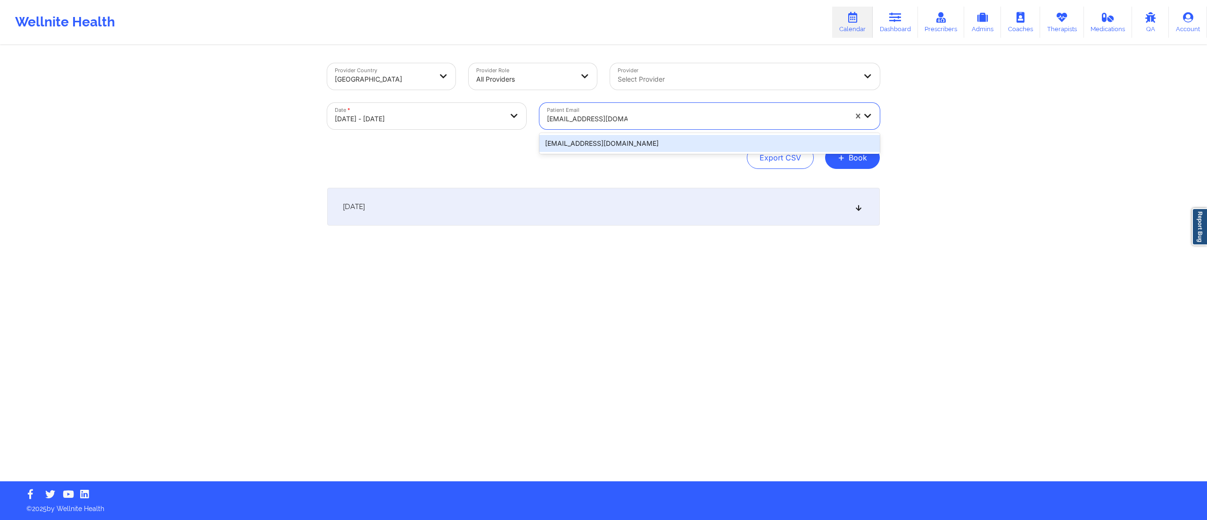
click at [606, 148] on div "lucas200773@gmail.com" at bounding box center [709, 143] width 340 height 17
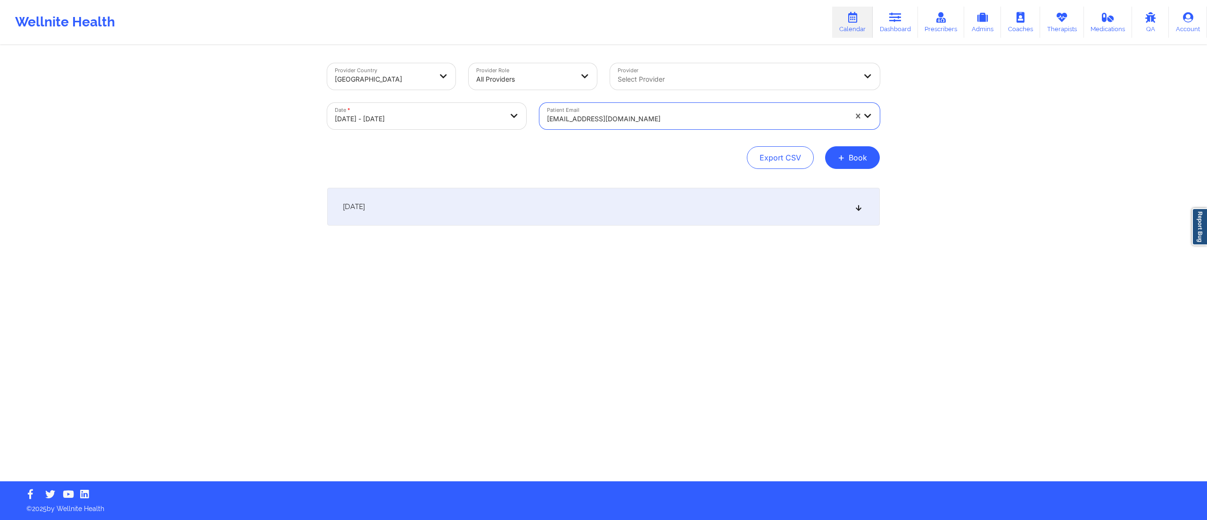
click at [595, 207] on div "October 14, 2025" at bounding box center [603, 207] width 553 height 38
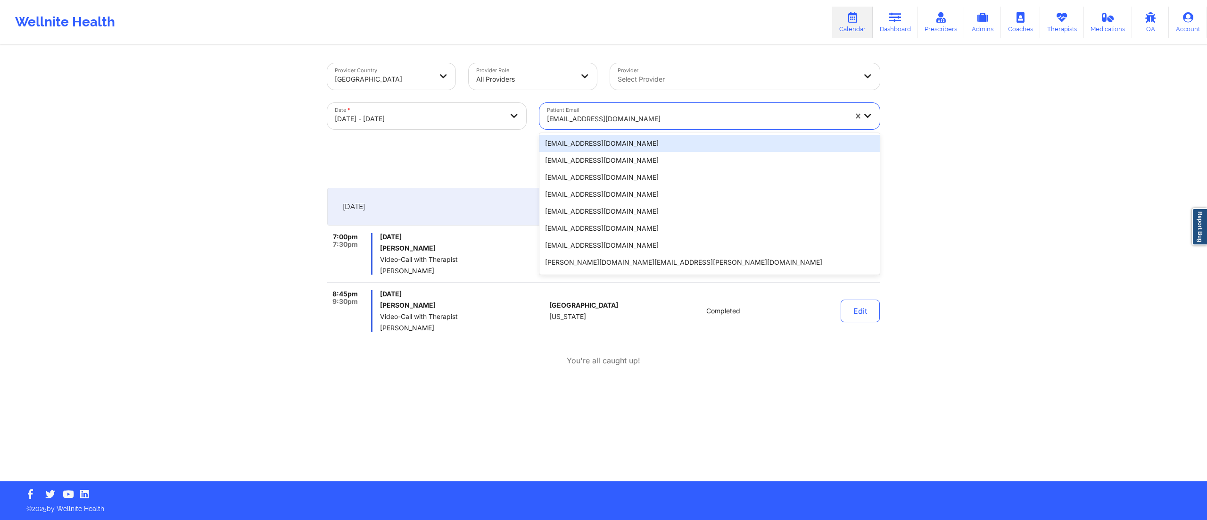
click at [402, 103] on body "Wellnite Health Calendar Dashboard Prescribers Admins Coaches Therapists Medica…" at bounding box center [603, 260] width 1207 height 520
select select "2025-9"
select select "2025-10"
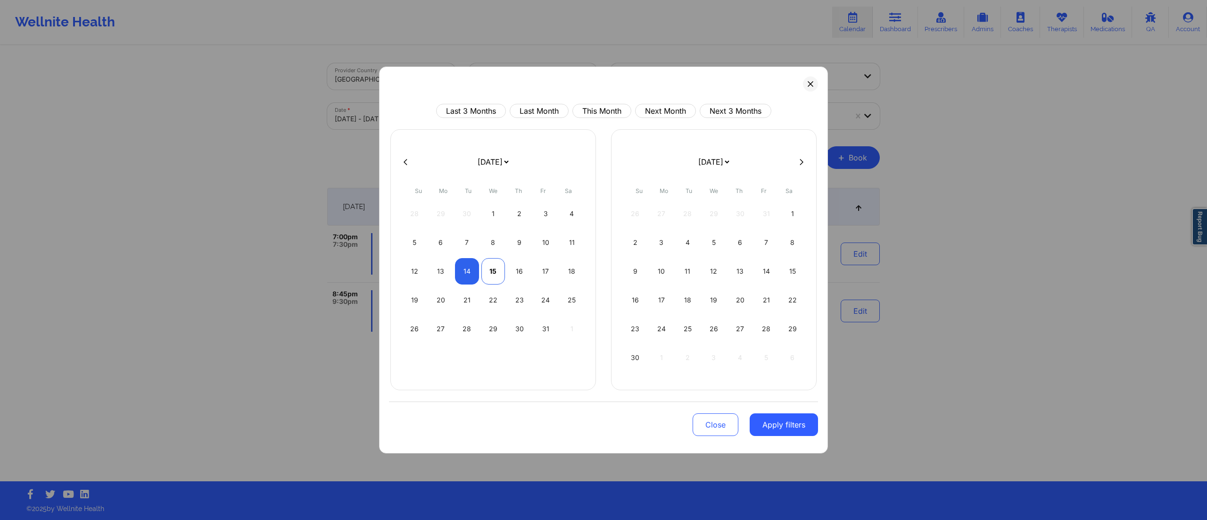
click at [491, 271] on div "15" at bounding box center [493, 271] width 24 height 26
select select "2025-9"
select select "2025-10"
click at [491, 269] on div "15" at bounding box center [493, 271] width 24 height 26
select select "2025-9"
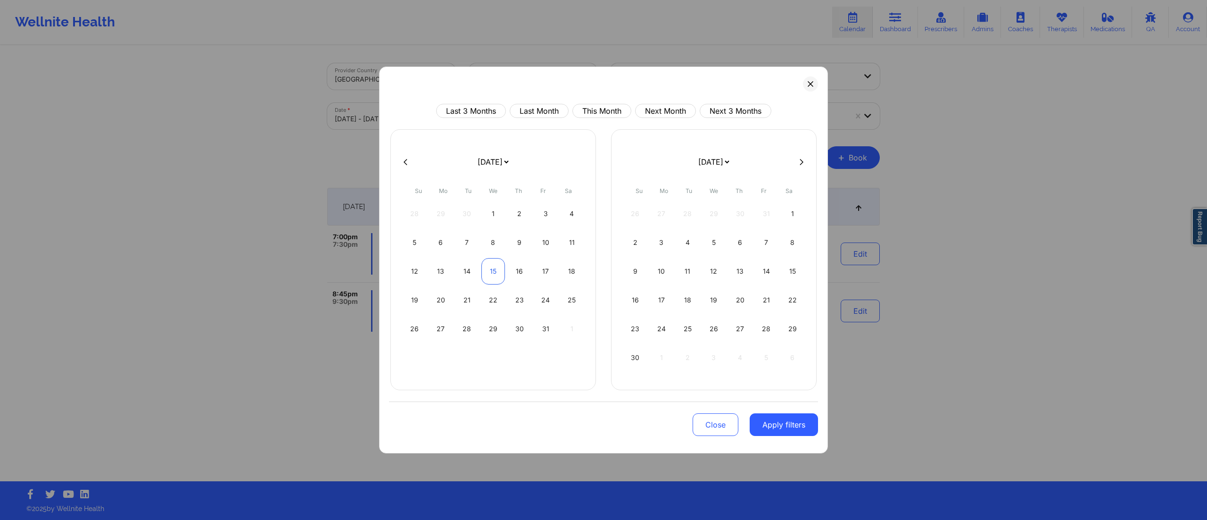
select select "2025-10"
click at [795, 428] on button "Apply filters" at bounding box center [784, 424] width 68 height 23
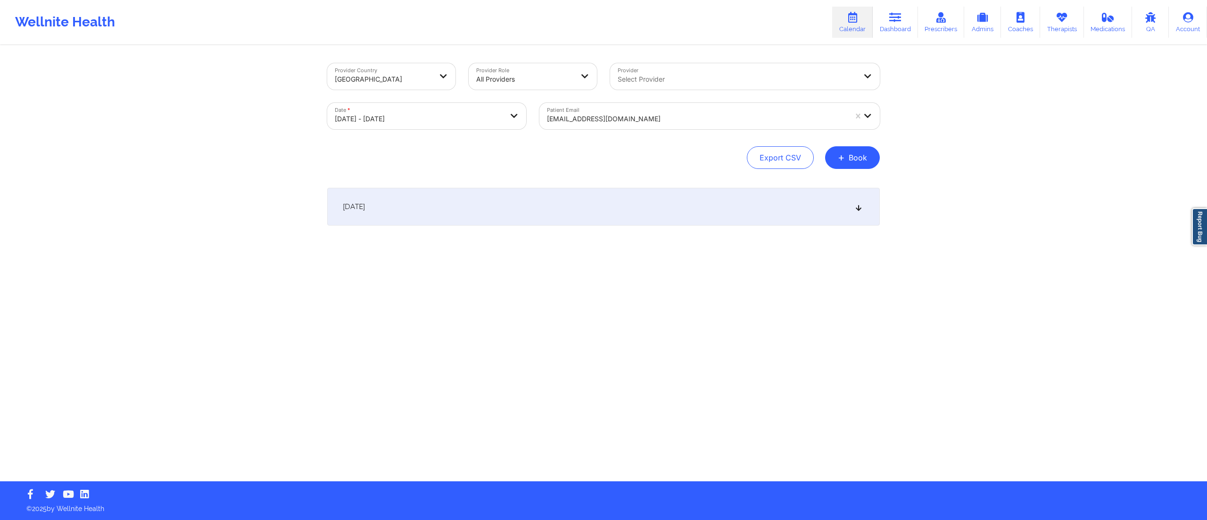
click at [618, 124] on div at bounding box center [697, 118] width 300 height 11
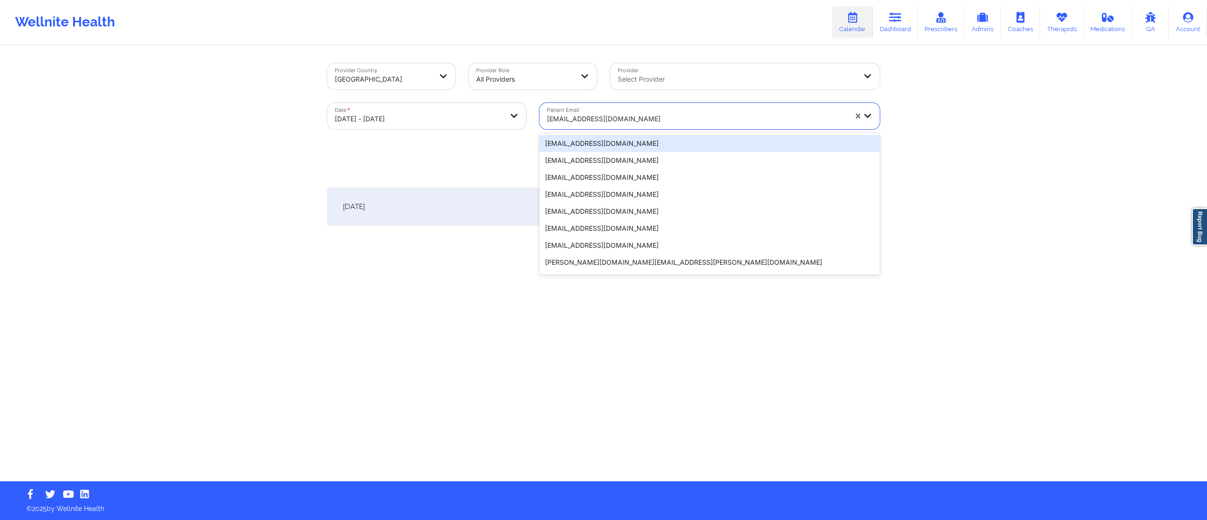
paste input "[EMAIL_ADDRESS][DOMAIN_NAME]"
type input "[EMAIL_ADDRESS][DOMAIN_NAME]"
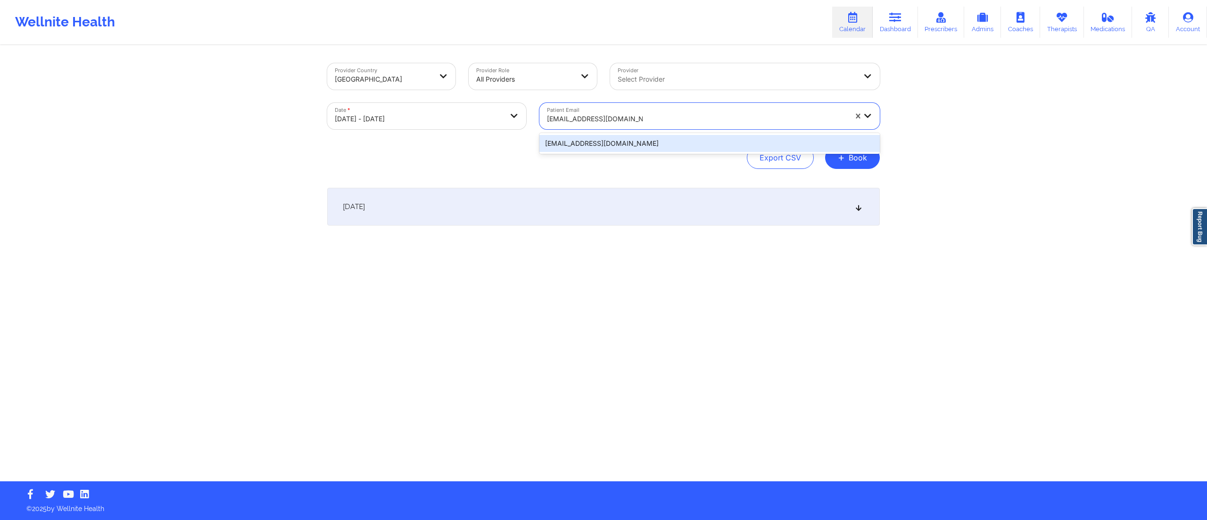
click at [604, 145] on div "[EMAIL_ADDRESS][DOMAIN_NAME]" at bounding box center [709, 143] width 340 height 17
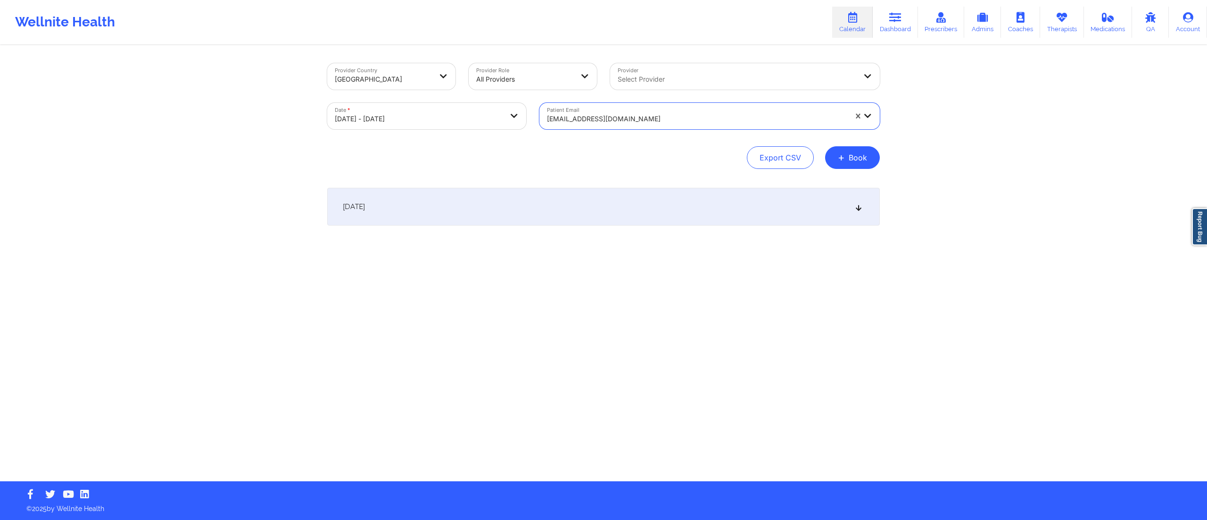
click at [572, 207] on div "[DATE]" at bounding box center [603, 207] width 553 height 38
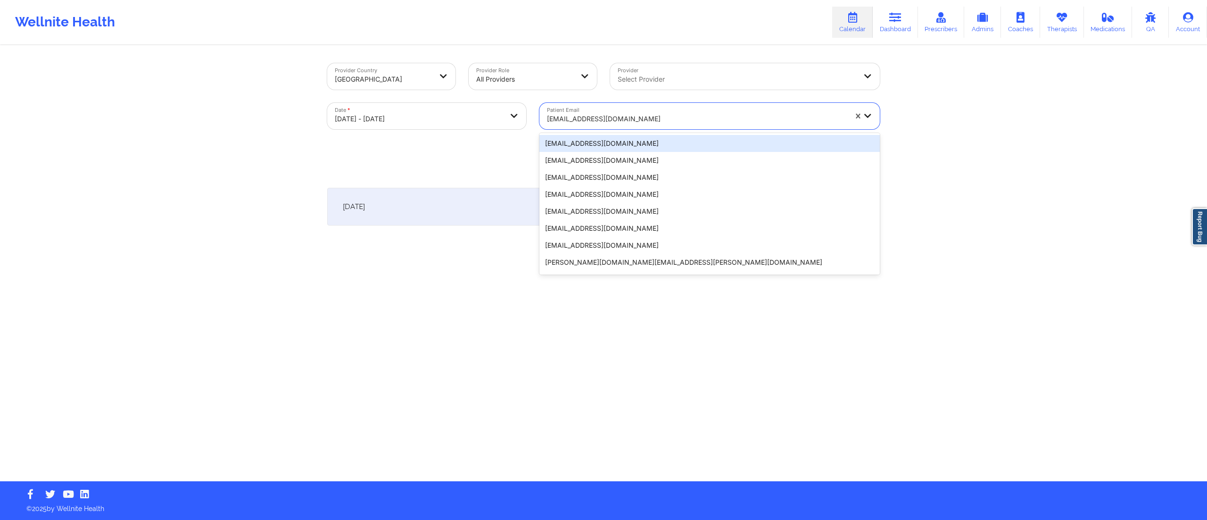
click at [615, 111] on div "[EMAIL_ADDRESS][DOMAIN_NAME]" at bounding box center [697, 118] width 300 height 21
paste input "[EMAIL_ADDRESS][DOMAIN_NAME]"
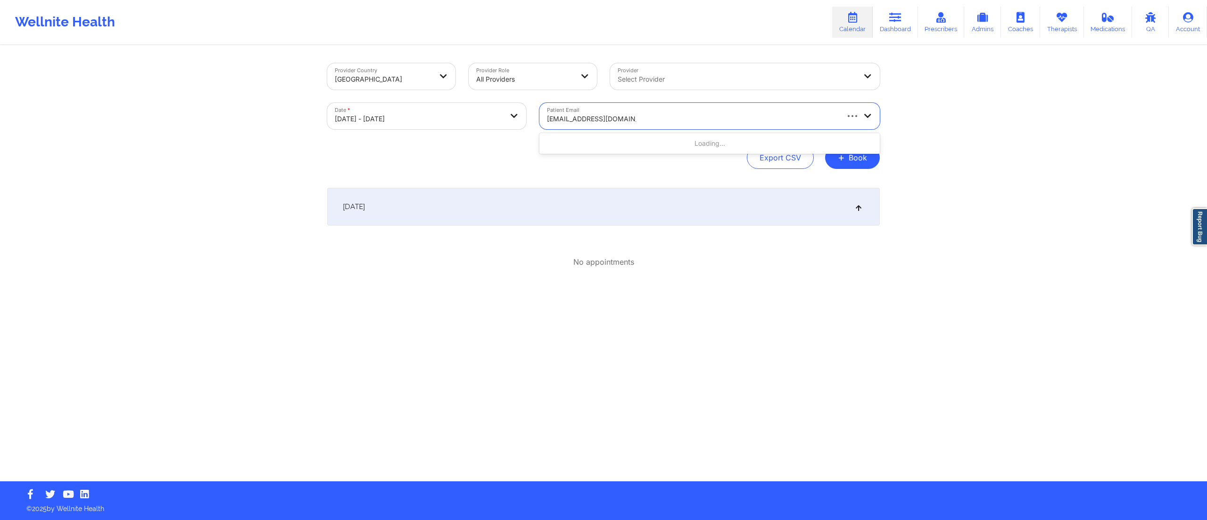
type input "[EMAIL_ADDRESS][DOMAIN_NAME]"
click at [423, 110] on body "Wellnite Health Calendar Dashboard Prescribers Admins Coaches Therapists Medica…" at bounding box center [603, 260] width 1207 height 520
select select "2025-9"
select select "2025-10"
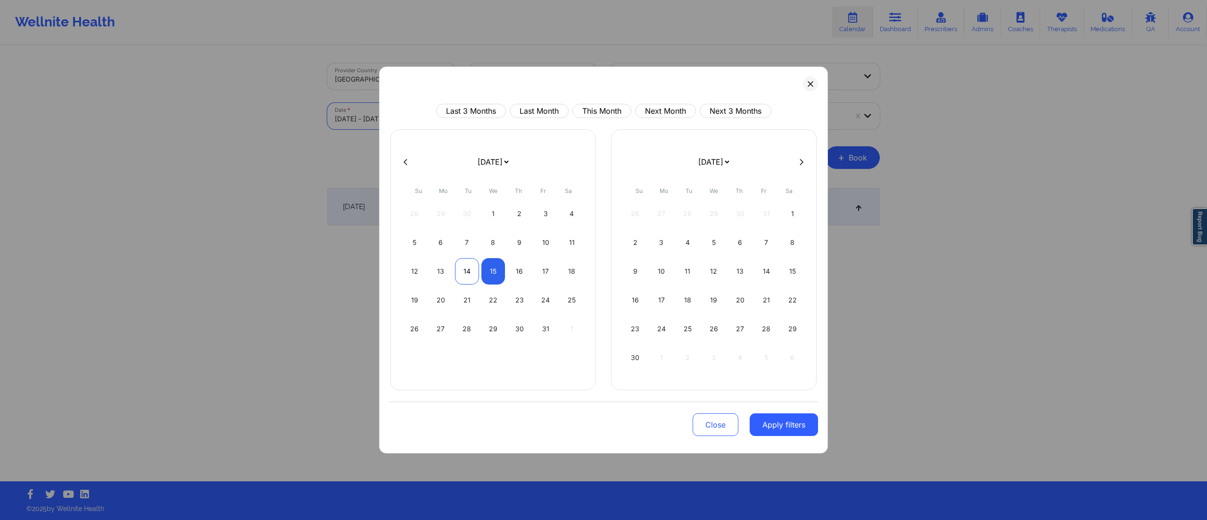
click at [462, 267] on div "14" at bounding box center [467, 271] width 24 height 26
select select "2025-9"
select select "2025-10"
click at [464, 273] on div "14" at bounding box center [467, 271] width 24 height 26
select select "2025-9"
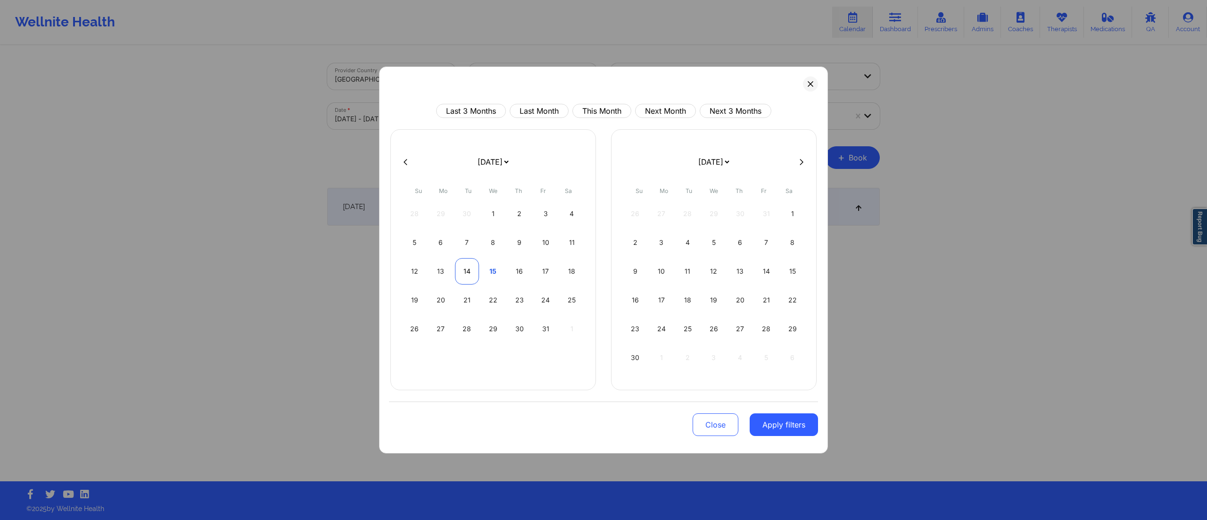
select select "2025-10"
click at [771, 431] on button "Apply filters" at bounding box center [784, 424] width 68 height 23
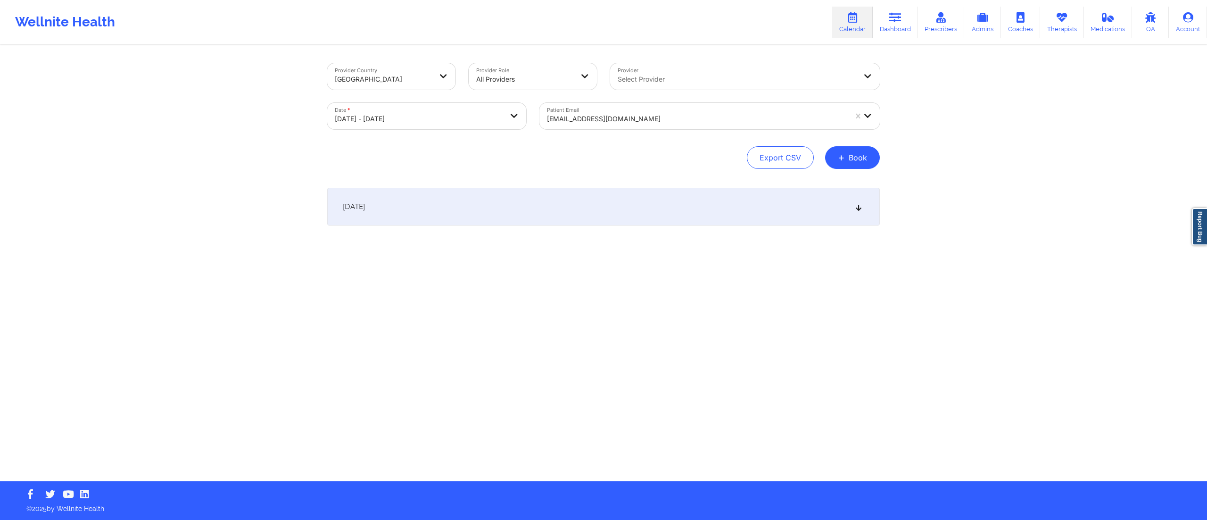
click at [638, 117] on div at bounding box center [697, 118] width 300 height 11
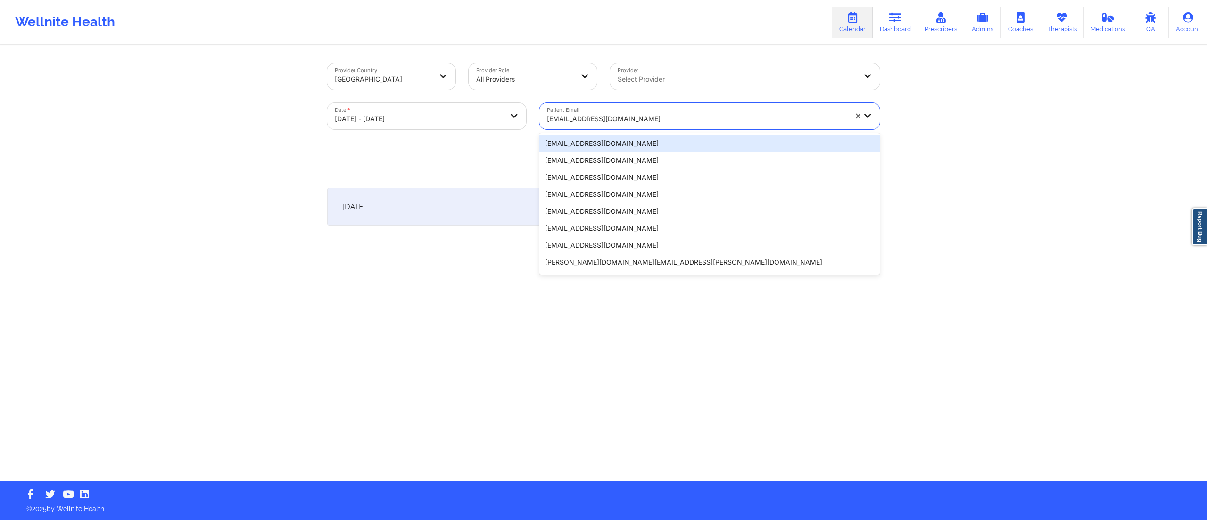
paste input "danieljohnkelley@gmail.com"
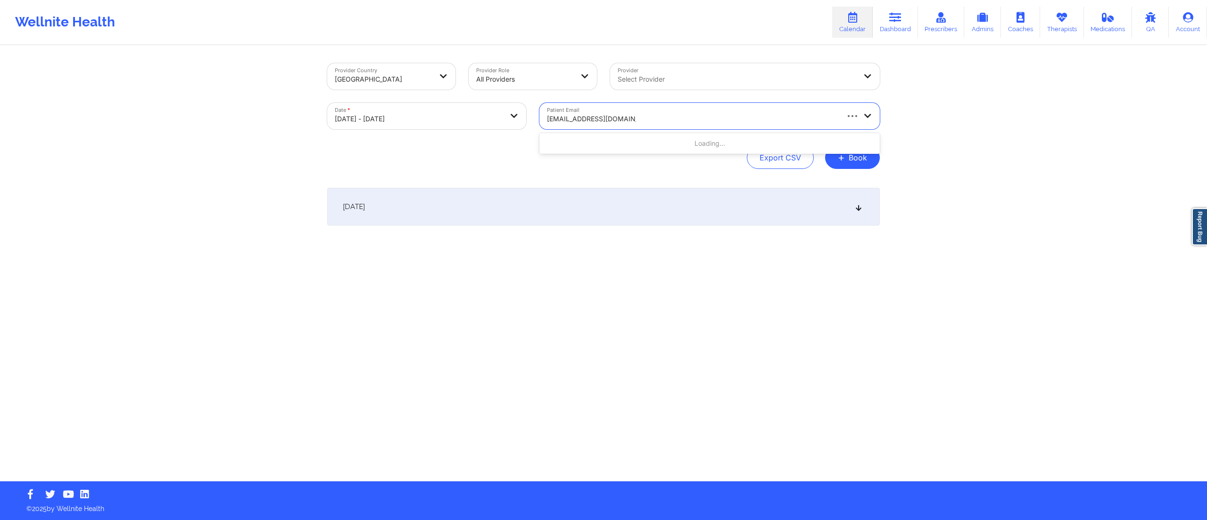
type input "danieljohnkelley@gmail.com"
click at [418, 127] on body "Wellnite Health Calendar Dashboard Prescribers Admins Coaches Therapists Medica…" at bounding box center [603, 260] width 1207 height 520
select select "2025-9"
select select "2025-10"
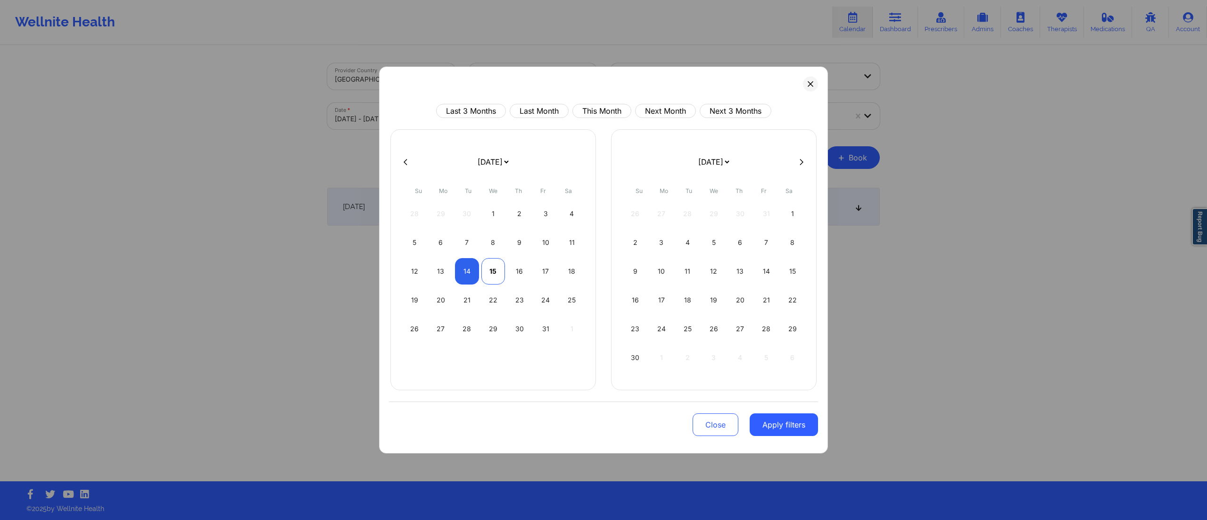
click at [486, 273] on div "15" at bounding box center [493, 271] width 24 height 26
select select "2025-9"
select select "2025-10"
click at [486, 271] on div "15" at bounding box center [493, 271] width 24 height 26
select select "2025-9"
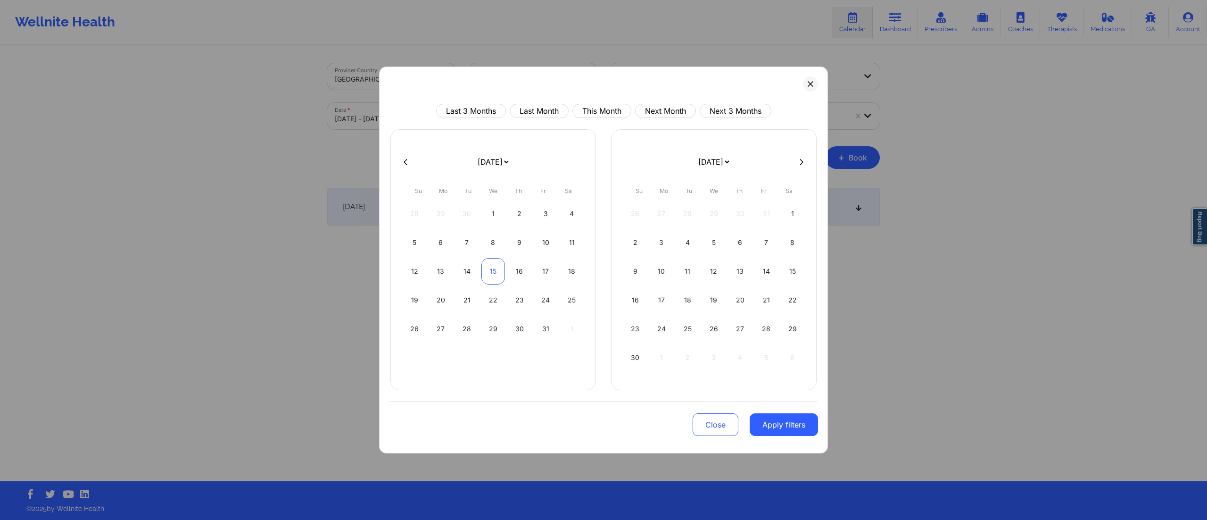
select select "2025-10"
click at [770, 432] on button "Apply filters" at bounding box center [784, 424] width 68 height 23
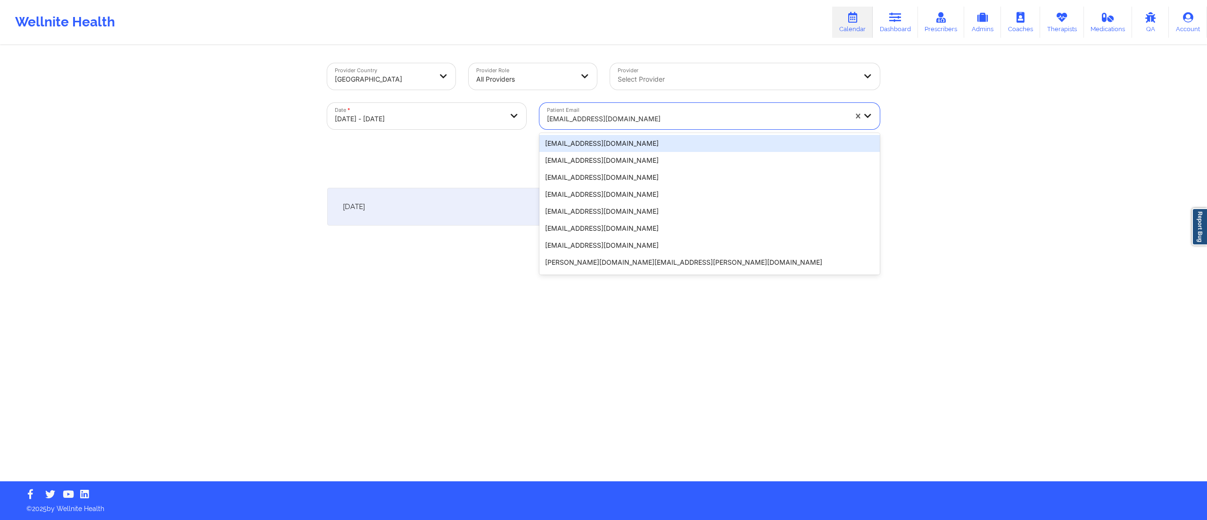
click at [621, 115] on div at bounding box center [697, 118] width 300 height 11
paste input "blessingmccaulay@gmail.com"
type input "blessingmccaulay@gmail.com"
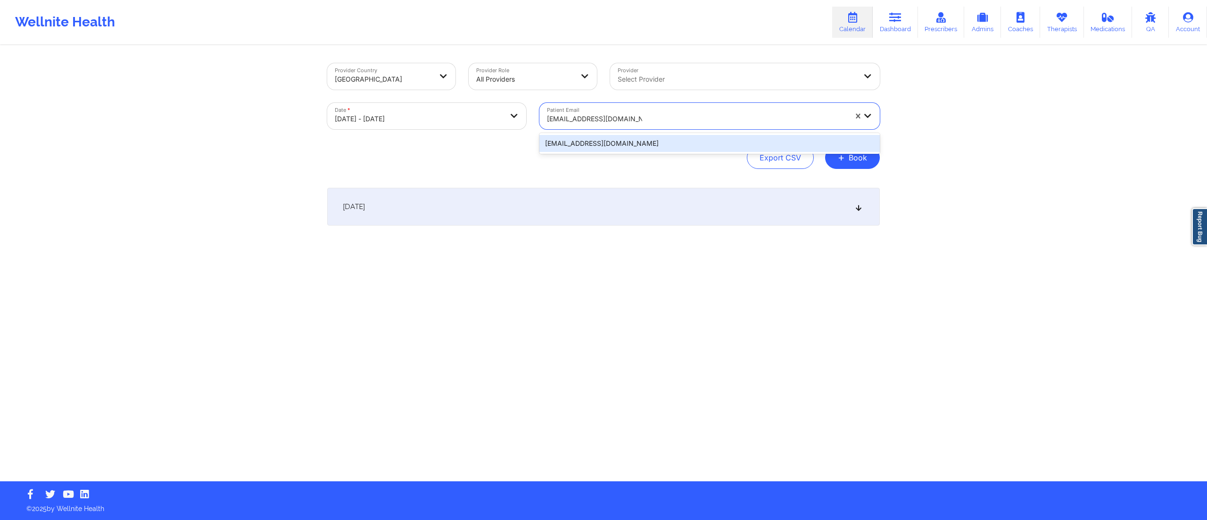
click at [608, 141] on div "blessingmccaulay@gmail.com" at bounding box center [709, 143] width 340 height 17
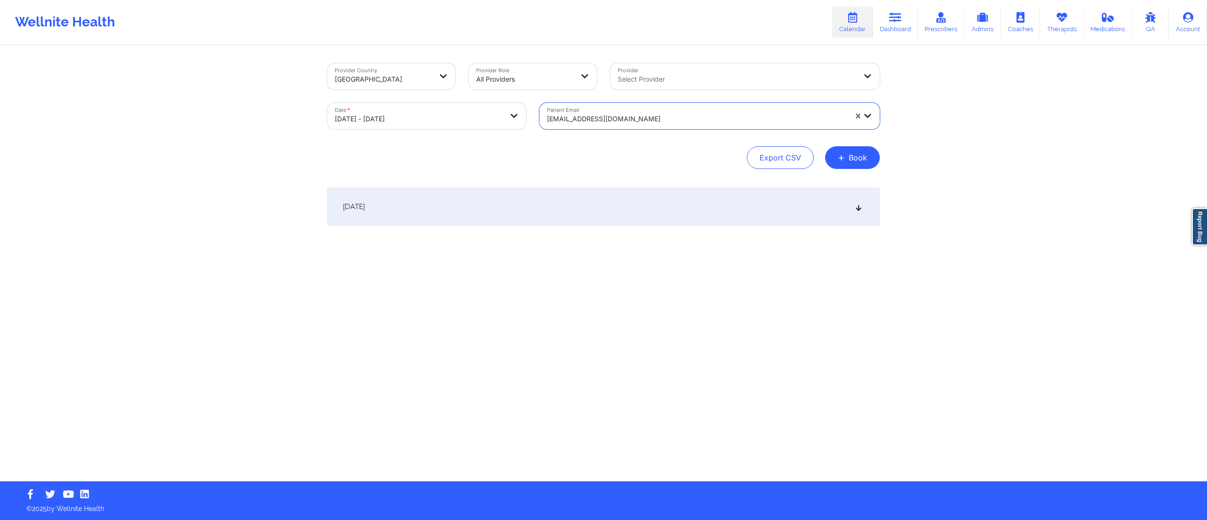
click at [559, 215] on div "October 15, 2025" at bounding box center [603, 207] width 553 height 38
click at [617, 120] on div at bounding box center [697, 118] width 300 height 11
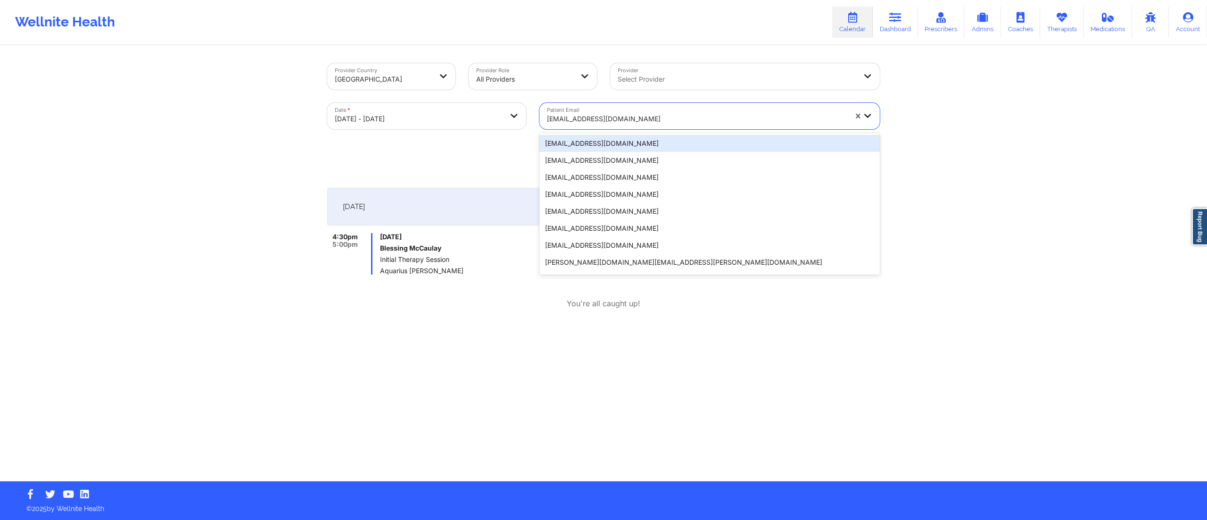
paste input "cullhajsindi1@gmail.com"
type input "cullhajsindi1@gmail.com"
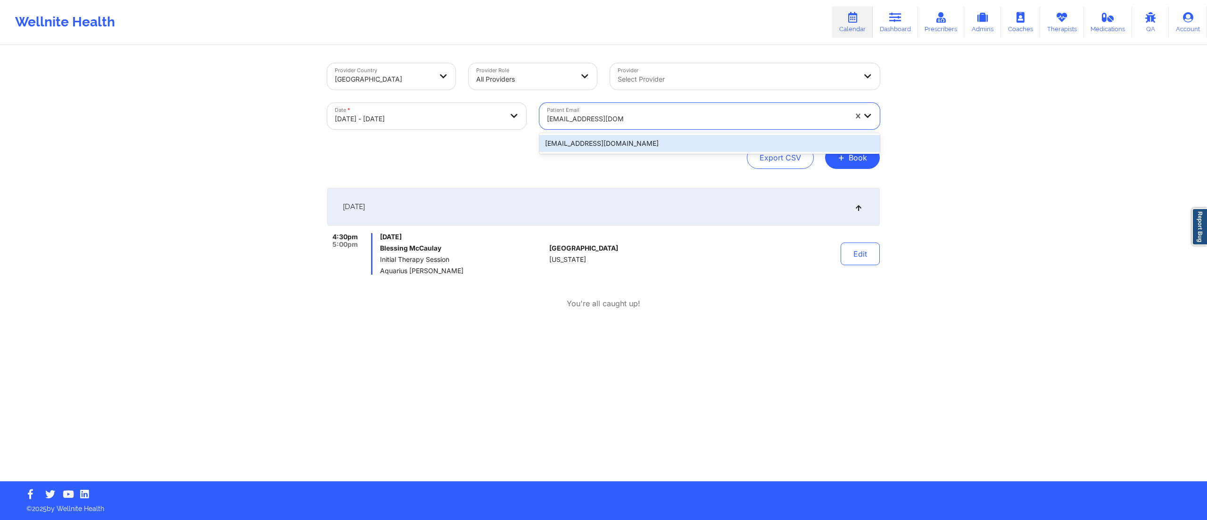
click at [605, 147] on div "cullhajsindi1@gmail.com" at bounding box center [709, 143] width 340 height 17
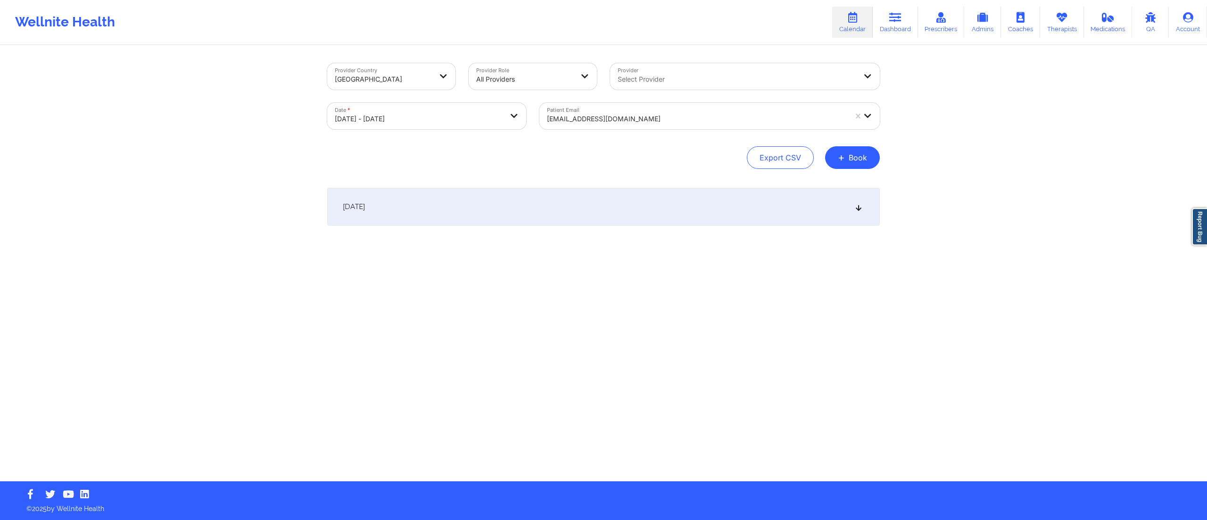
click at [605, 211] on div "October 15, 2025" at bounding box center [603, 207] width 553 height 38
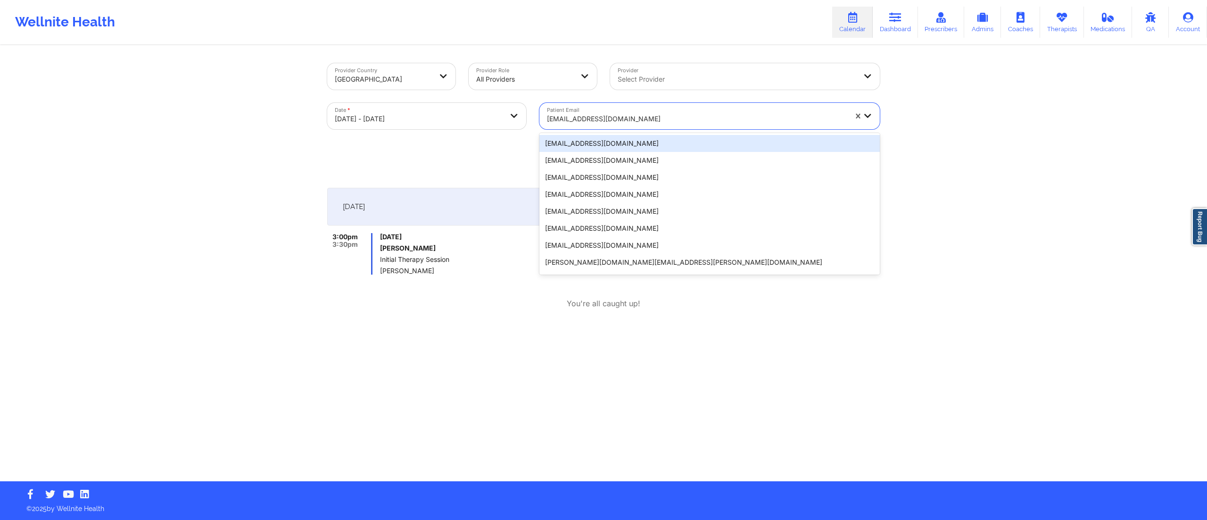
click at [608, 115] on div at bounding box center [697, 118] width 300 height 11
paste input "cynthia.cox420@aol.com"
type input "cynthia.cox420@aol.com"
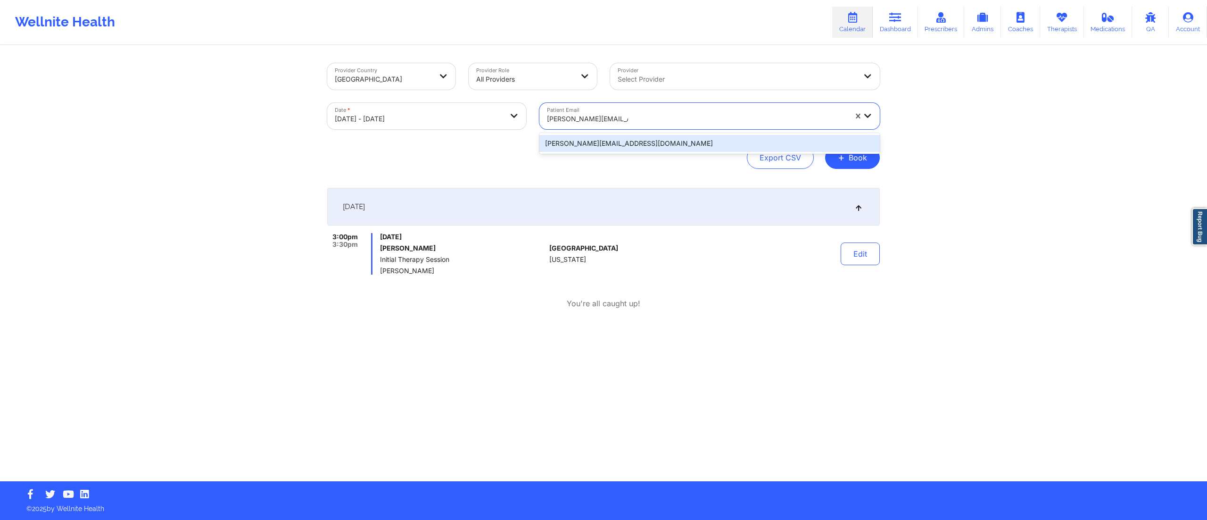
click at [606, 134] on div "cynthia.cox420@aol.com" at bounding box center [709, 143] width 340 height 21
click at [608, 142] on div "cynthia.cox420@aol.com" at bounding box center [709, 143] width 340 height 17
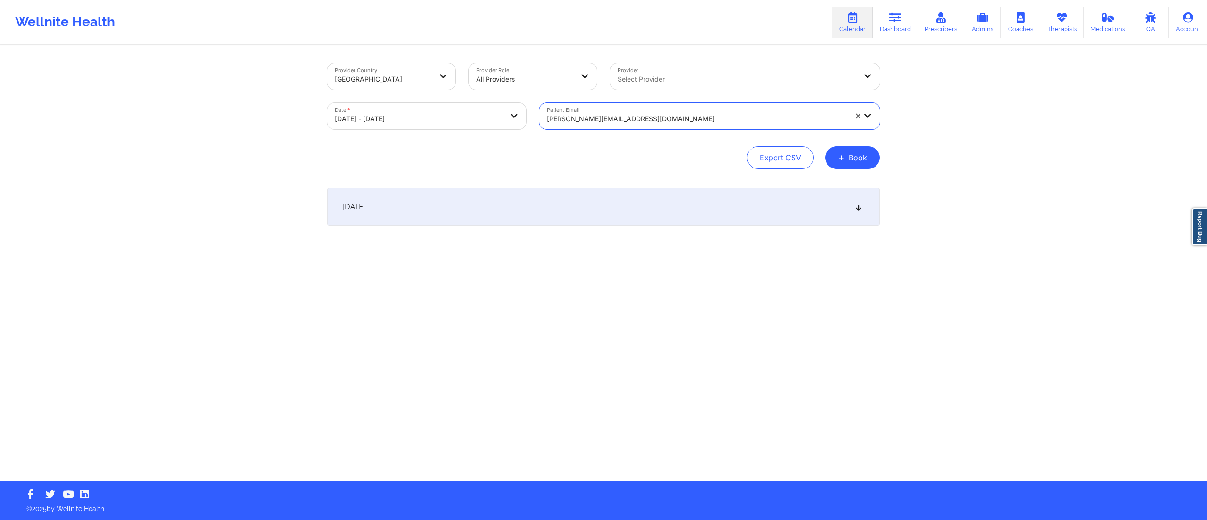
click at [633, 215] on div "October 15, 2025" at bounding box center [603, 207] width 553 height 38
click at [646, 114] on div at bounding box center [697, 118] width 300 height 11
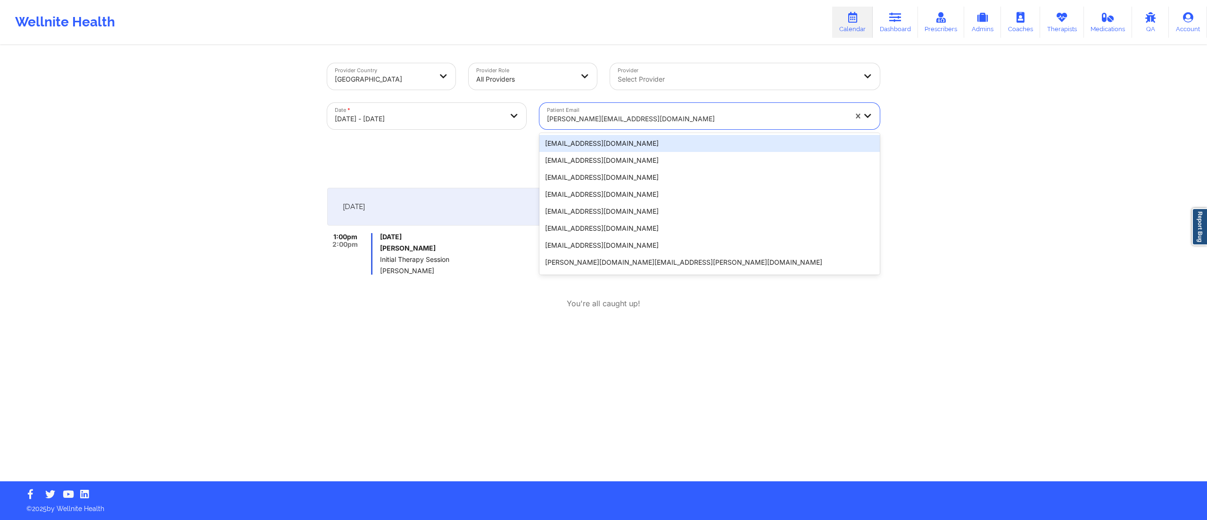
paste input "krwarnick@bellsouth.net"
type input "krwarnick@bellsouth.net"
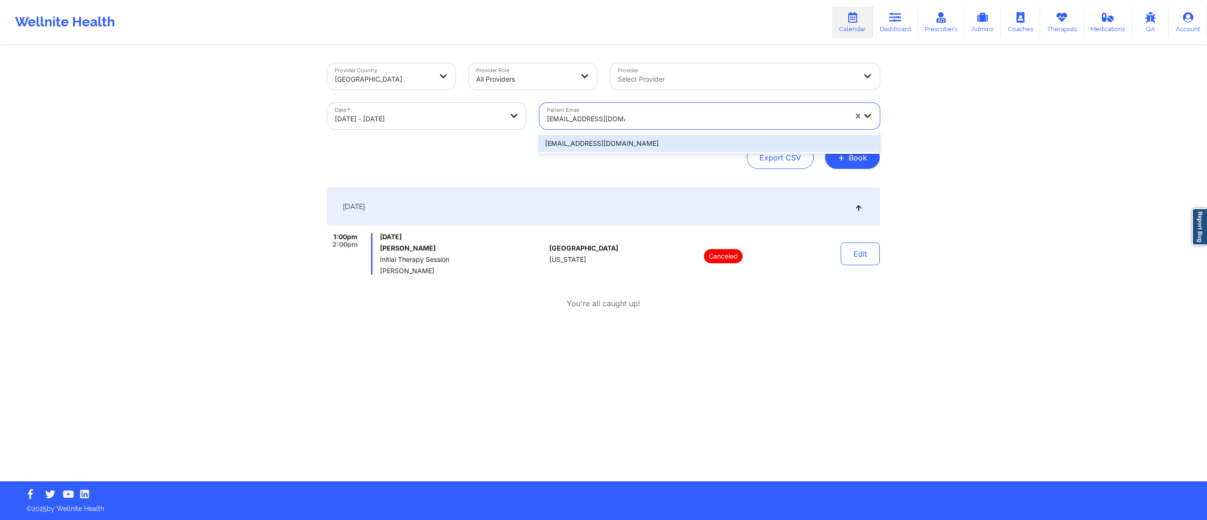
click at [624, 146] on div "krwarnick@bellsouth.net" at bounding box center [709, 143] width 340 height 17
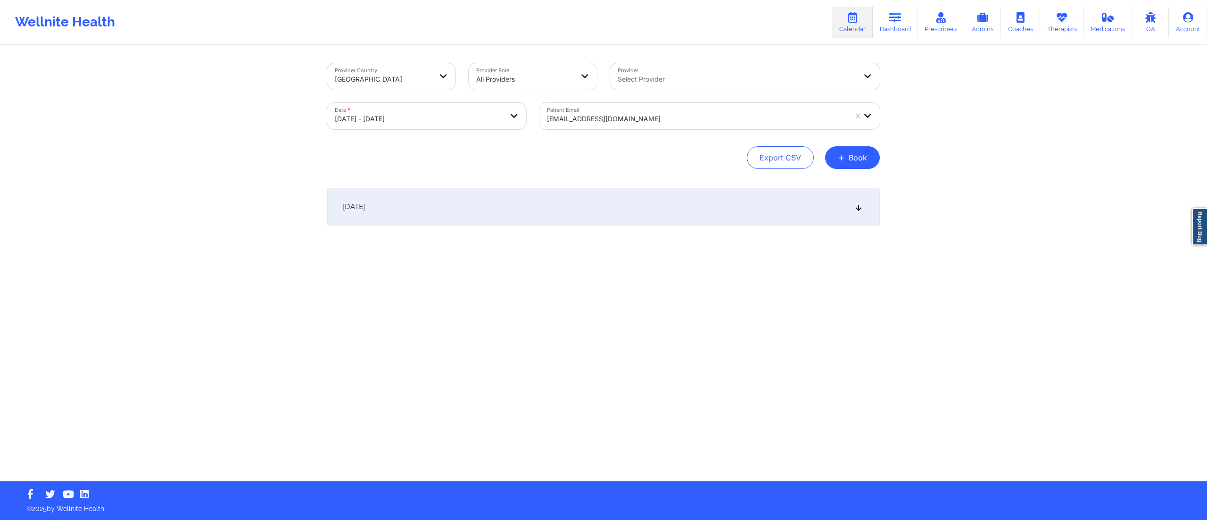
click at [621, 221] on div "October 15, 2025" at bounding box center [603, 207] width 553 height 38
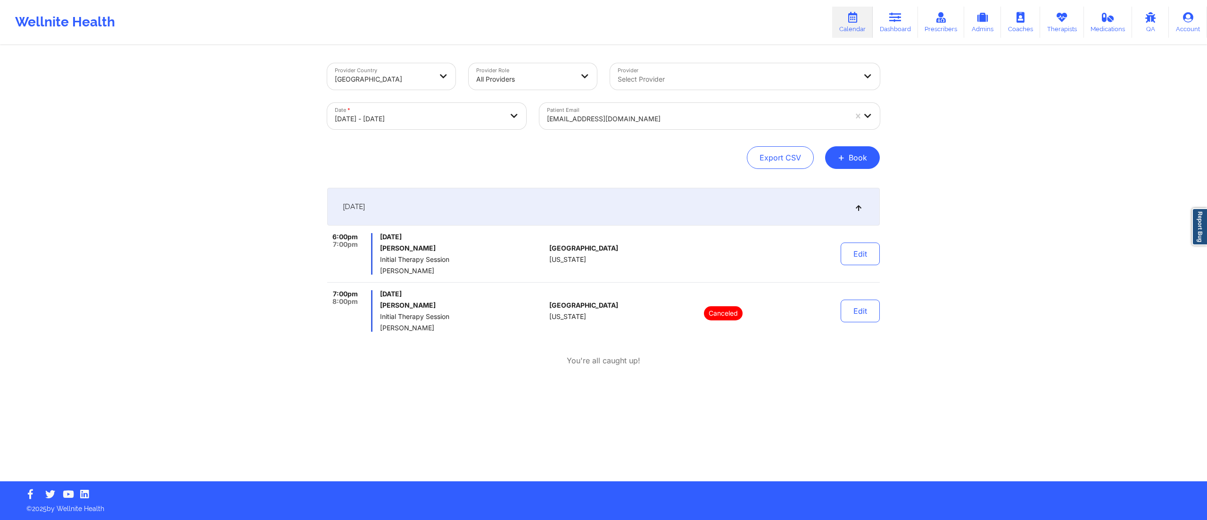
click at [623, 113] on div "krwarnick@bellsouth.net" at bounding box center [693, 116] width 308 height 26
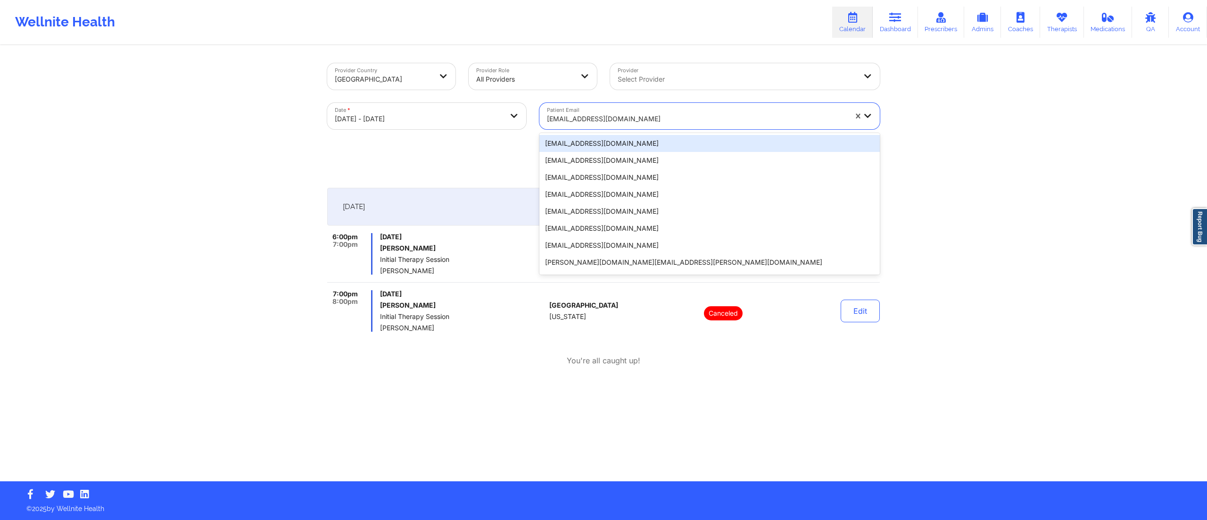
paste input "rebeccaedumais@gmail.com"
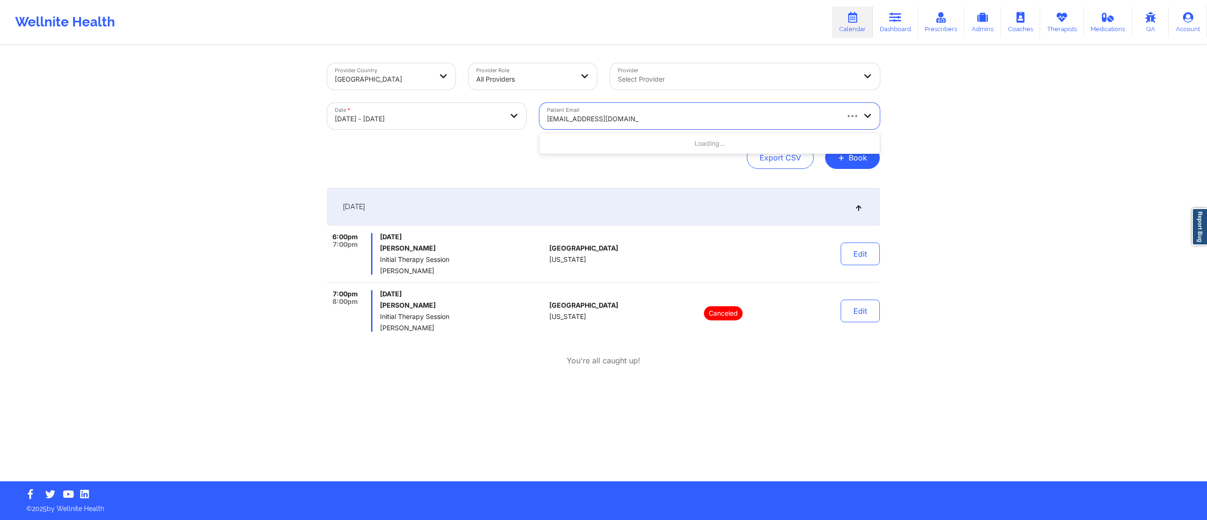
click at [547, 118] on input "rebeccaedumais@gmail.com" at bounding box center [592, 118] width 91 height 9
type input "rebeccaedumais@gmail.com"
click at [615, 123] on div at bounding box center [697, 118] width 300 height 11
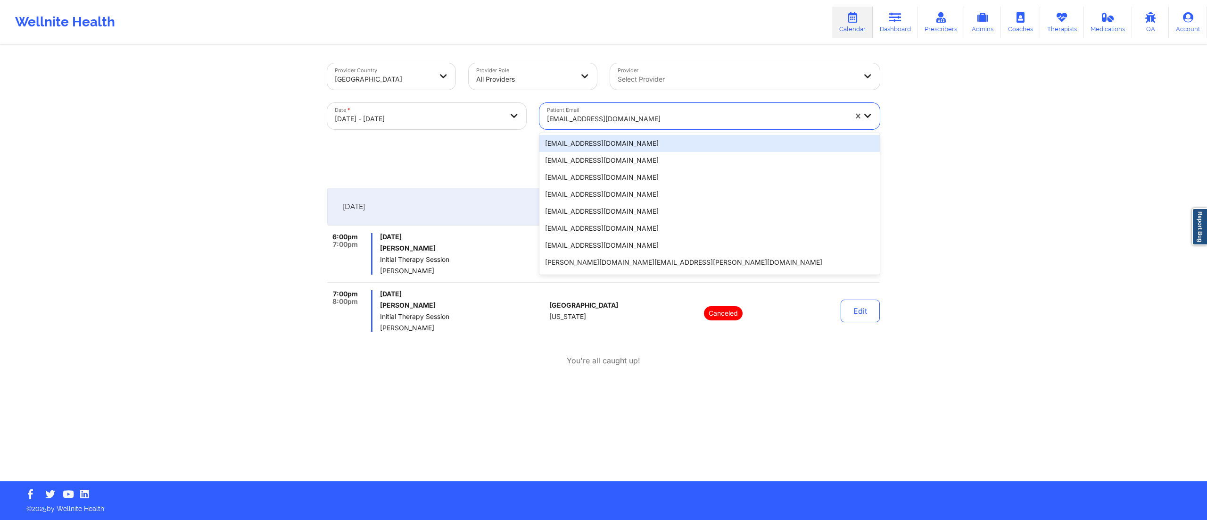
paste input "sadewilson123@yahoo.com"
type input "sadewilson123@yahoo.com"
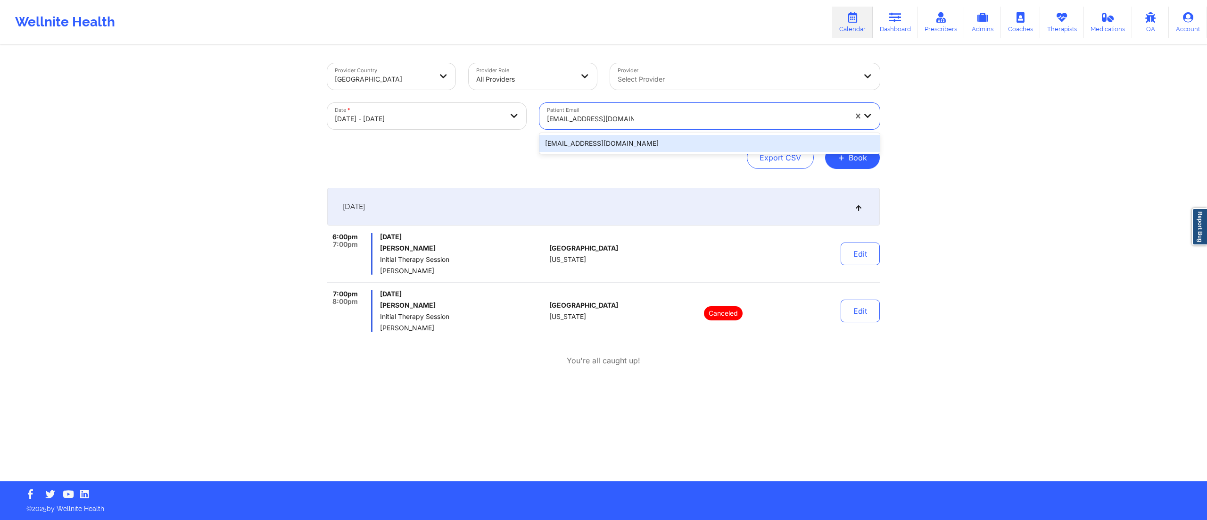
click at [605, 143] on div "sadewilson123@yahoo.com" at bounding box center [709, 143] width 340 height 17
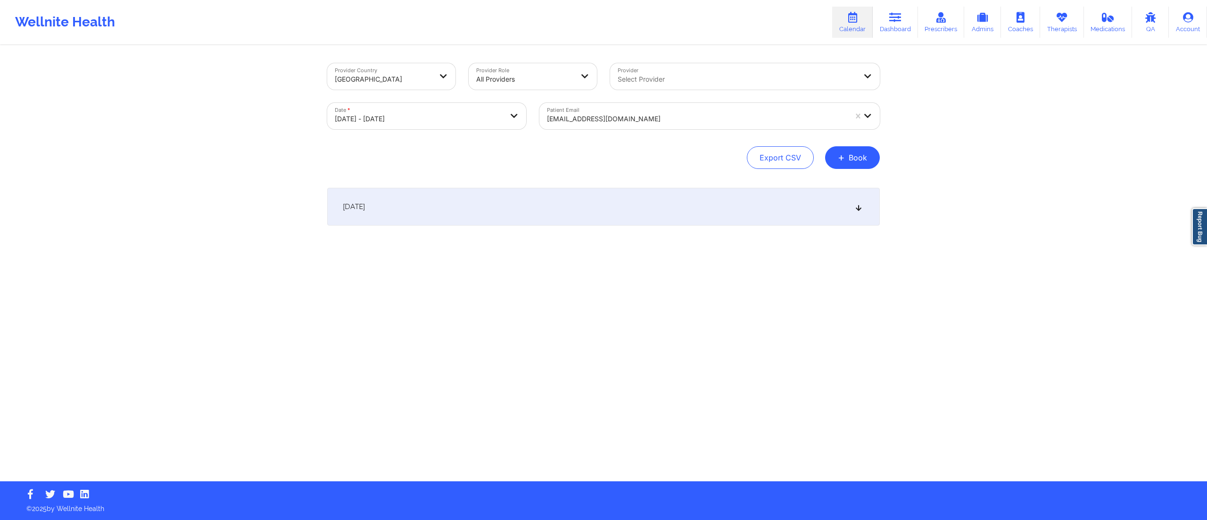
click at [574, 207] on div "October 15, 2025" at bounding box center [603, 207] width 553 height 38
click at [448, 115] on body "Wellnite Health Calendar Dashboard Prescribers Admins Coaches Therapists Medica…" at bounding box center [603, 260] width 1207 height 520
select select "2025-9"
select select "2025-10"
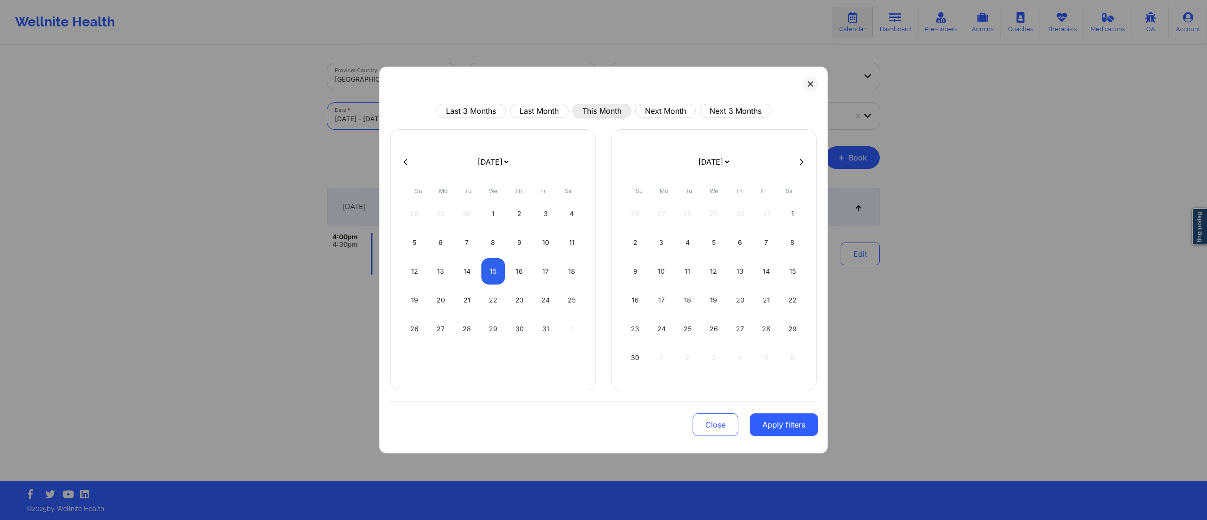
click at [593, 114] on button "This Month" at bounding box center [601, 111] width 59 height 14
select select "2025-9"
select select "2025-10"
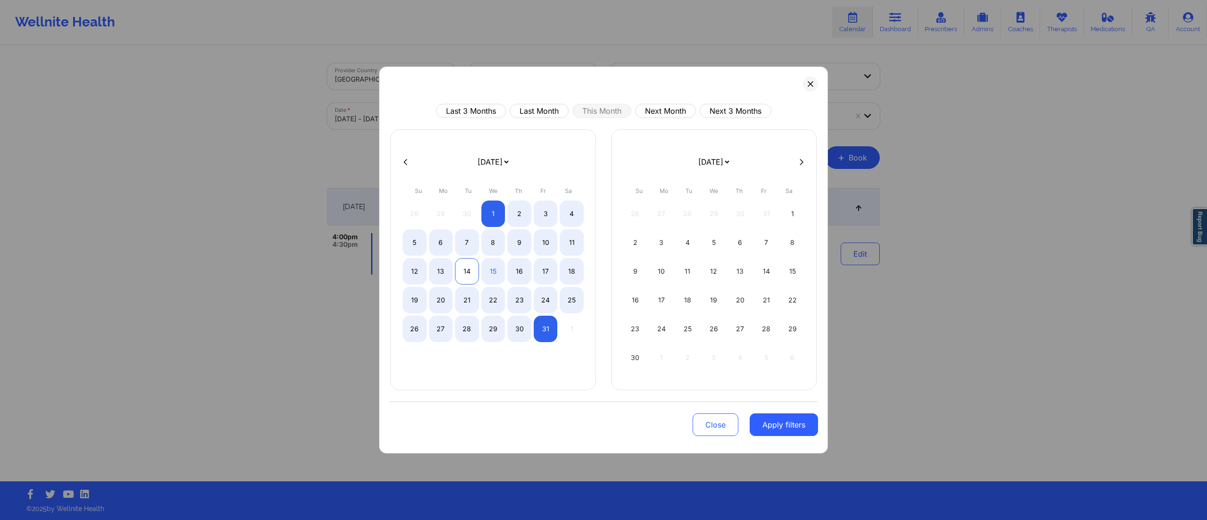
click at [474, 268] on div "14" at bounding box center [467, 271] width 24 height 26
select select "2025-9"
select select "2025-10"
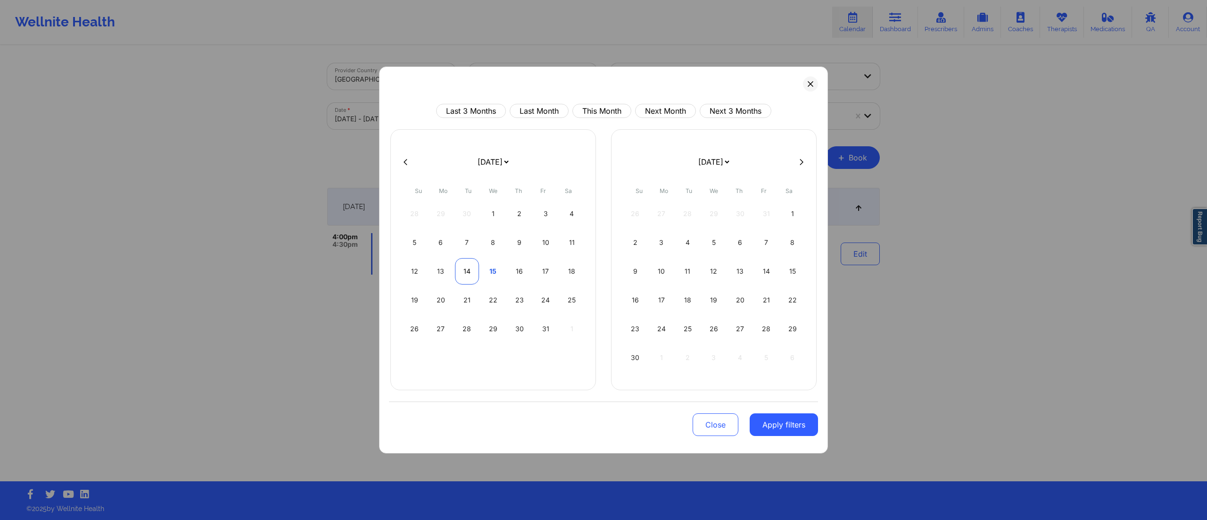
click at [474, 268] on div "14" at bounding box center [467, 271] width 24 height 26
select select "2025-9"
select select "2025-10"
click at [772, 428] on button "Apply filters" at bounding box center [784, 424] width 68 height 23
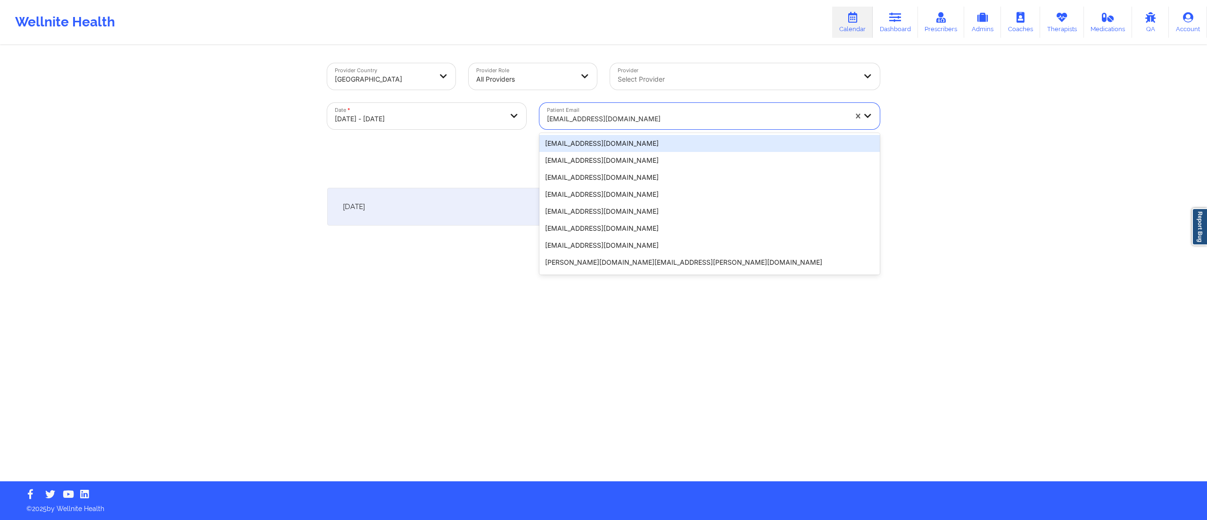
click at [640, 120] on div at bounding box center [697, 118] width 300 height 11
paste input "alexandra.moen89@gmail.con"
type input "alexandra.moen89@gmail.con"
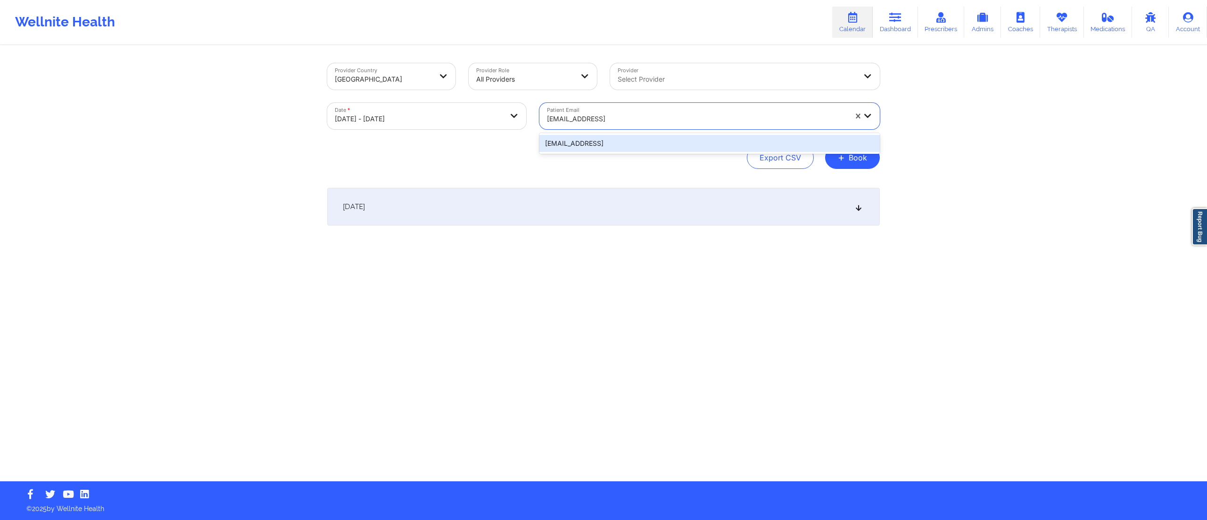
click at [625, 141] on div "alexandra.moen89@gmail.con" at bounding box center [709, 143] width 340 height 17
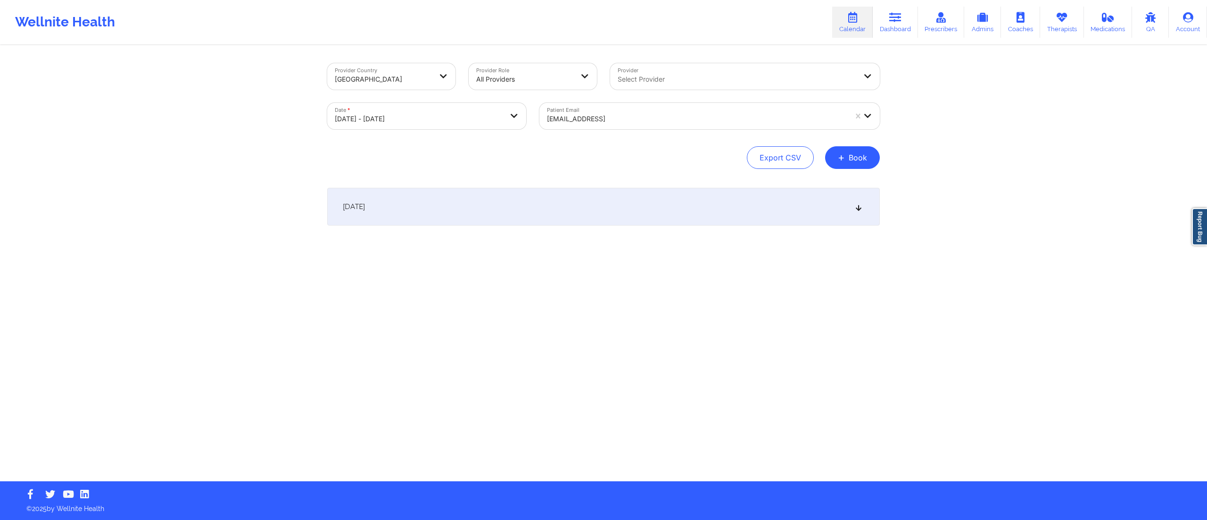
click at [576, 193] on div "October 14, 2025" at bounding box center [603, 207] width 553 height 38
click at [427, 111] on body "Wellnite Health Calendar Dashboard Prescribers Admins Coaches Therapists Medica…" at bounding box center [603, 260] width 1207 height 520
select select "2025-9"
select select "2025-10"
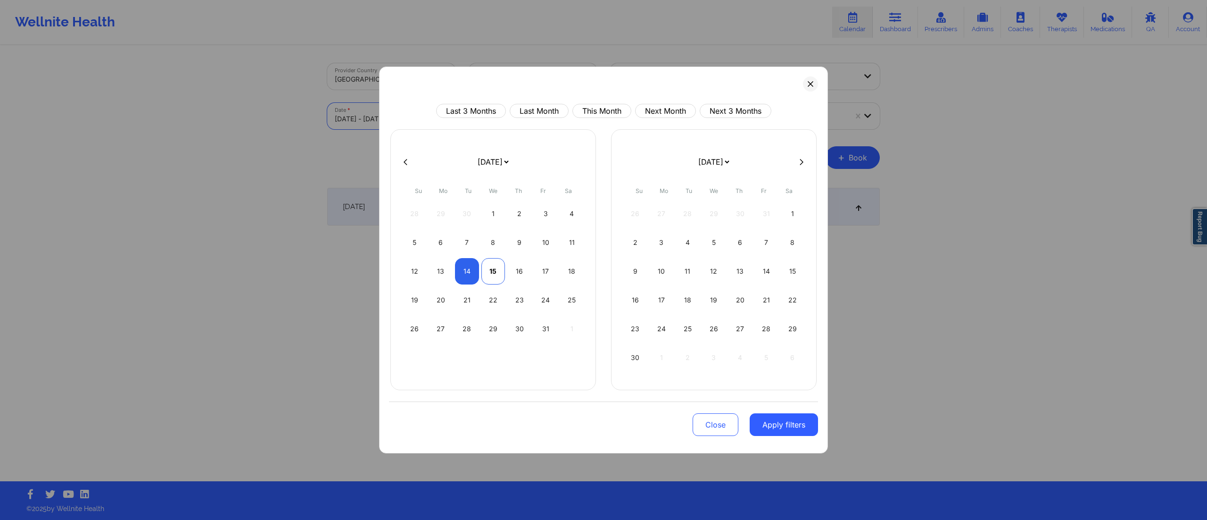
click at [493, 274] on div "15" at bounding box center [493, 271] width 24 height 26
select select "2025-9"
select select "2025-10"
click at [493, 274] on div "15" at bounding box center [493, 271] width 24 height 26
select select "2025-9"
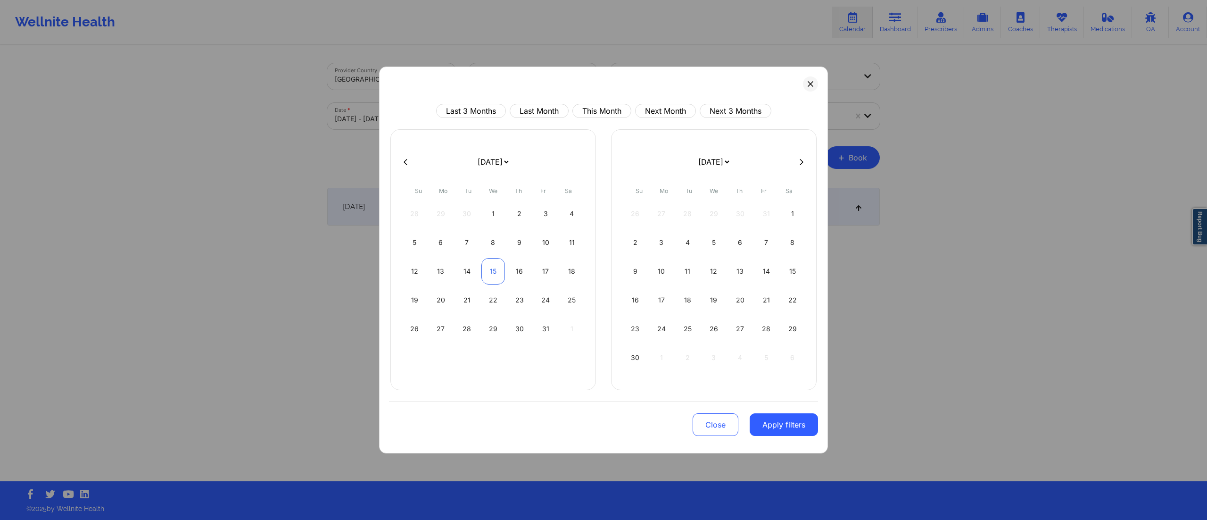
select select "2025-10"
drag, startPoint x: 774, startPoint y: 433, endPoint x: 770, endPoint y: 422, distance: 12.4
click at [772, 433] on button "Apply filters" at bounding box center [784, 424] width 68 height 23
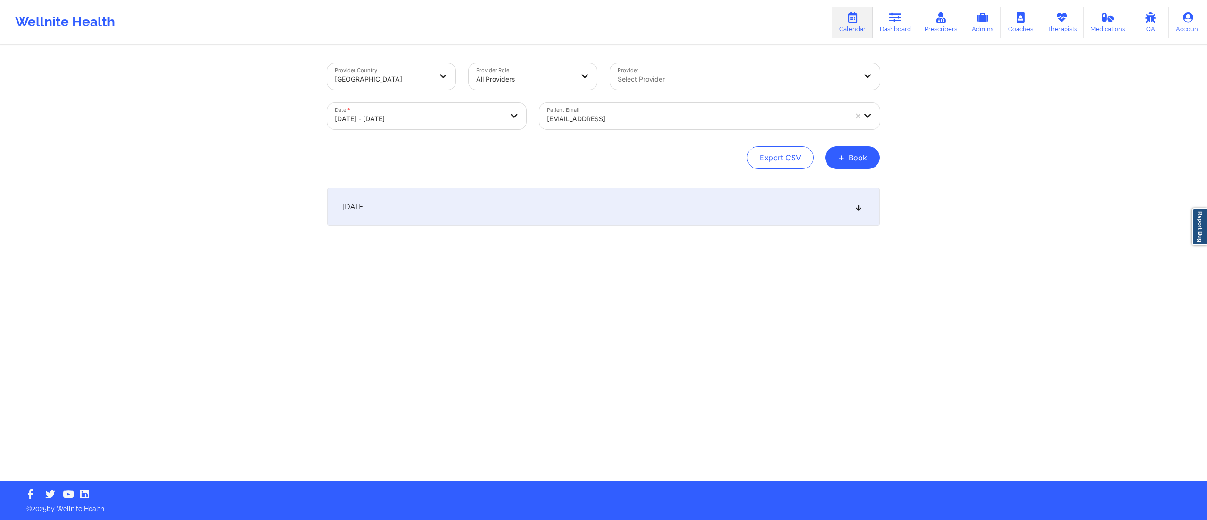
click at [634, 211] on div "October 15, 2025" at bounding box center [603, 207] width 553 height 38
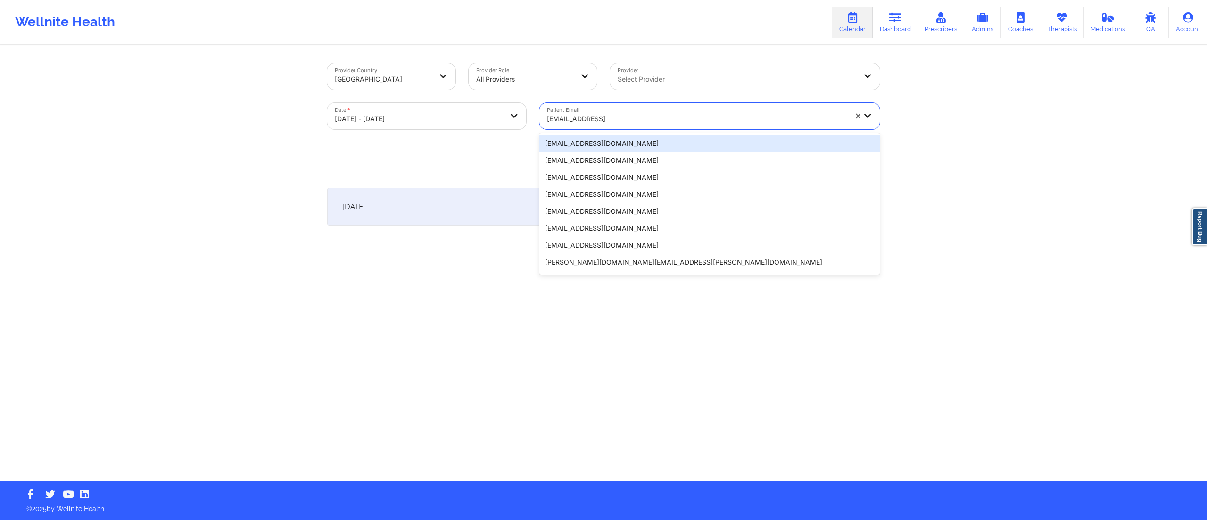
click at [624, 118] on div at bounding box center [697, 118] width 300 height 11
paste input "ckadash22@gmail.com"
type input "ckadash22@gmail.com"
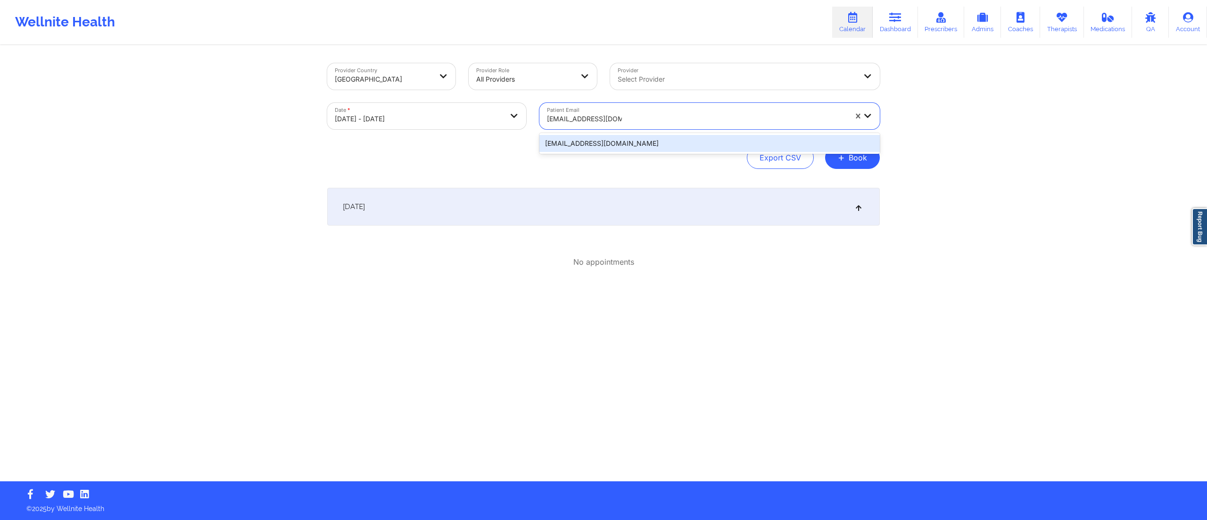
click at [582, 143] on div "ckadash22@gmail.com" at bounding box center [709, 143] width 340 height 17
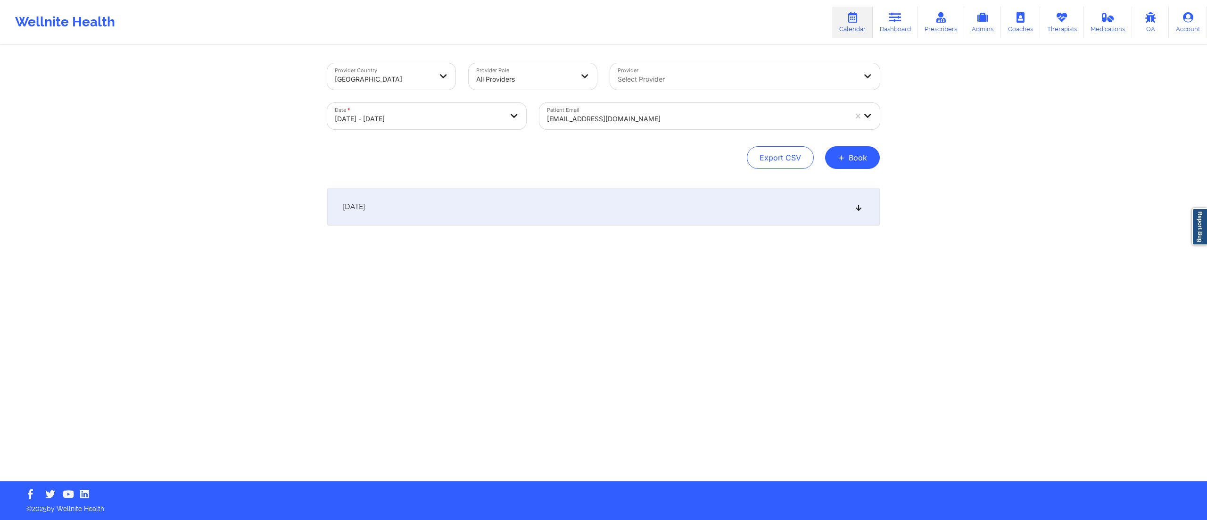
click at [617, 210] on div "October 15, 2025" at bounding box center [603, 207] width 553 height 38
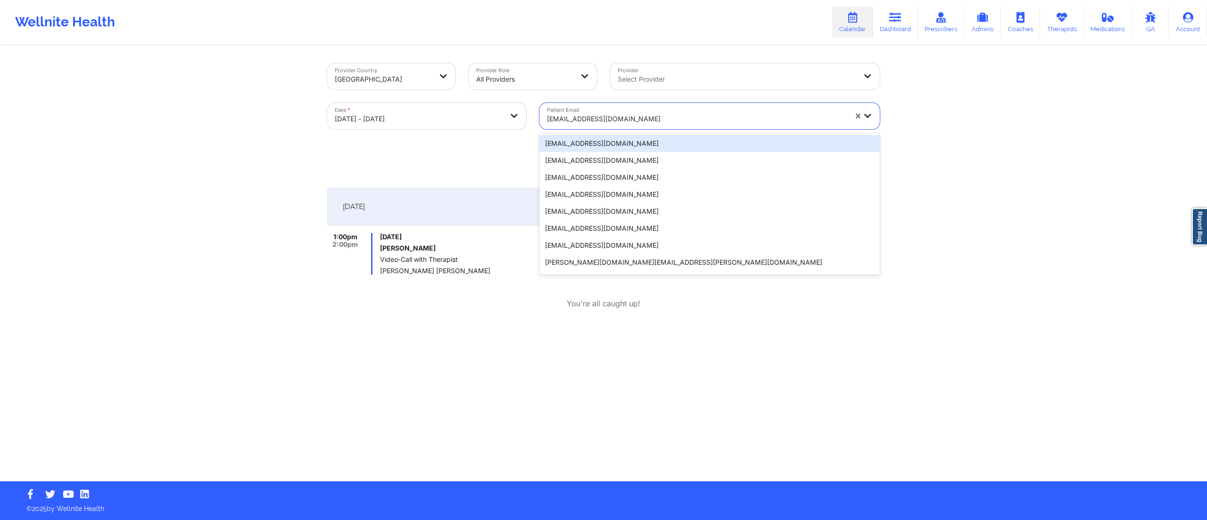
click at [606, 118] on div at bounding box center [697, 118] width 300 height 11
paste input "ckadash22@gmail.com"
type input "ckadash22@gmail.com"
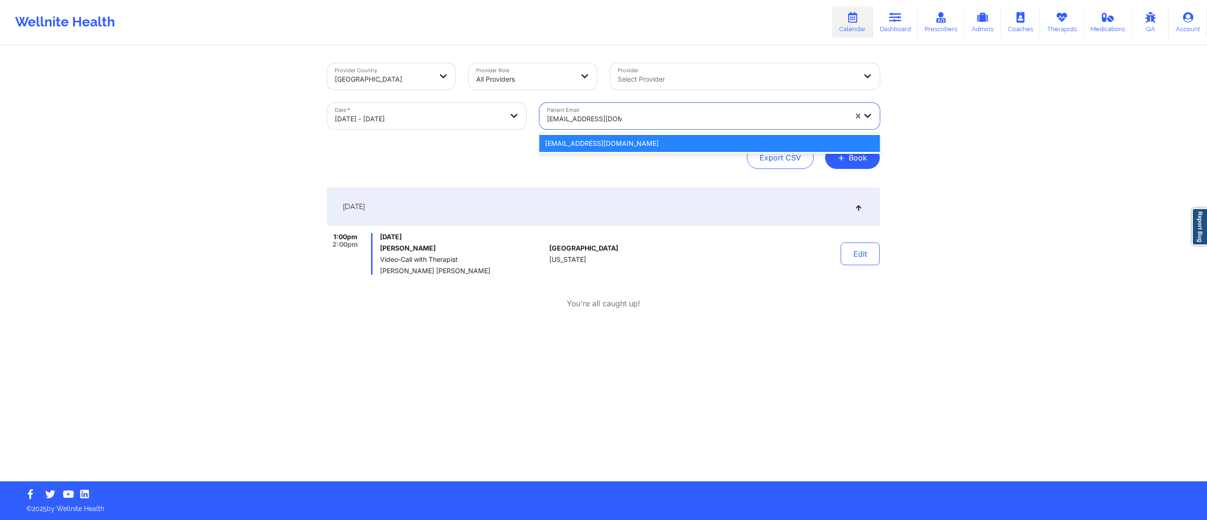
click at [568, 145] on div "ckadash22@gmail.com" at bounding box center [709, 143] width 340 height 17
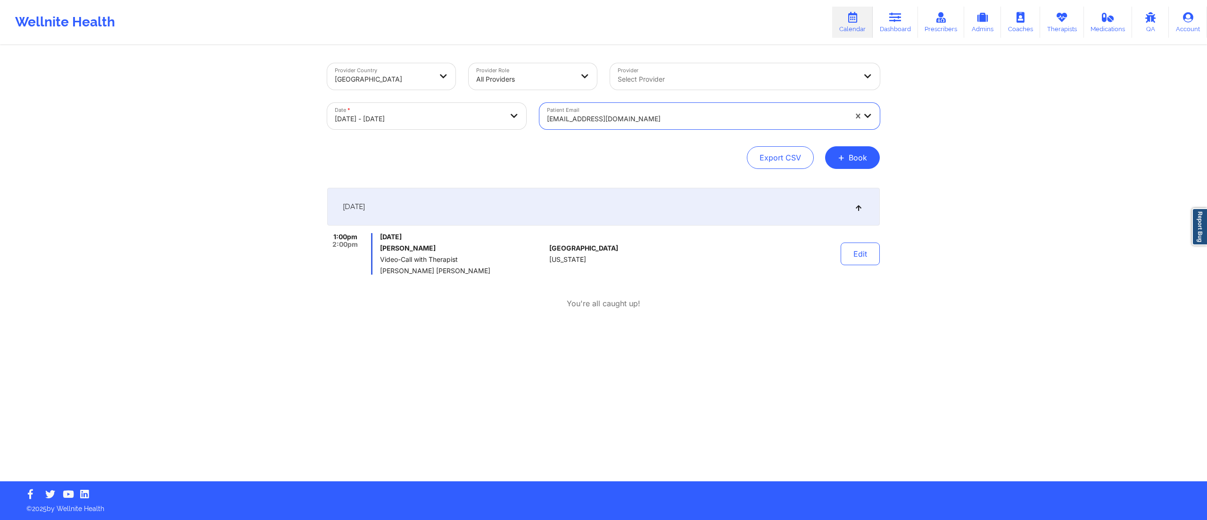
click at [630, 114] on div at bounding box center [697, 118] width 300 height 11
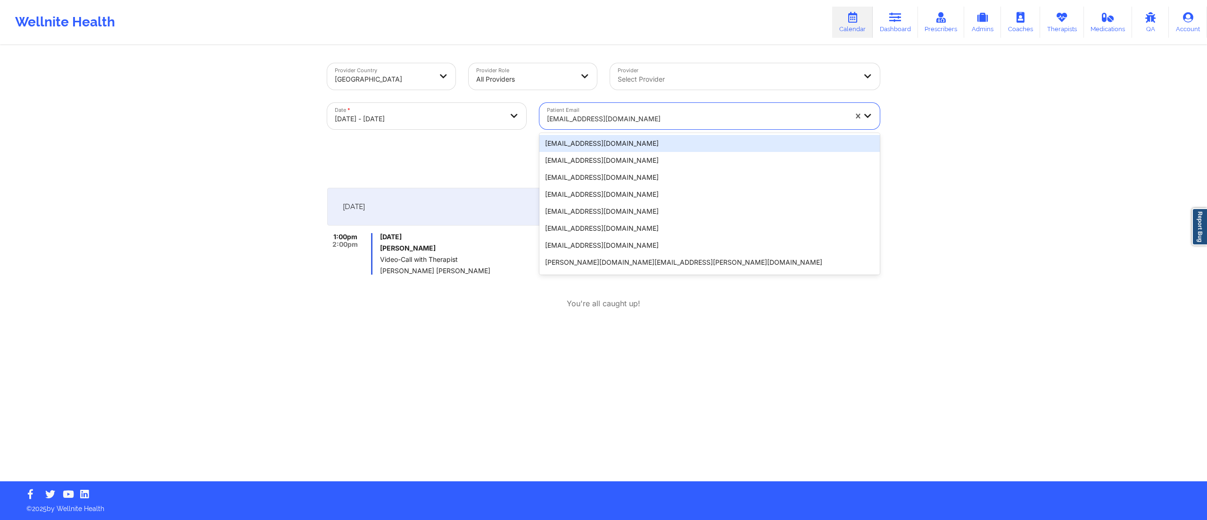
paste input "jnicolerussell@gmail.com"
type input "jnicolerussell@gmail.com"
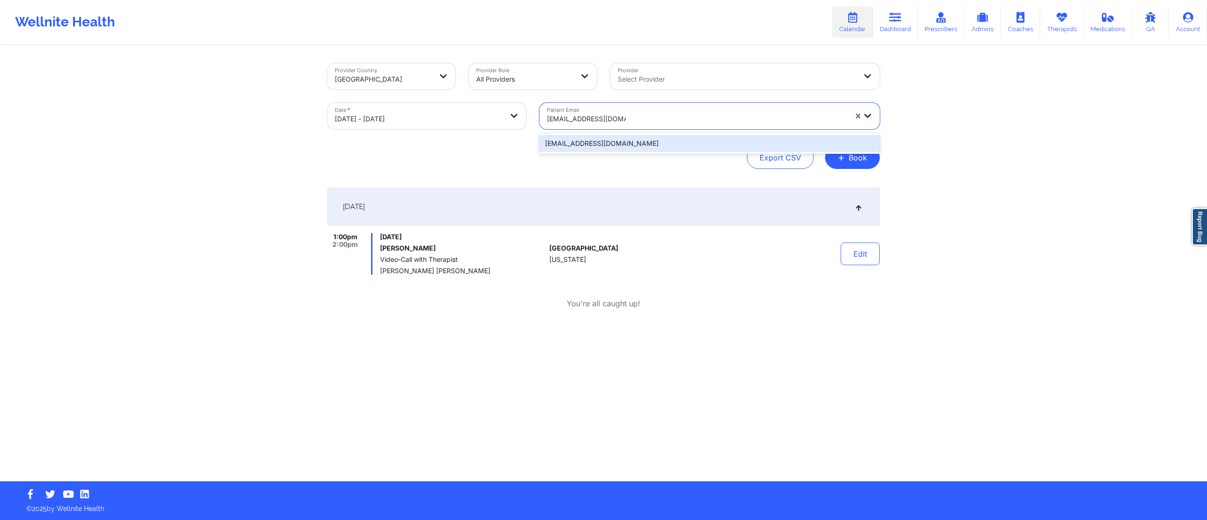
click at [604, 143] on div "jnicolerussell@gmail.com" at bounding box center [709, 143] width 340 height 17
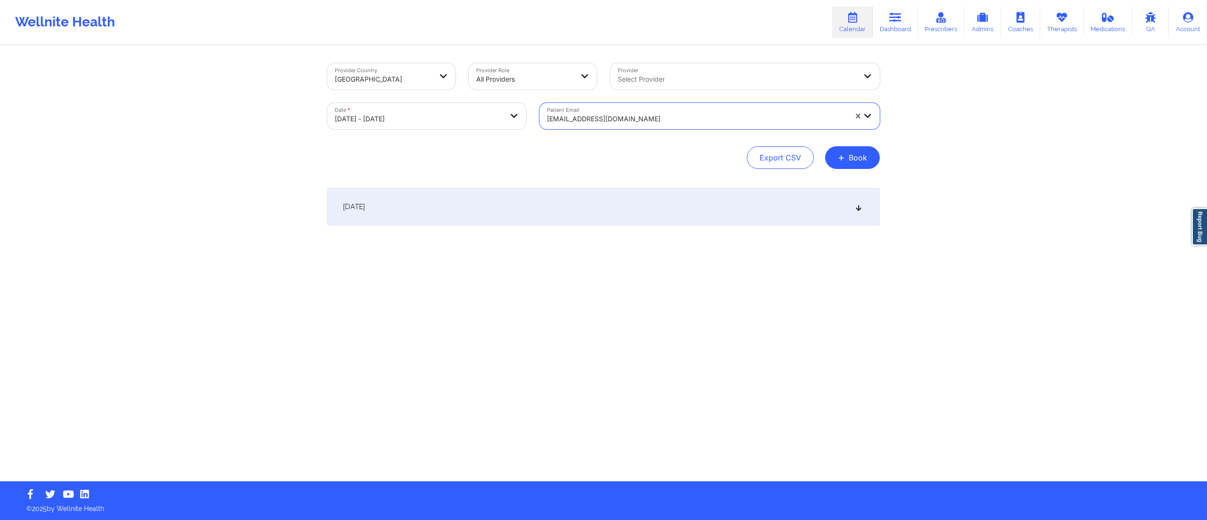
click at [572, 124] on div at bounding box center [697, 118] width 300 height 11
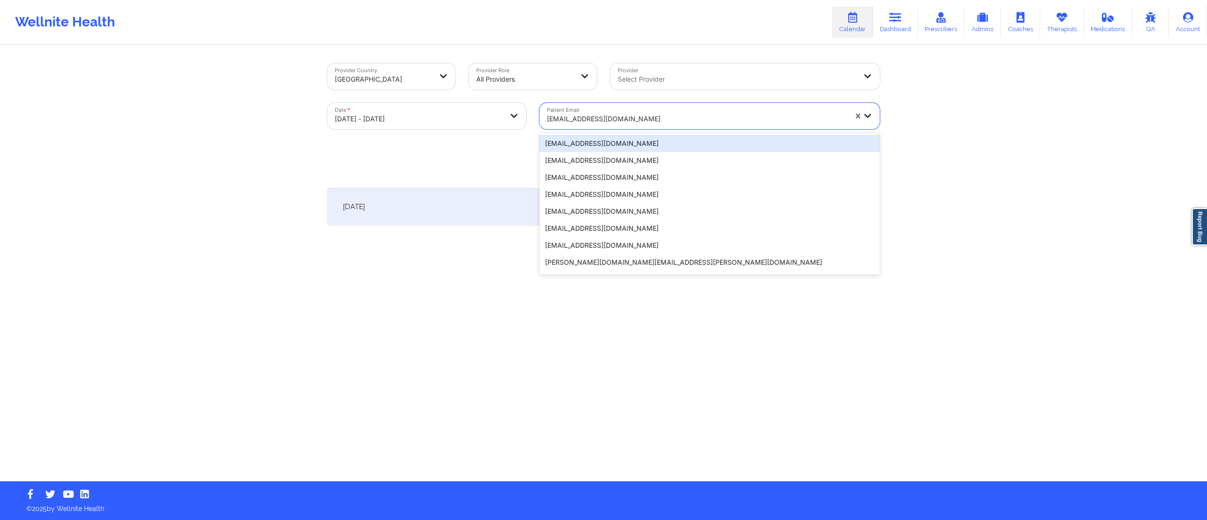
paste input "prcalvarez89@yahoo.com"
type input "prcalvarez89@yahoo.com"
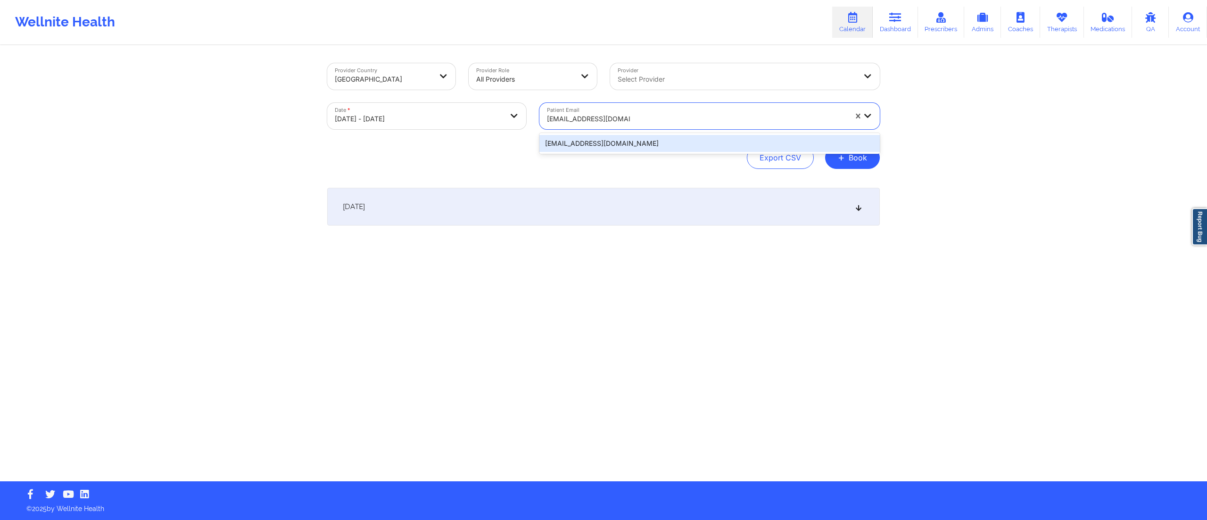
click at [580, 139] on div "prcalvarez89@yahoo.com" at bounding box center [709, 143] width 340 height 17
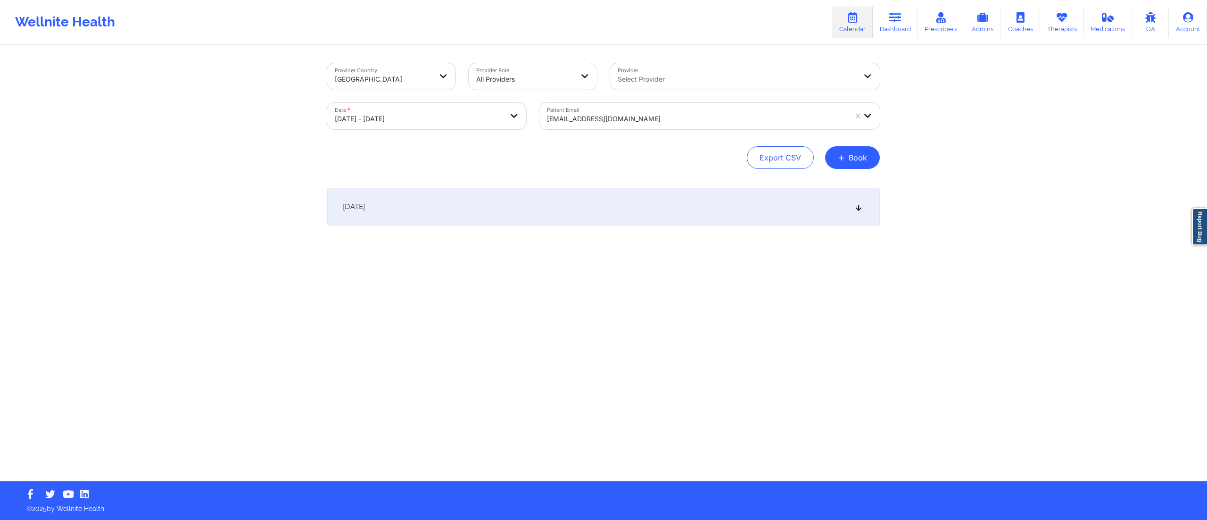
click at [549, 220] on div "October 15, 2025" at bounding box center [603, 207] width 553 height 38
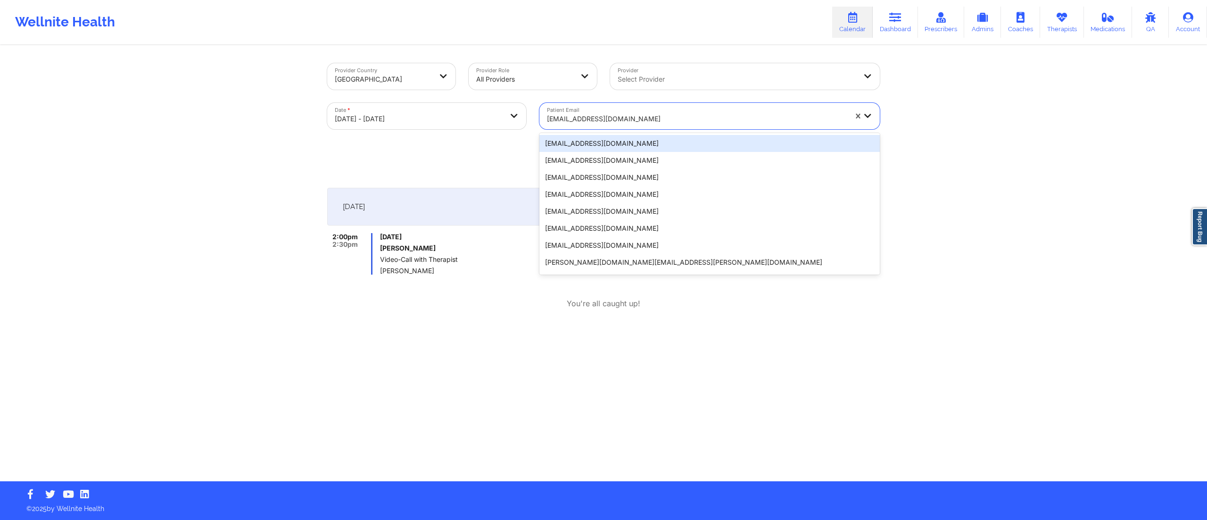
click at [618, 113] on div at bounding box center [697, 118] width 300 height 11
paste input "roses63@aol.com"
type input "roses63@aol.com"
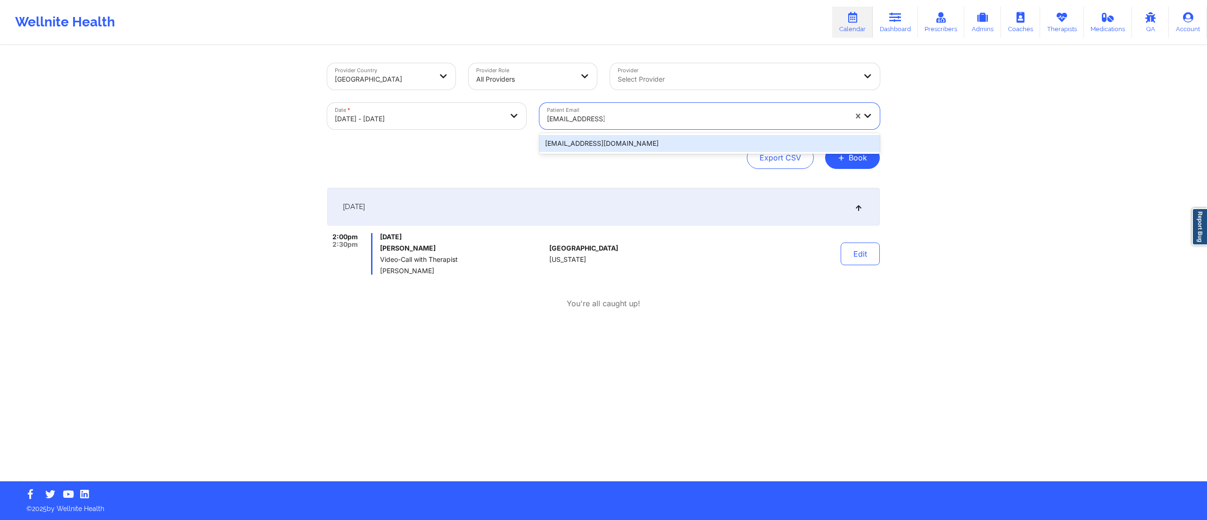
click at [606, 141] on div "roses63@aol.com" at bounding box center [709, 143] width 340 height 17
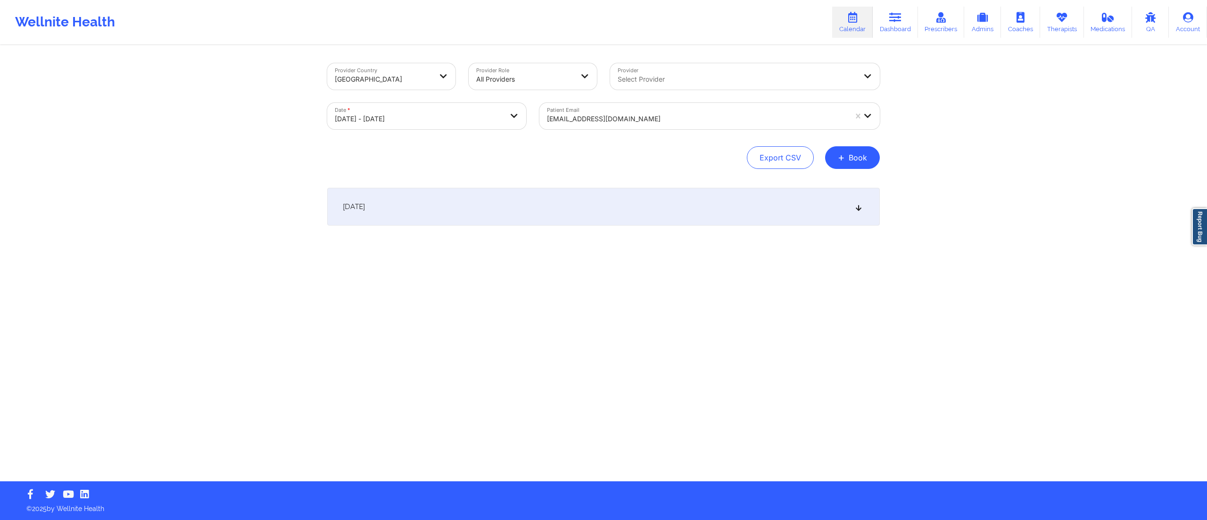
click at [589, 200] on div "October 15, 2025" at bounding box center [603, 207] width 553 height 38
click at [598, 116] on div at bounding box center [697, 118] width 300 height 11
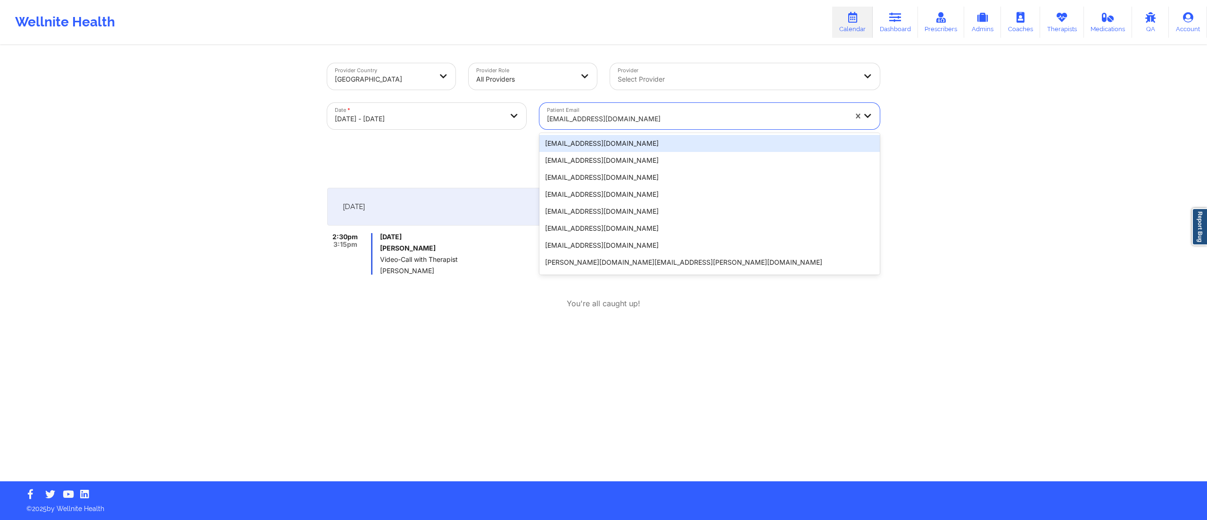
paste input "iviewit@iviewit.tv"
type input "iviewit@iviewit.tv"
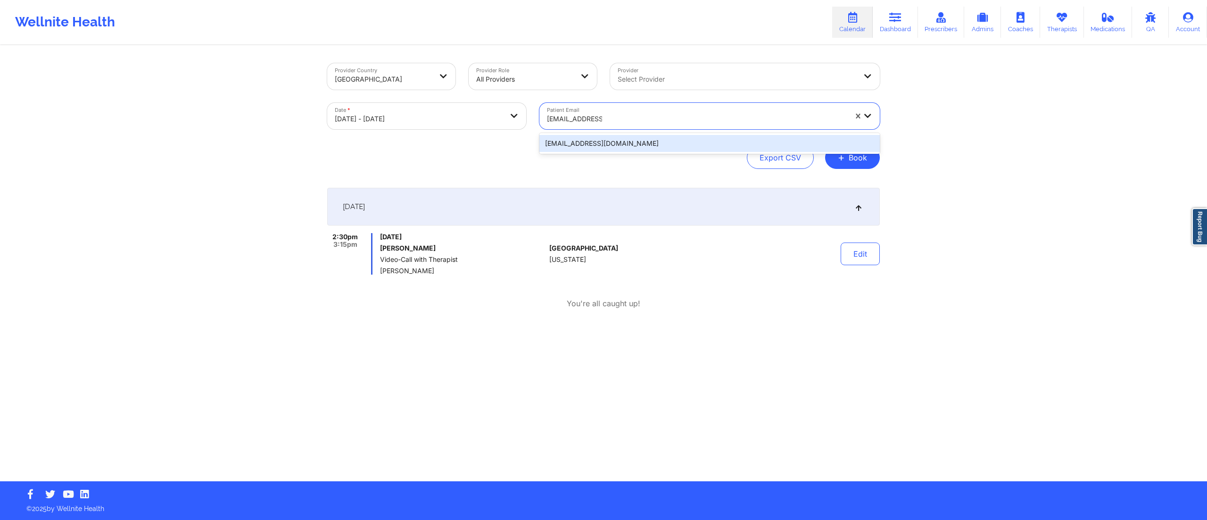
click at [587, 143] on div "iviewit@iviewit.tv" at bounding box center [709, 143] width 340 height 17
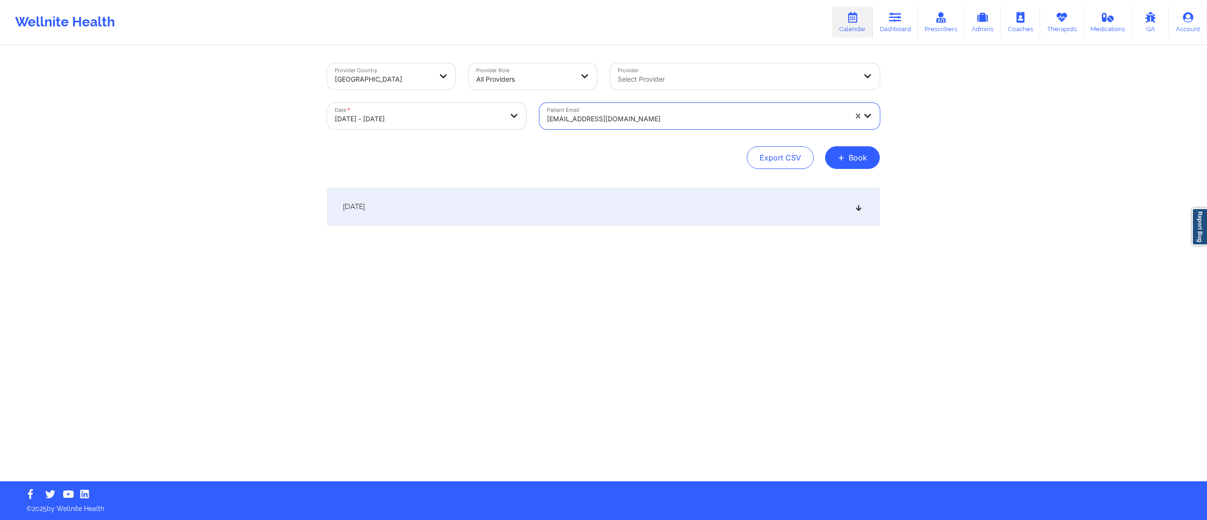
click at [532, 206] on div "October 15, 2025" at bounding box center [603, 207] width 553 height 38
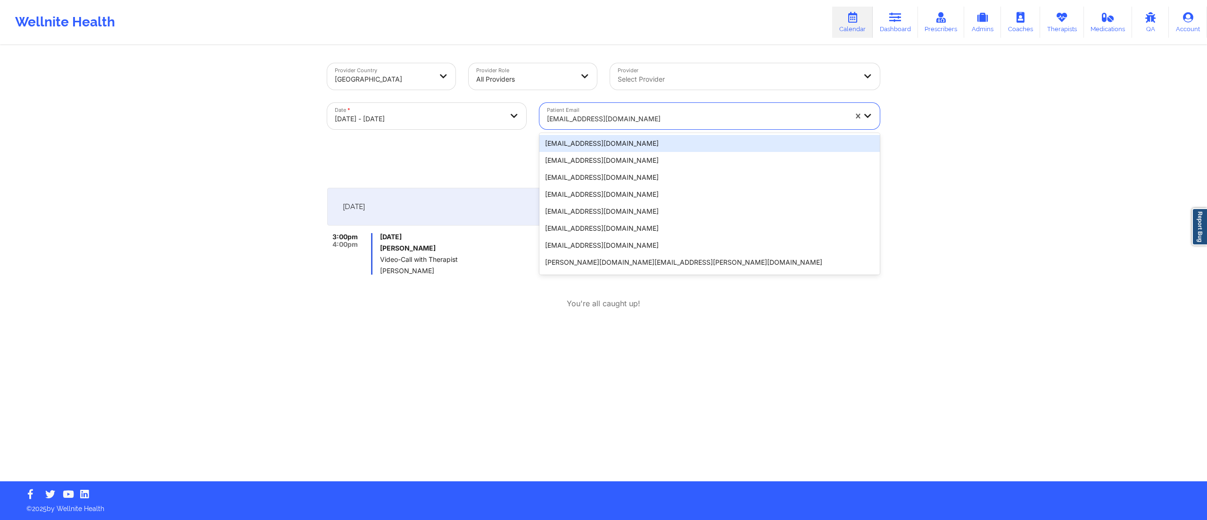
drag, startPoint x: 602, startPoint y: 116, endPoint x: 598, endPoint y: 113, distance: 5.3
click at [601, 116] on div at bounding box center [697, 118] width 300 height 11
paste input "[PERSON_NAME][EMAIL_ADDRESS][DOMAIN_NAME]"
type input "[PERSON_NAME][EMAIL_ADDRESS][DOMAIN_NAME]"
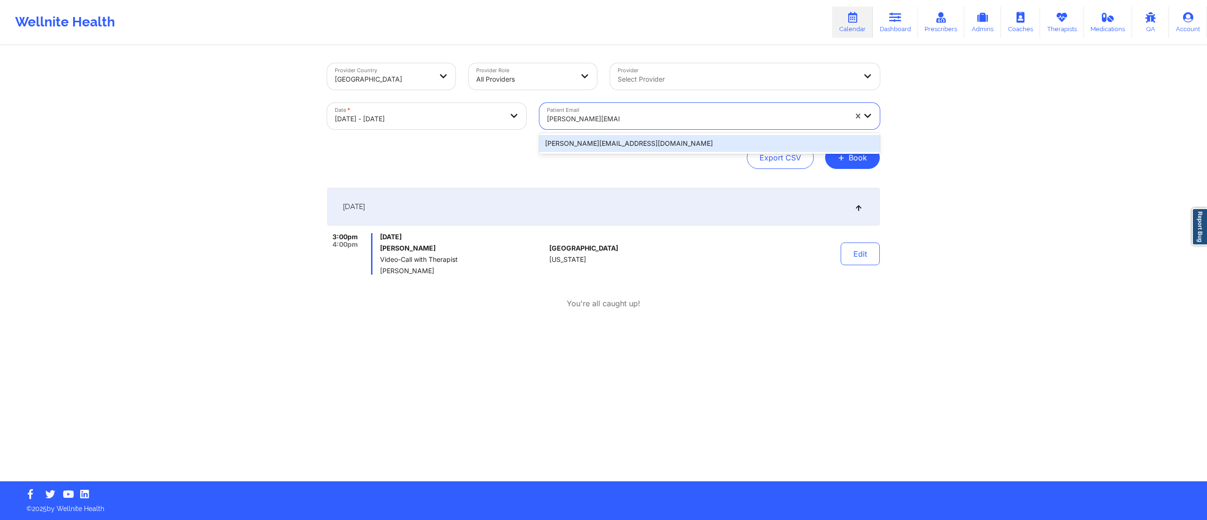
click at [600, 145] on div "[PERSON_NAME][EMAIL_ADDRESS][DOMAIN_NAME]" at bounding box center [709, 143] width 340 height 17
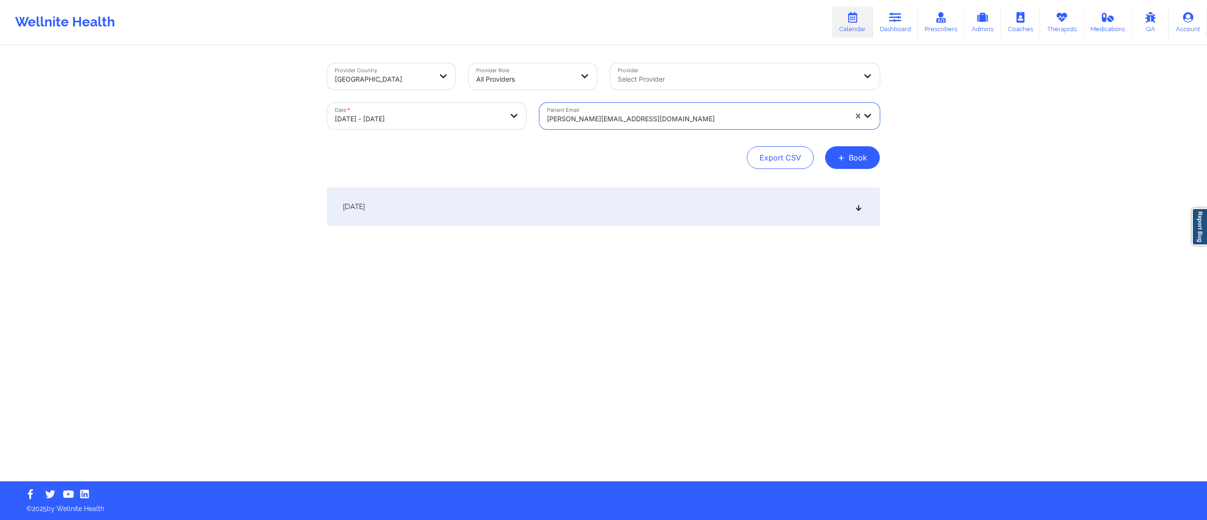
click at [604, 218] on div "October 15, 2025" at bounding box center [603, 207] width 553 height 38
click at [854, 249] on button "Edit" at bounding box center [860, 253] width 39 height 23
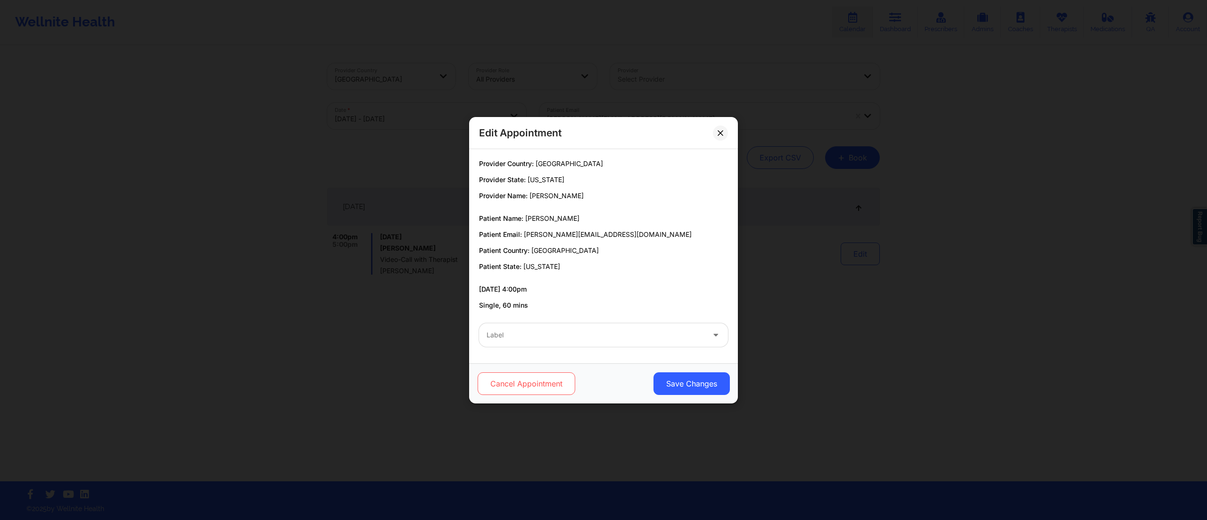
click at [517, 386] on button "Cancel Appointment" at bounding box center [527, 383] width 98 height 23
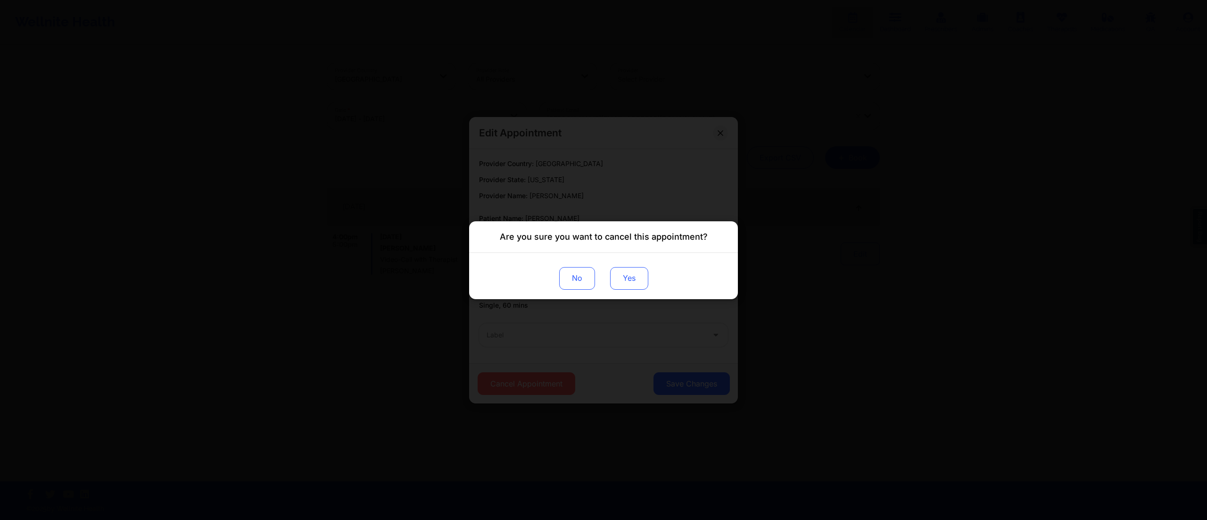
click at [638, 279] on button "Yes" at bounding box center [629, 277] width 38 height 23
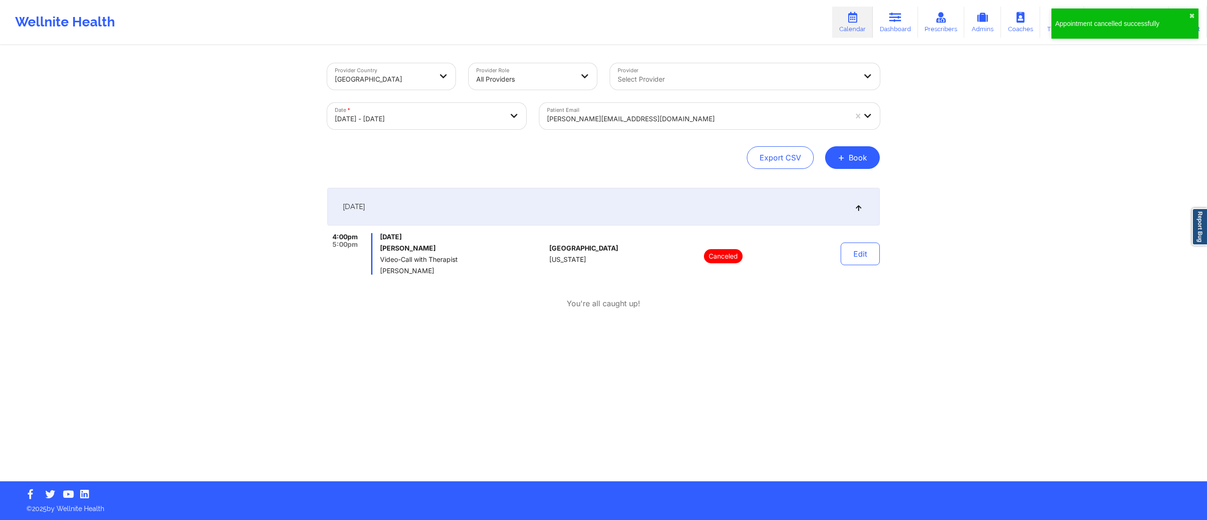
drag, startPoint x: 381, startPoint y: 247, endPoint x: 474, endPoint y: 252, distance: 93.0
click at [474, 252] on div "Wednesday, October 15, 2025 Jessica Jean Jacques Video-Call with Therapist Chan…" at bounding box center [463, 253] width 166 height 41
copy h6 "[PERSON_NAME]"
click at [621, 118] on div at bounding box center [697, 118] width 300 height 11
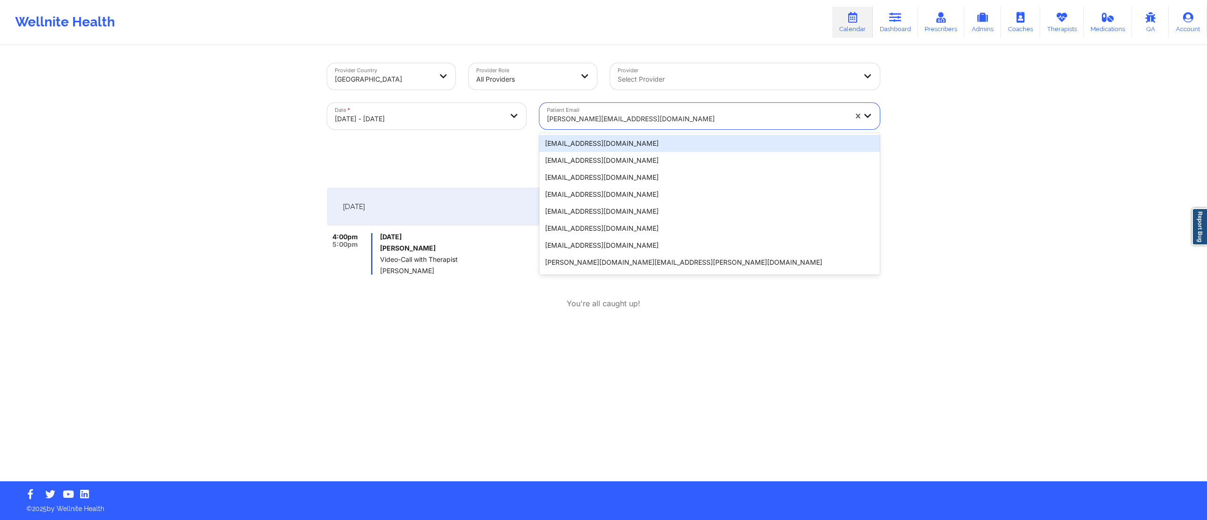
paste input "lizzieloparo@gmail.com"
type input "lizzieloparo@gmail.com"
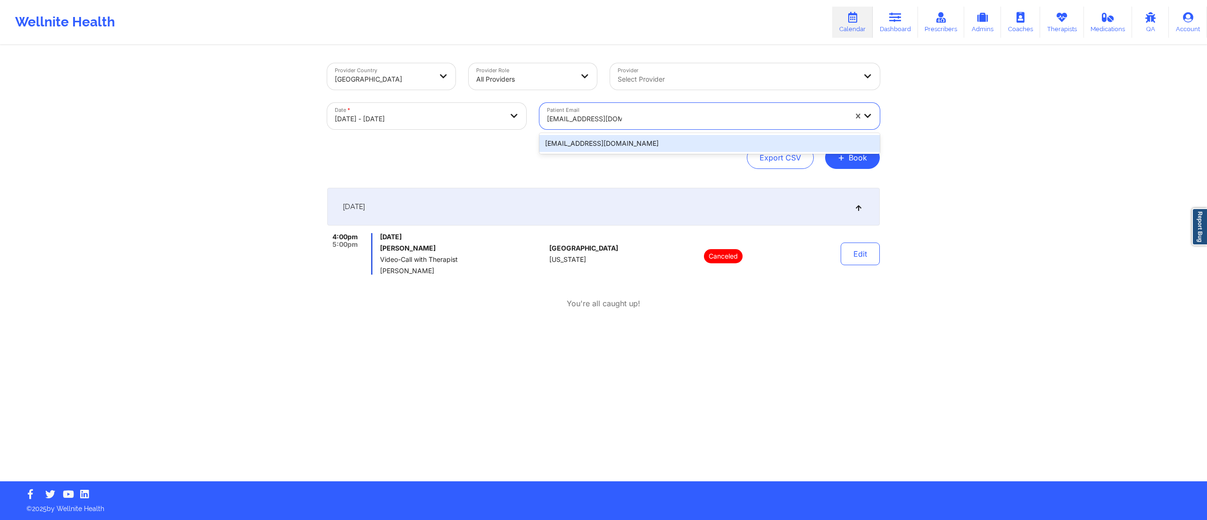
click at [597, 139] on div "lizzieloparo@gmail.com" at bounding box center [709, 143] width 340 height 17
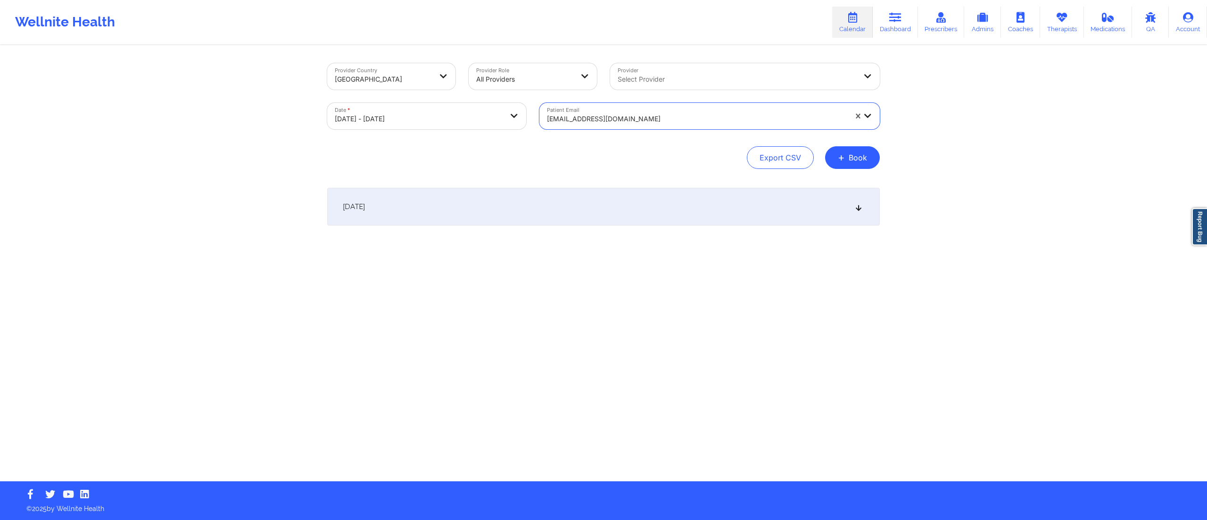
click at [558, 199] on div "October 15, 2025" at bounding box center [603, 207] width 553 height 38
click at [622, 124] on div "lizzieloparo@gmail.com" at bounding box center [697, 118] width 300 height 21
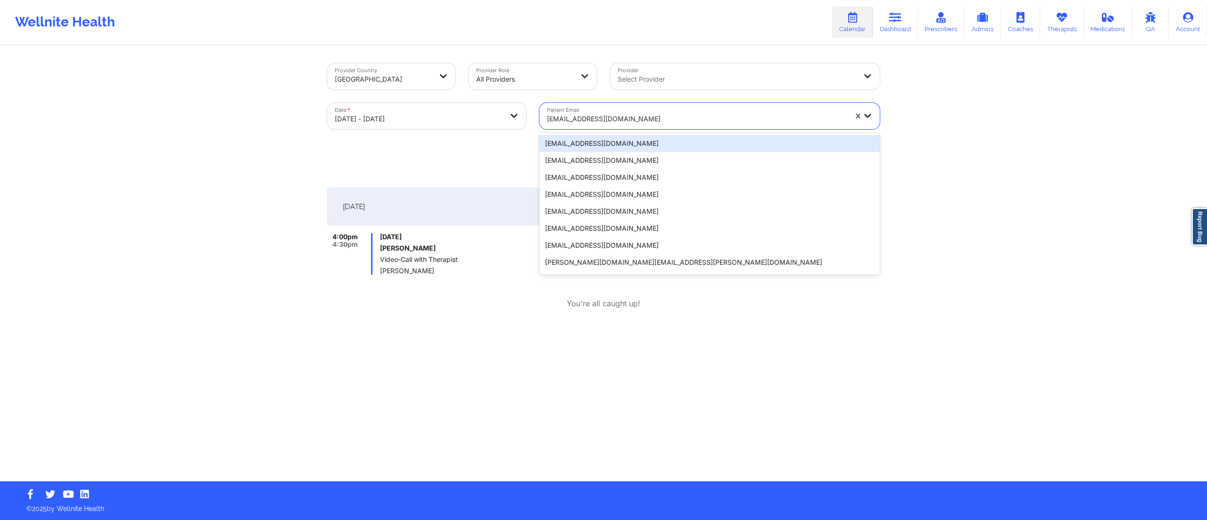
paste input "andy@lazarusai.com"
type input "andy@lazarusai.com"
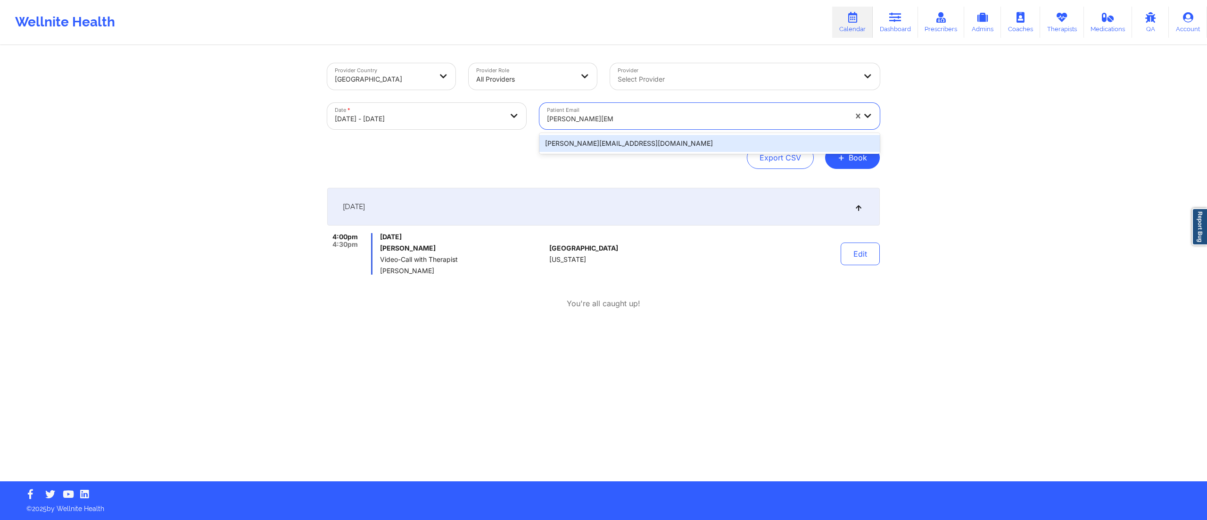
click at [606, 143] on div "andy@lazarusai.com" at bounding box center [709, 143] width 340 height 17
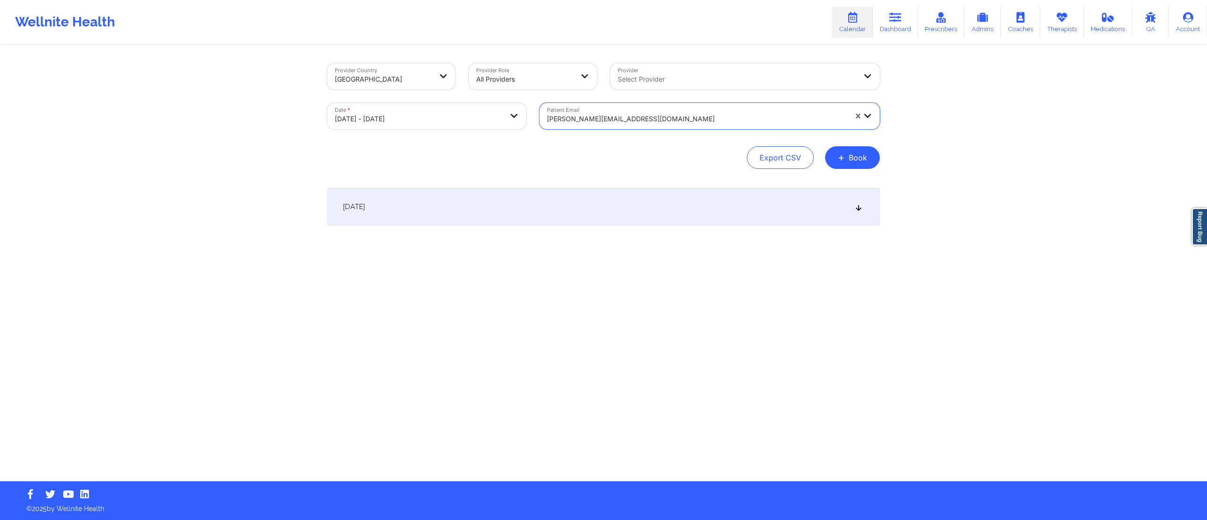
click at [585, 203] on div "October 15, 2025" at bounding box center [603, 207] width 553 height 38
click at [605, 120] on div at bounding box center [697, 118] width 300 height 11
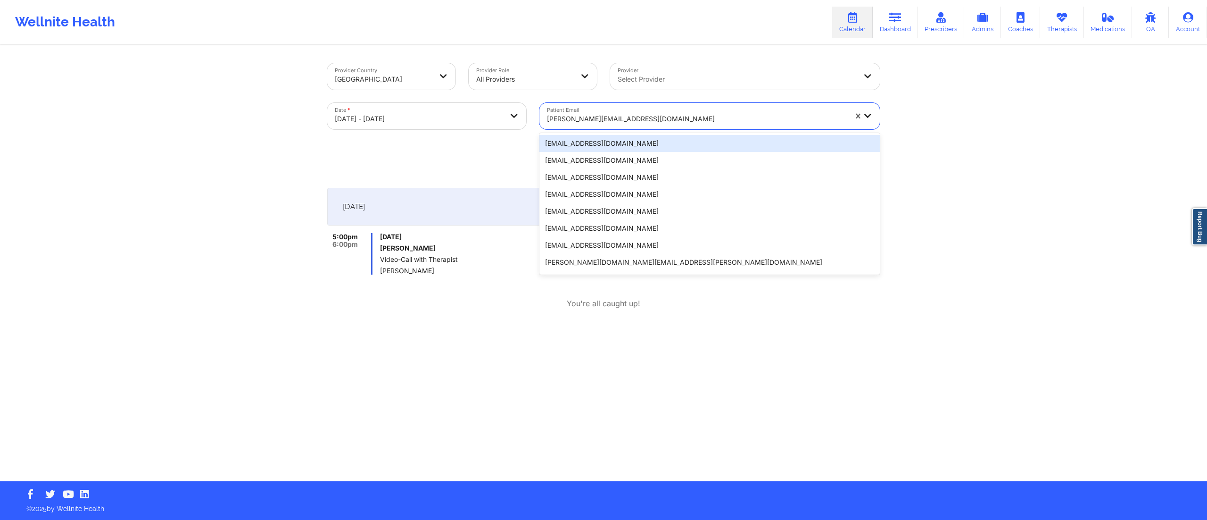
paste input "k.shenkbellamy@gmail.com"
type input "k.shenkbellamy@gmail.com"
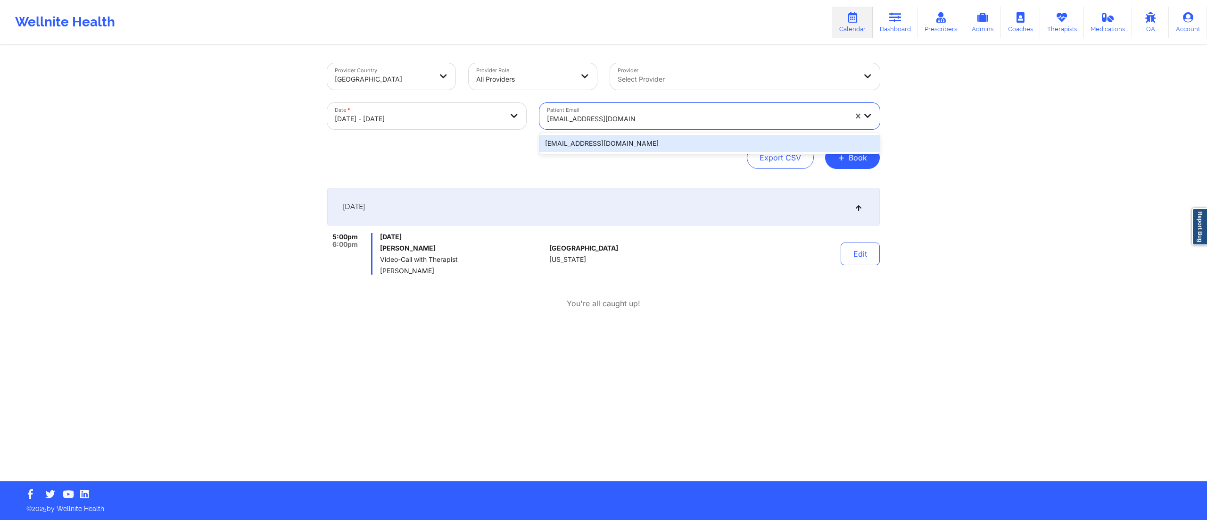
click at [600, 141] on div "k.shenkbellamy@gmail.com" at bounding box center [709, 143] width 340 height 17
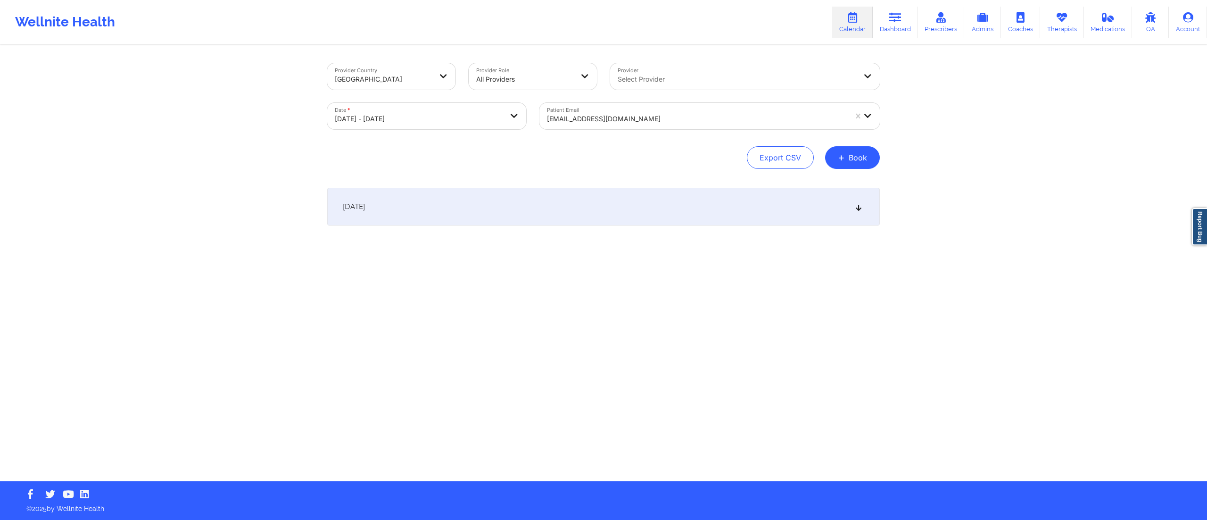
click at [557, 201] on div "October 15, 2025" at bounding box center [603, 207] width 553 height 38
click at [598, 115] on div at bounding box center [697, 118] width 300 height 11
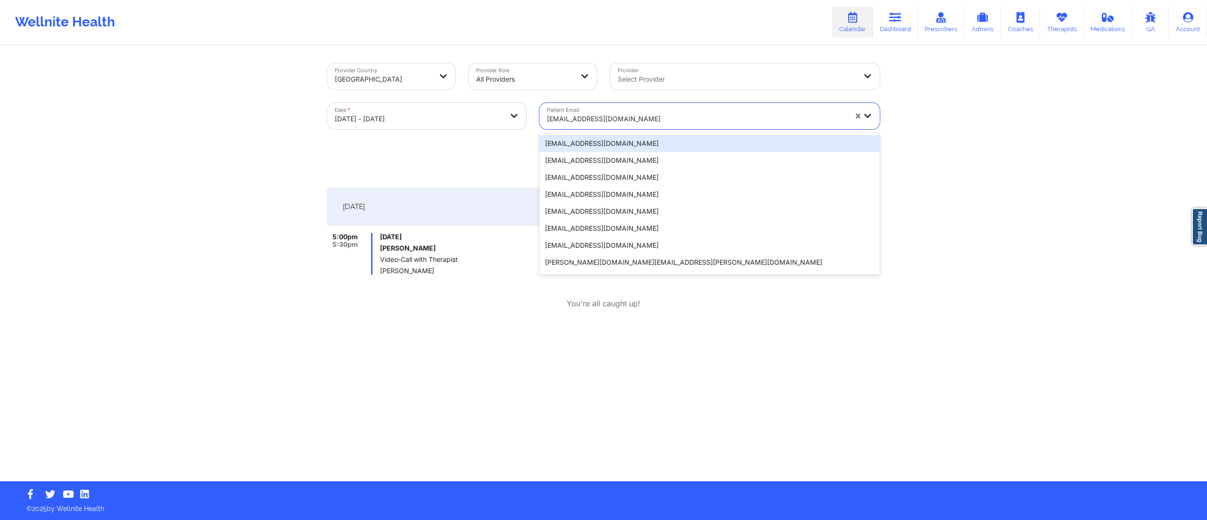
paste input "jessapaz@gmail.com"
type input "jessapaz@gmail.com"
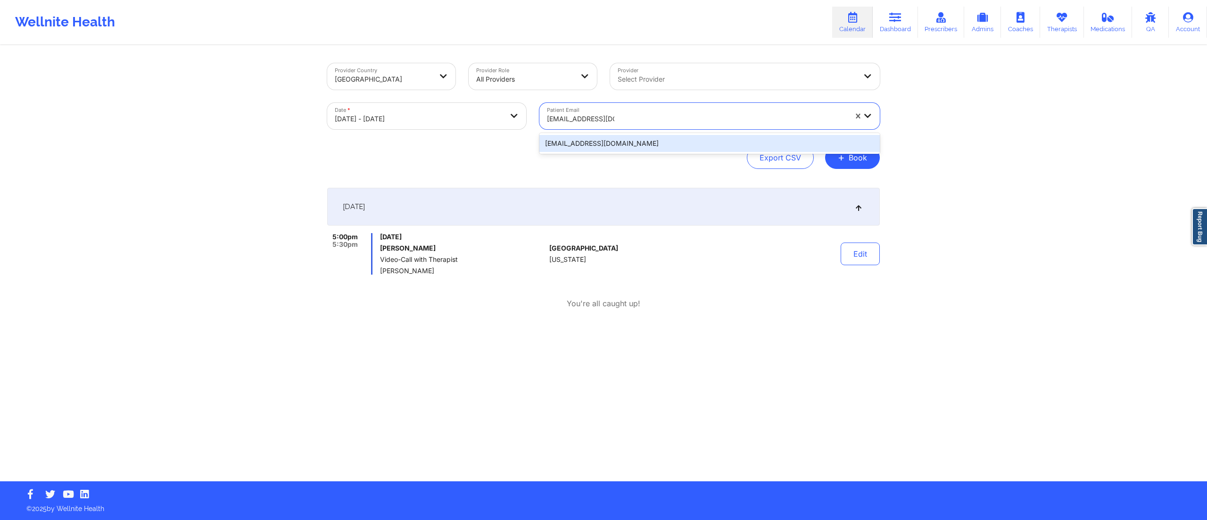
click at [589, 143] on div "jessapaz@gmail.com" at bounding box center [709, 143] width 340 height 17
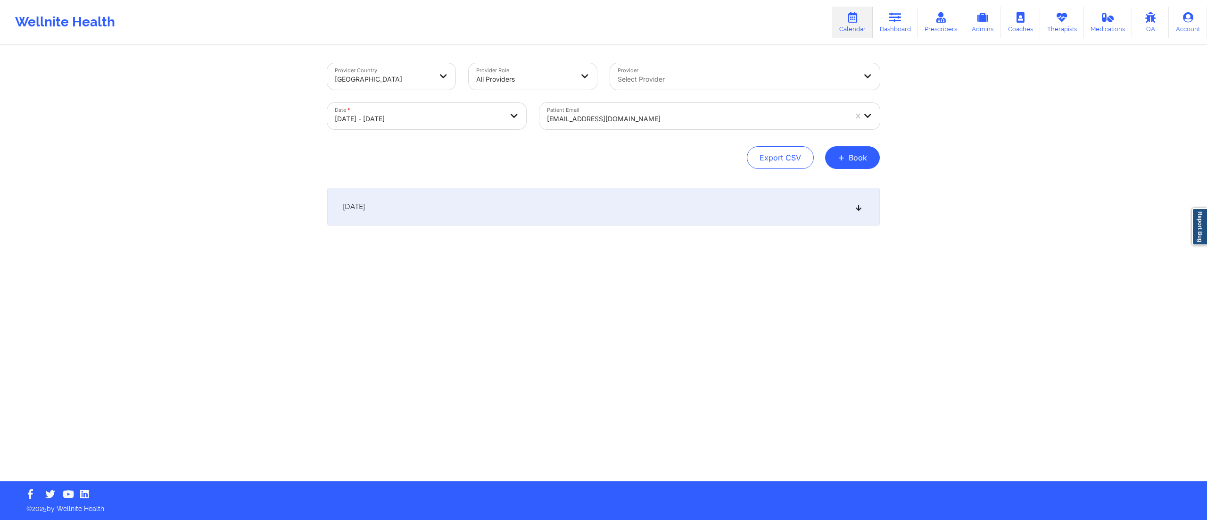
drag, startPoint x: 632, startPoint y: 213, endPoint x: 627, endPoint y: 207, distance: 8.0
click at [630, 213] on div "October 15, 2025" at bounding box center [603, 207] width 553 height 38
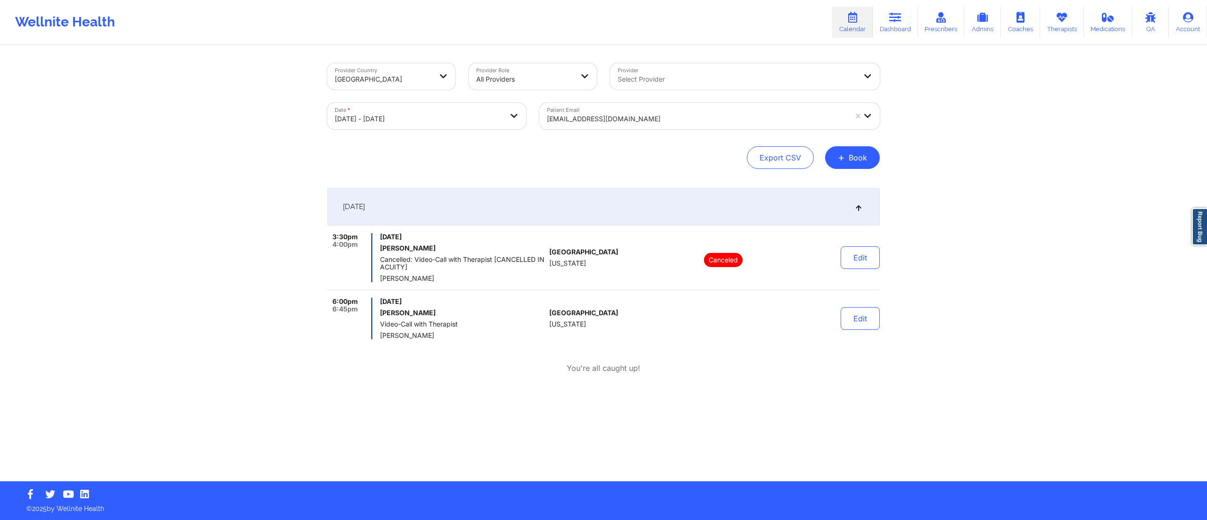
click at [631, 119] on div at bounding box center [697, 118] width 300 height 11
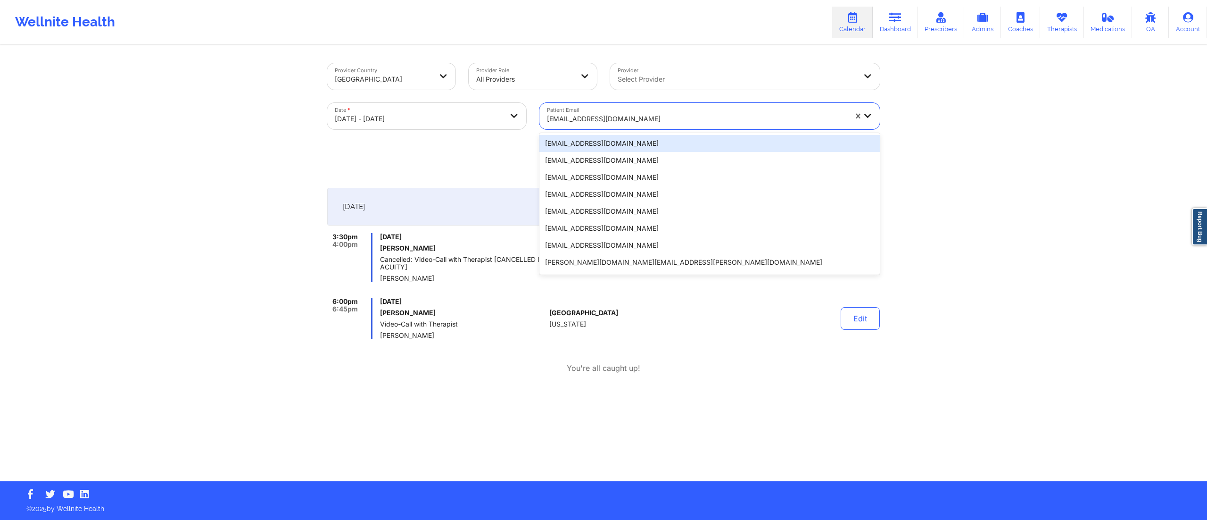
paste input "jordan.whitehead298@gmail.com"
type input "jordan.whitehead298@gmail.com"
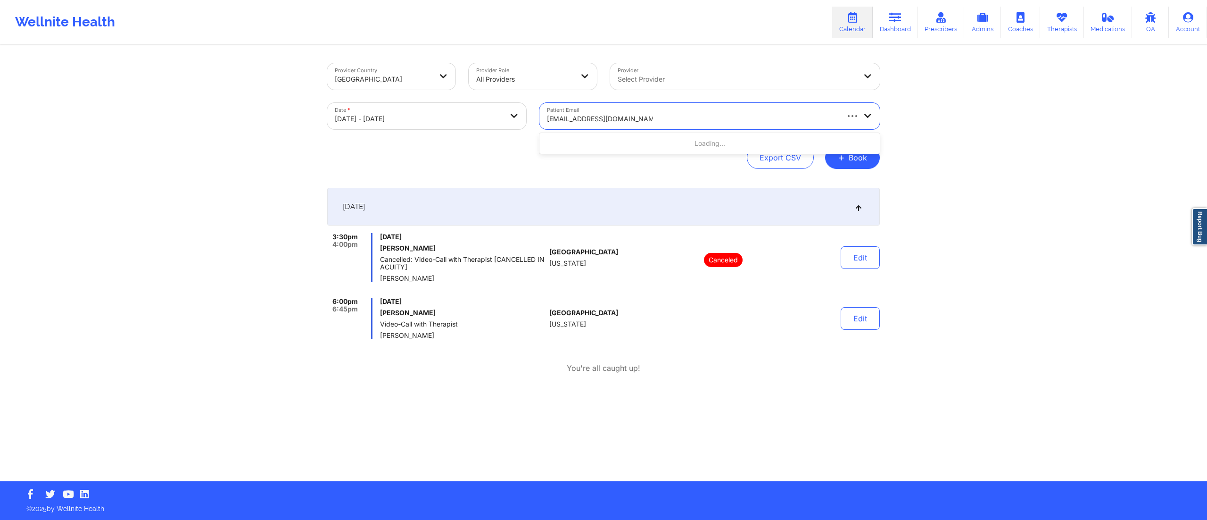
click at [606, 139] on div "Loading..." at bounding box center [709, 143] width 340 height 17
click at [597, 145] on div "jordan.whitehead298@gmail.com" at bounding box center [709, 143] width 340 height 17
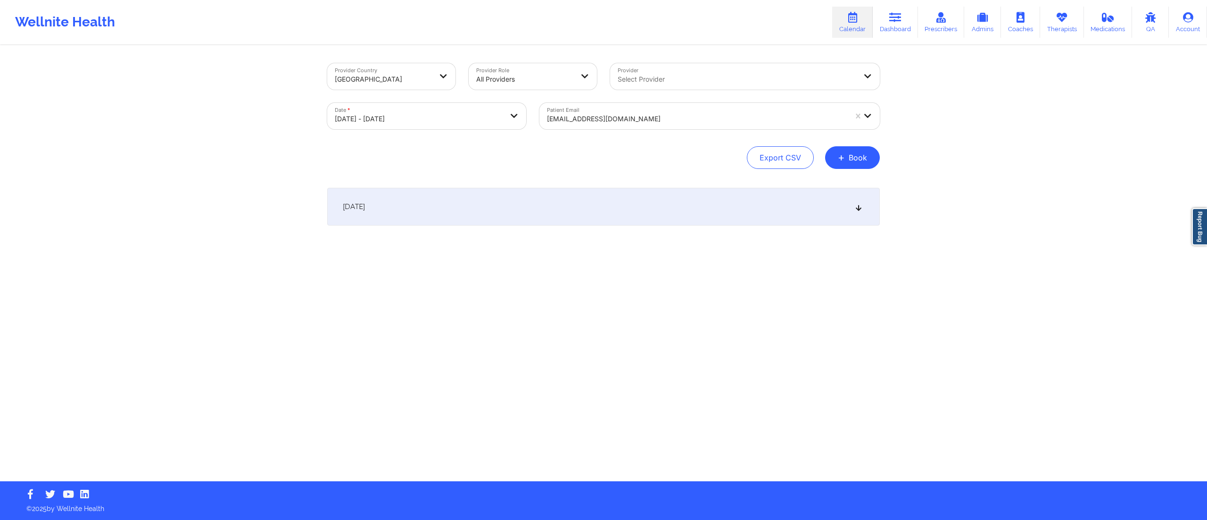
click at [503, 197] on div "October 15, 2025" at bounding box center [603, 207] width 553 height 38
click at [590, 111] on div "jordan.whitehead298@gmail.com" at bounding box center [697, 118] width 300 height 21
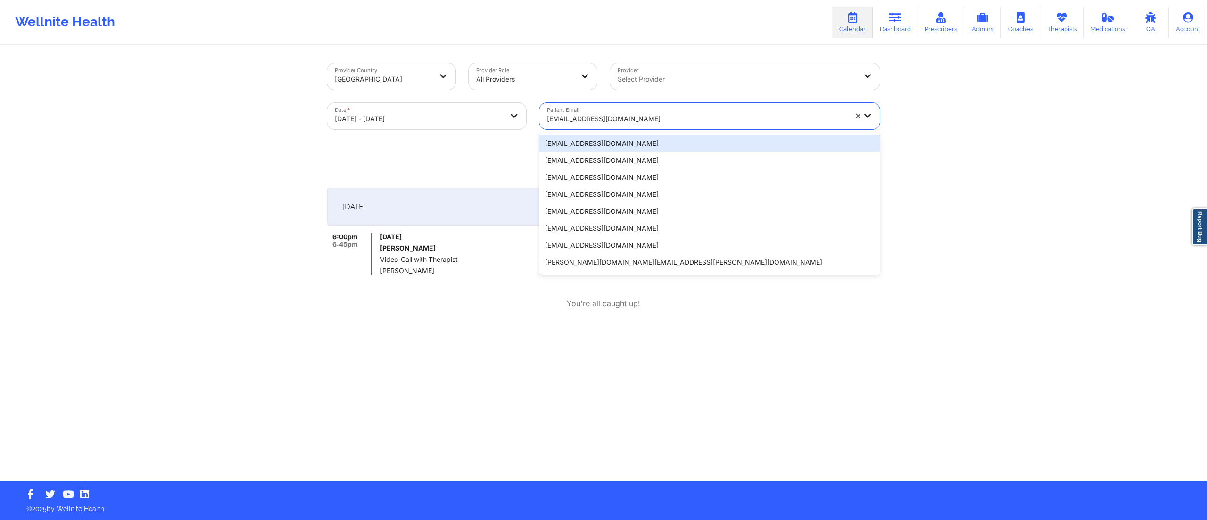
paste input "edmartinez609@gmail.com"
type input "edmartinez609@gmail.com"
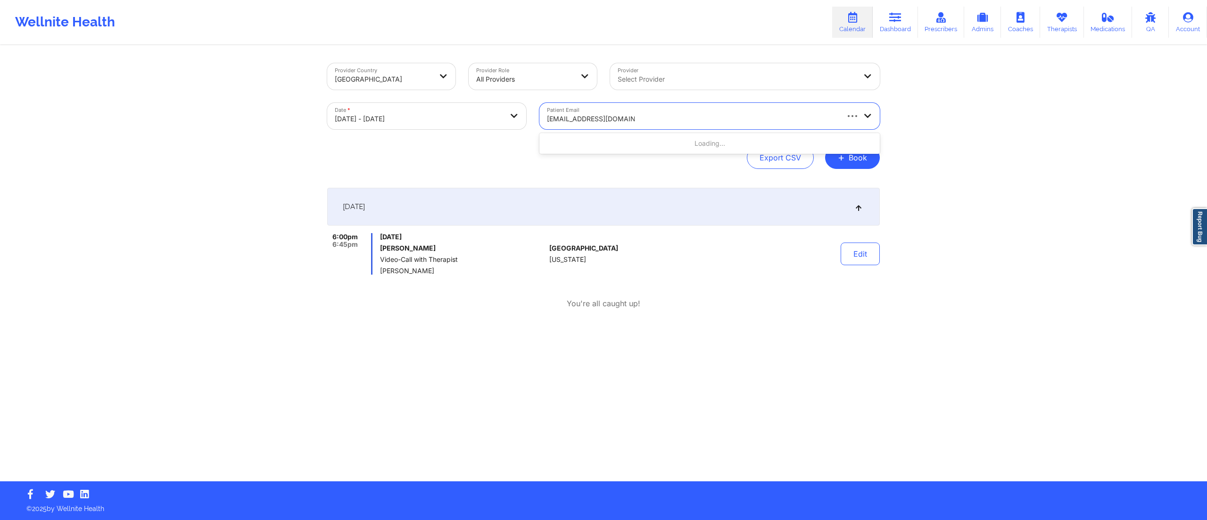
click at [627, 144] on div "Loading..." at bounding box center [709, 143] width 340 height 17
click at [579, 147] on div "edmartinez609@gmail.com" at bounding box center [709, 143] width 340 height 17
click at [510, 208] on div "October 15, 2025" at bounding box center [603, 207] width 553 height 38
click at [596, 113] on div at bounding box center [697, 118] width 300 height 11
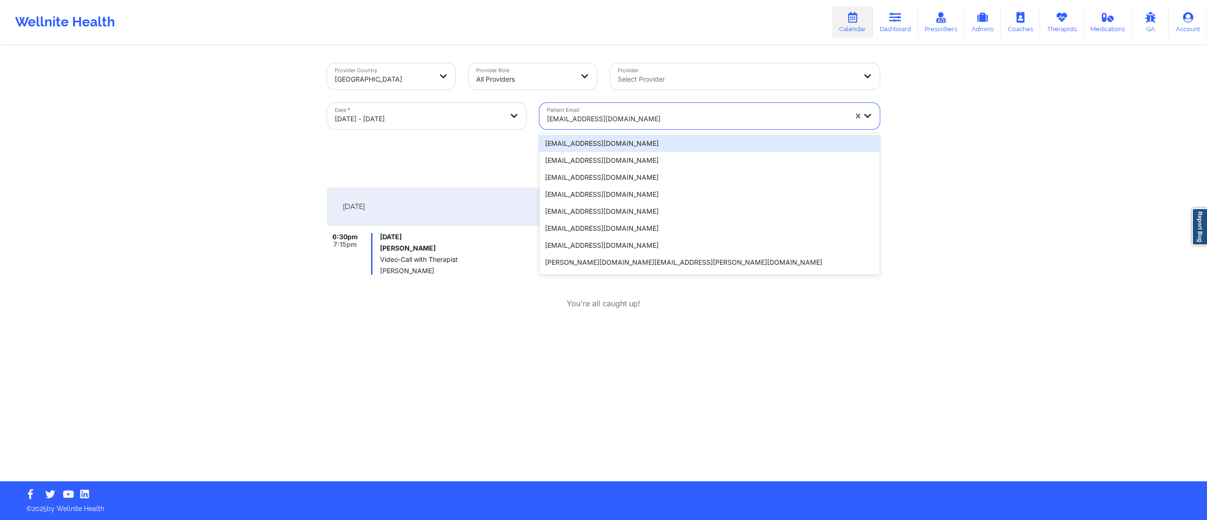
paste input "mlaweleven11@gmail.com"
type input "mlaweleven11@gmail.com"
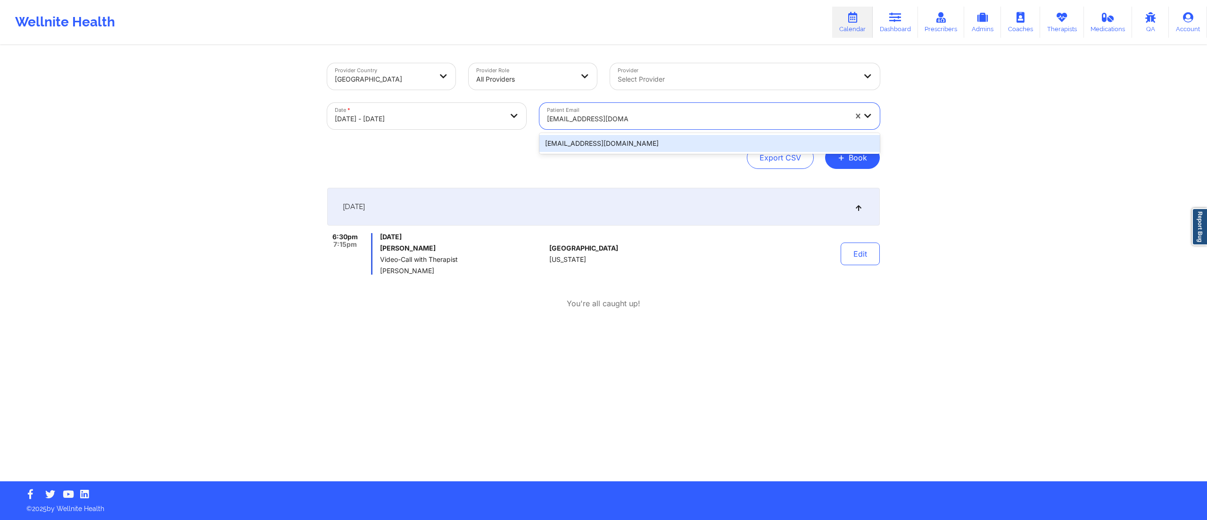
click at [586, 144] on div "mlaweleven11@gmail.com" at bounding box center [709, 143] width 340 height 17
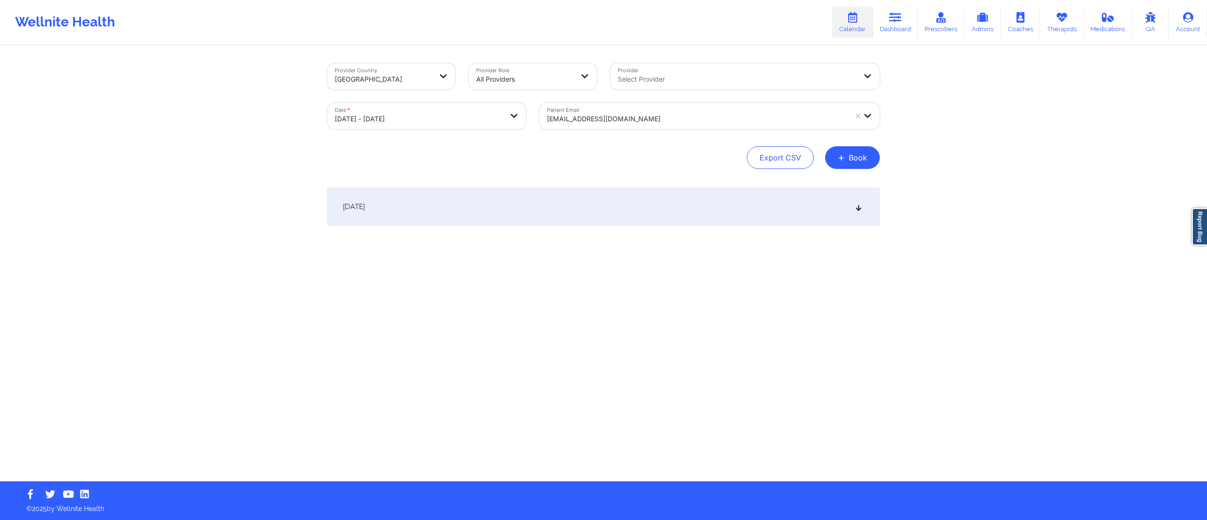
click at [512, 211] on div "October 15, 2025" at bounding box center [603, 207] width 553 height 38
click at [640, 118] on div at bounding box center [697, 118] width 300 height 11
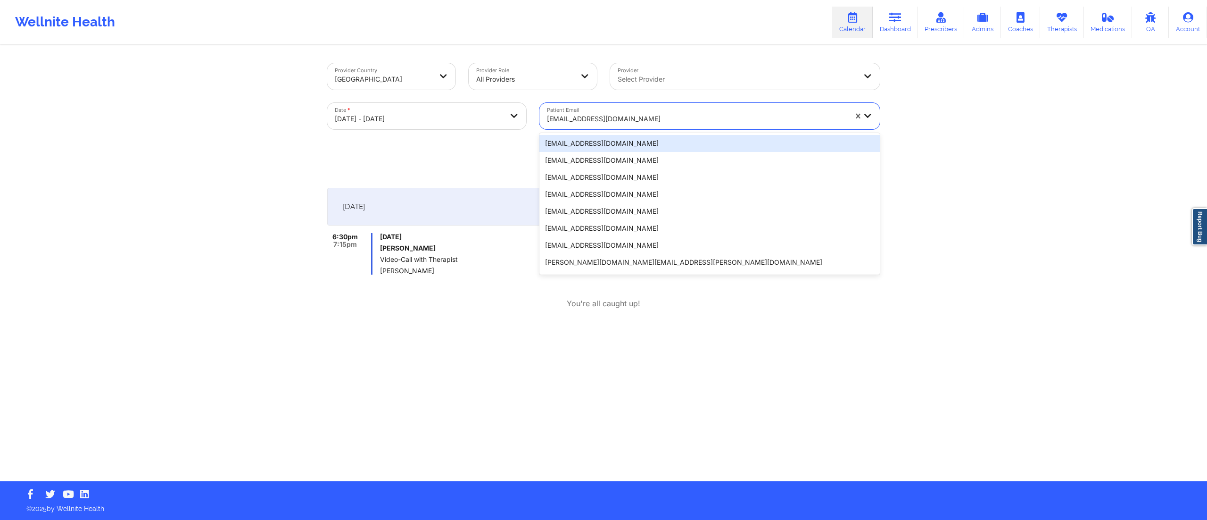
paste input "mlaweleven11@gmail.com"
type input "mlaweleven11@gmail.com"
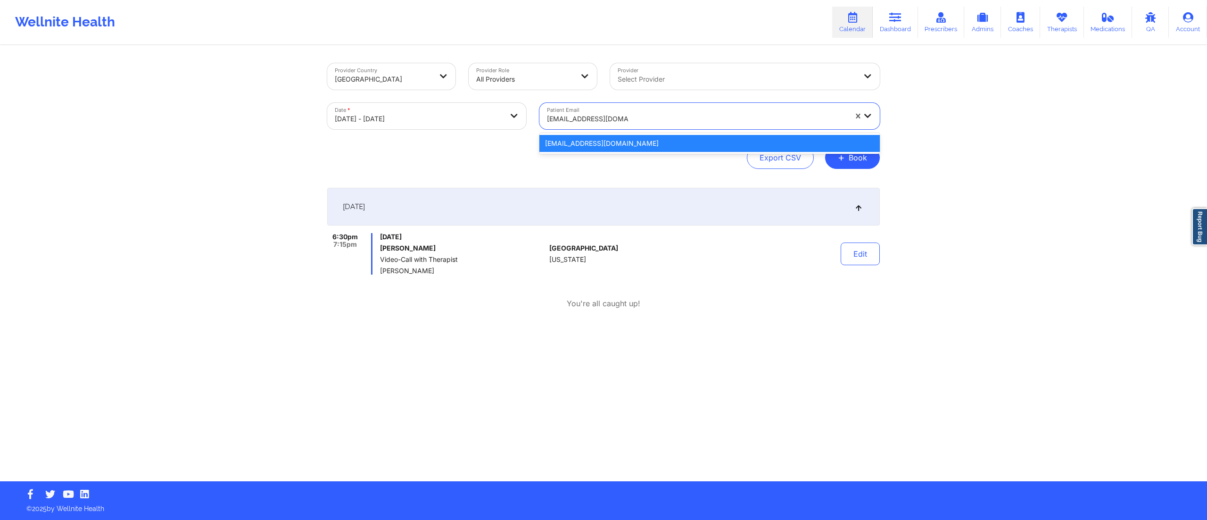
click at [617, 138] on div "mlaweleven11@gmail.com" at bounding box center [709, 143] width 340 height 17
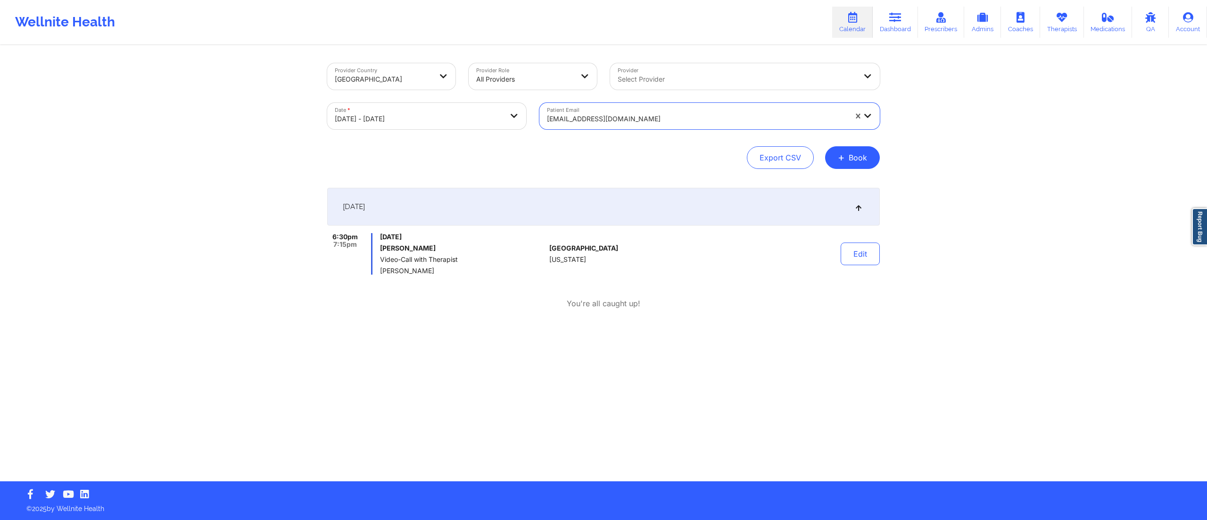
click at [595, 197] on div "October 15, 2025" at bounding box center [603, 207] width 553 height 38
drag, startPoint x: 431, startPoint y: 215, endPoint x: 398, endPoint y: 91, distance: 127.3
click at [432, 215] on div "October 15, 2025" at bounding box center [603, 207] width 553 height 38
click at [589, 124] on div at bounding box center [697, 118] width 300 height 11
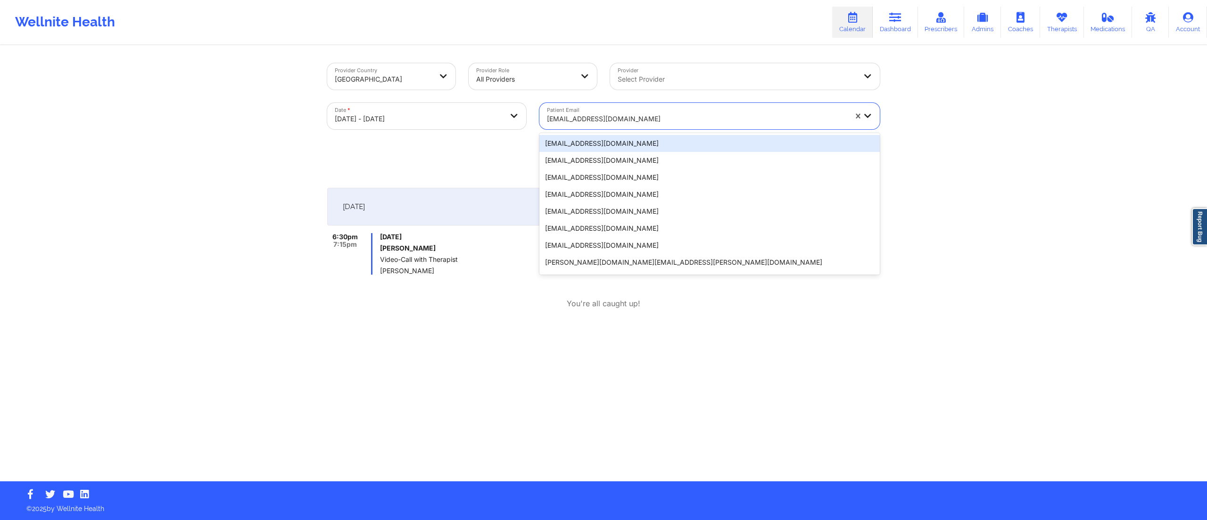
paste input "lelynch15@yahoo.com"
type input "lelynch15@yahoo.com"
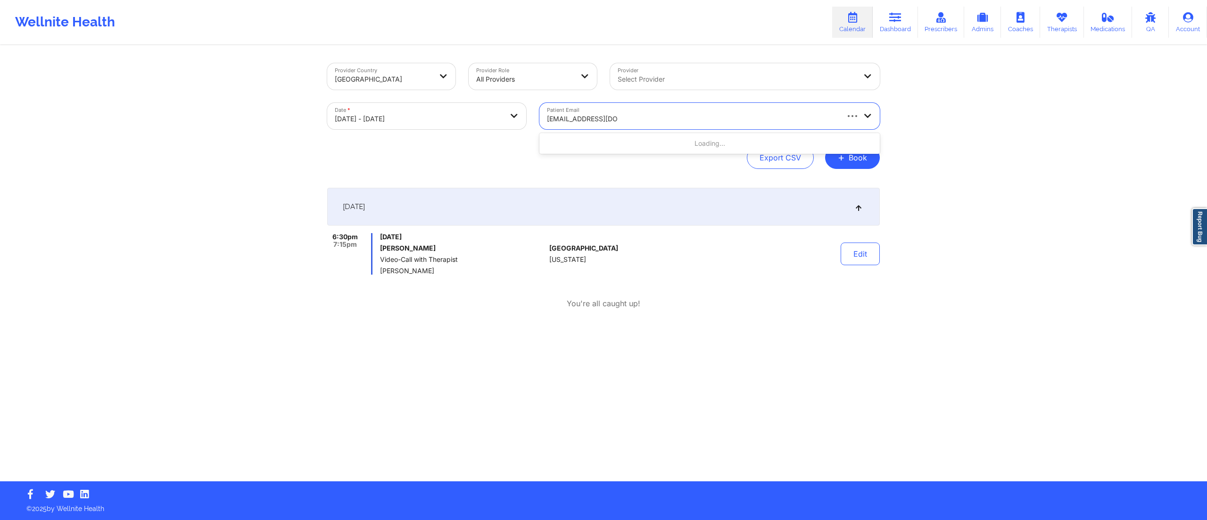
click at [594, 150] on div "Loading..." at bounding box center [709, 143] width 340 height 17
click at [580, 144] on div "lelynch15@yahoo.com" at bounding box center [709, 143] width 340 height 17
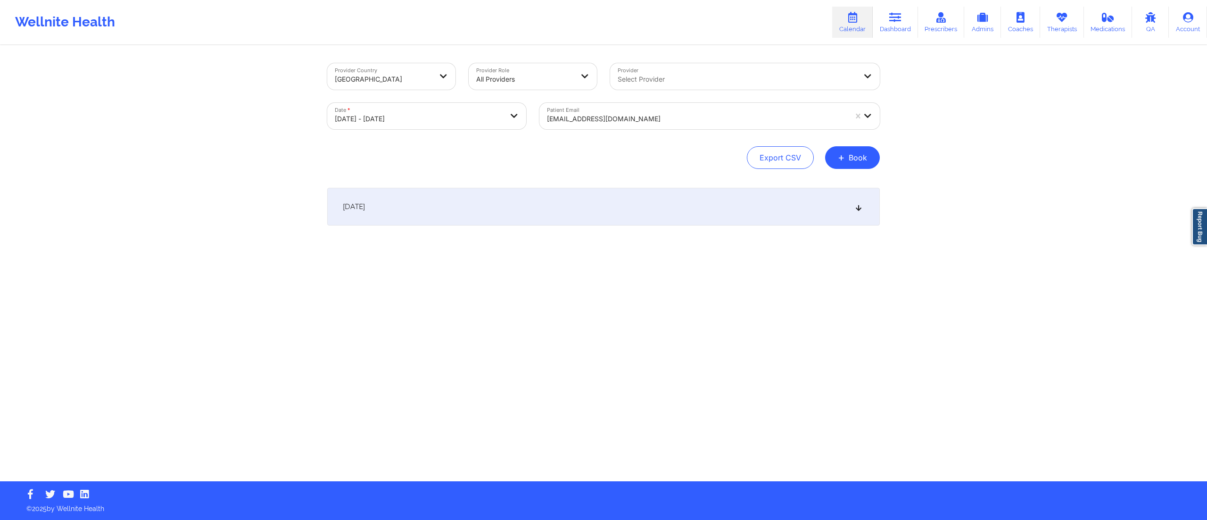
click at [528, 205] on div "October 15, 2025" at bounding box center [603, 207] width 553 height 38
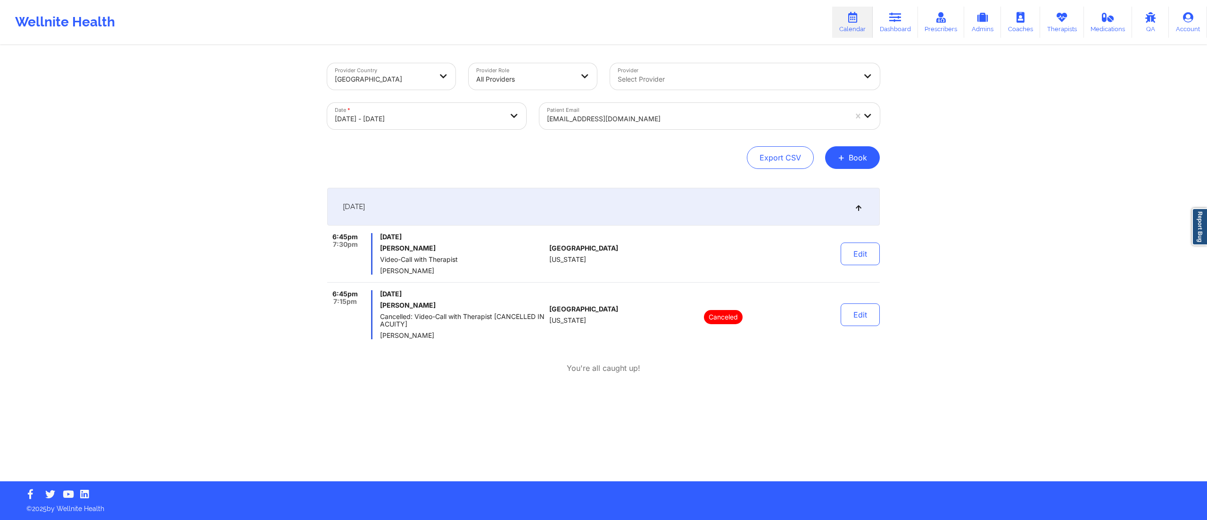
click at [585, 113] on div at bounding box center [697, 118] width 300 height 11
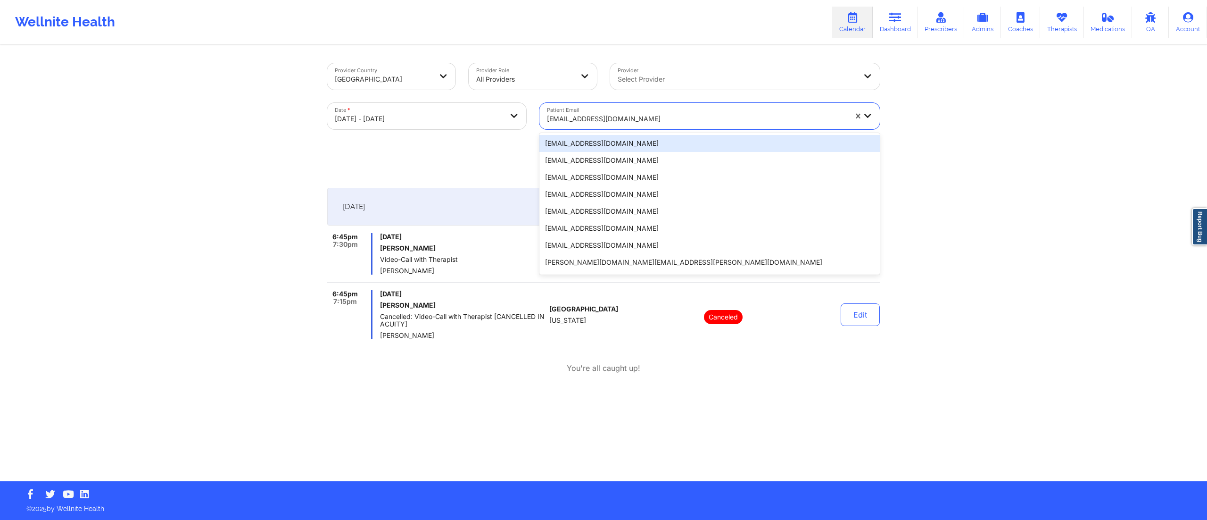
paste input "mlaweleven11@gmail.com"
type input "mlaweleven11@gmail.com"
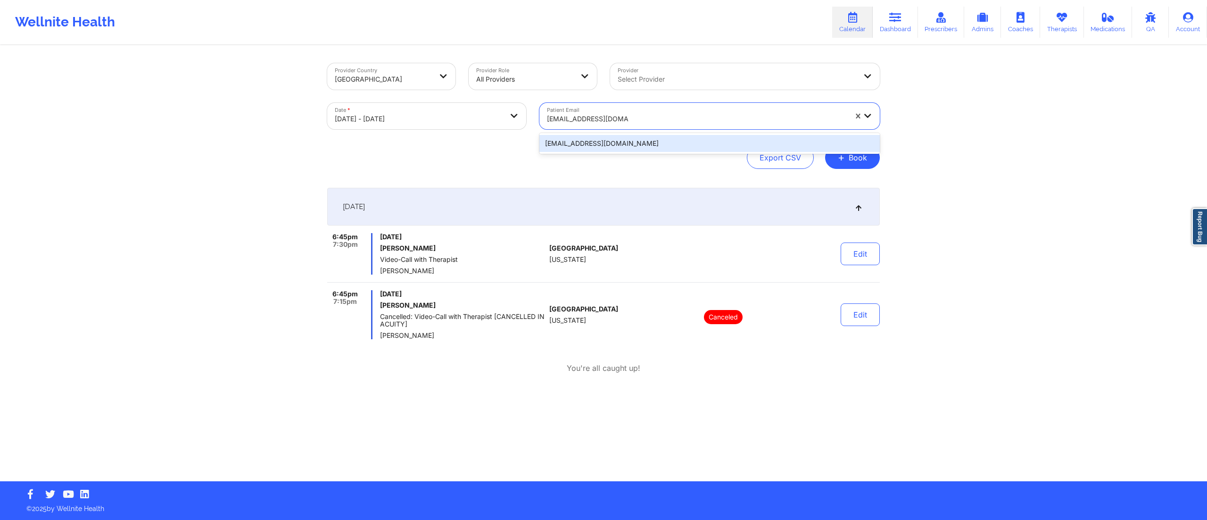
click at [581, 141] on div "mlaweleven11@gmail.com" at bounding box center [709, 143] width 340 height 17
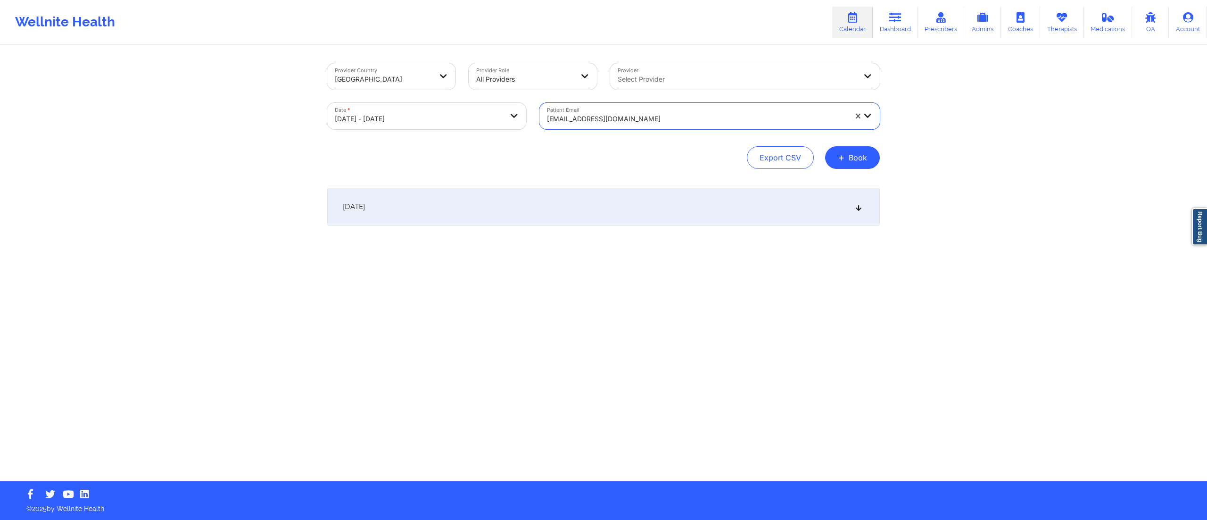
click at [561, 203] on div "October 15, 2025" at bounding box center [603, 207] width 553 height 38
drag, startPoint x: 378, startPoint y: 269, endPoint x: 424, endPoint y: 273, distance: 46.4
click at [424, 273] on div "6:30pm 7:15pm Wednesday, October 15, 2025 Mark Lawrence Video-Call with Therapi…" at bounding box center [436, 253] width 218 height 41
copy span "Philip Forson"
click at [620, 120] on div at bounding box center [697, 118] width 300 height 11
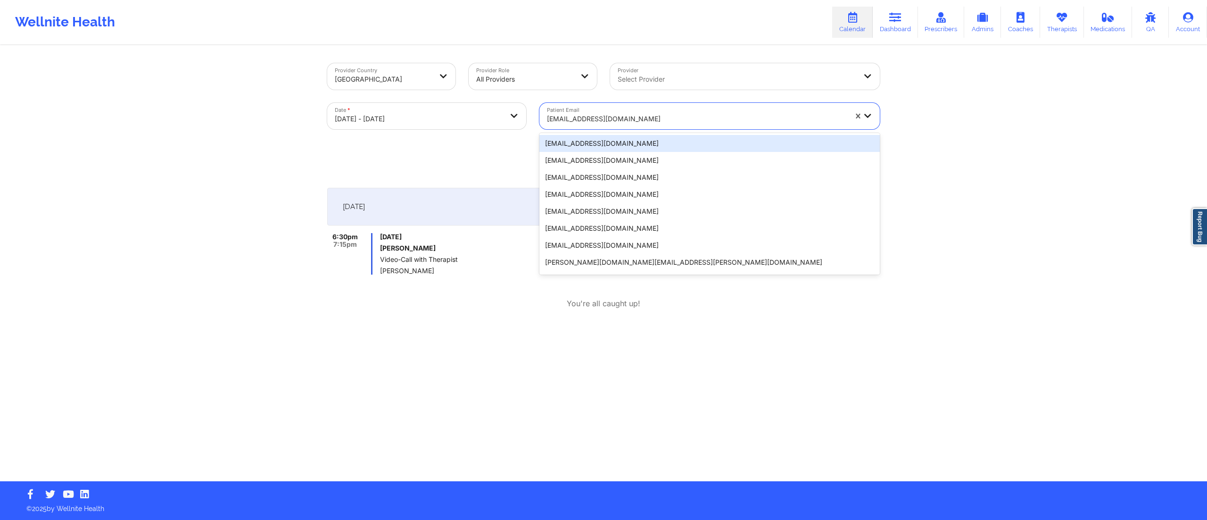
paste input "casroberts16@gmail.com"
type input "casroberts16@gmail.com"
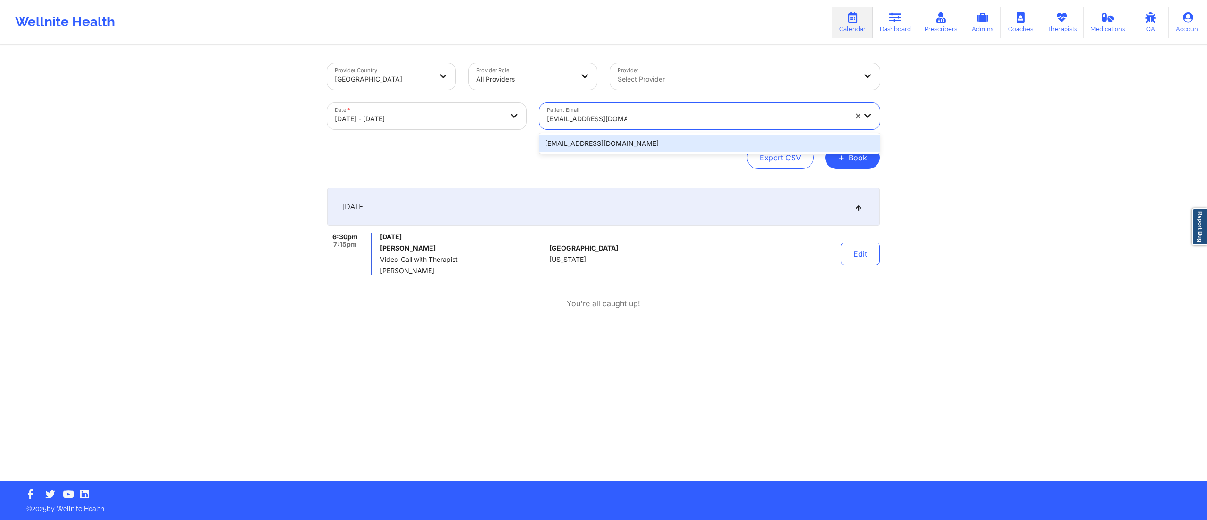
click at [613, 143] on div "casroberts16@gmail.com" at bounding box center [709, 143] width 340 height 17
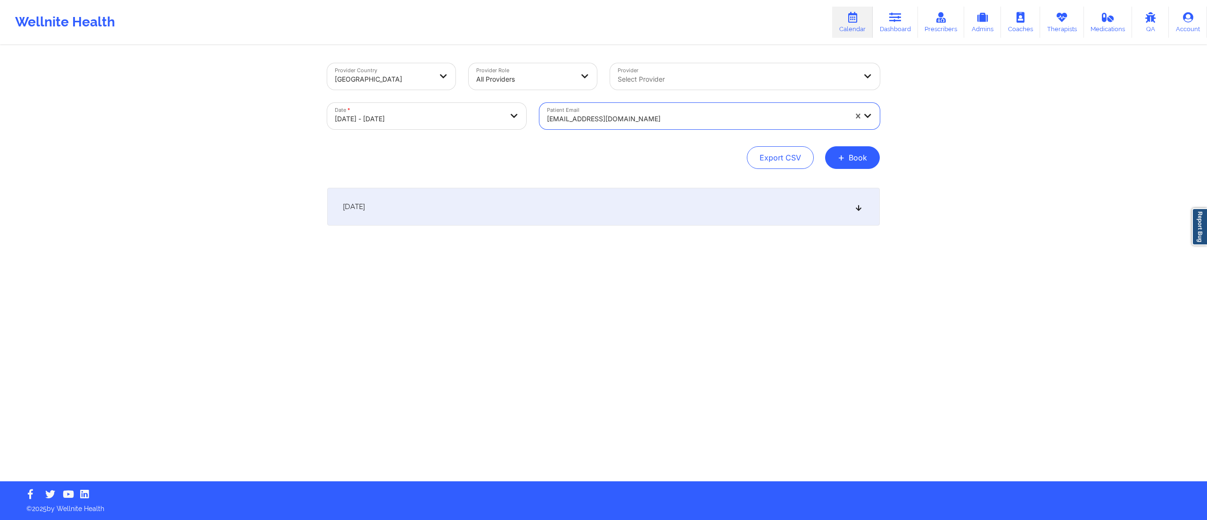
click at [563, 207] on div "October 15, 2025" at bounding box center [603, 207] width 553 height 38
click at [637, 115] on div at bounding box center [697, 118] width 300 height 11
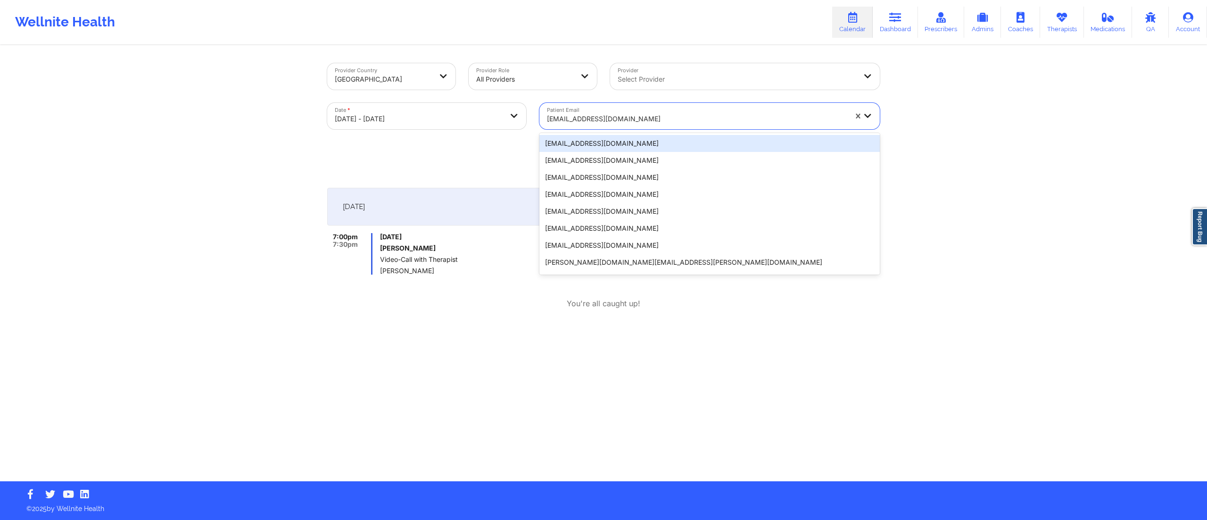
paste input "kwill21297@gmail.com"
type input "kwill21297@gmail.com"
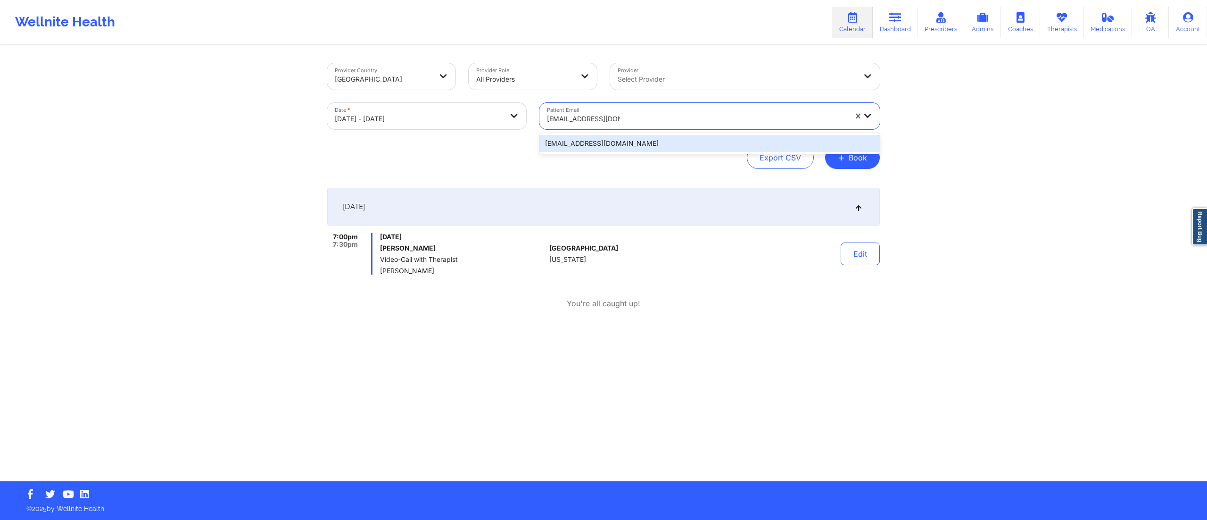
click at [574, 145] on div "kwill21297@gmail.com" at bounding box center [709, 143] width 340 height 17
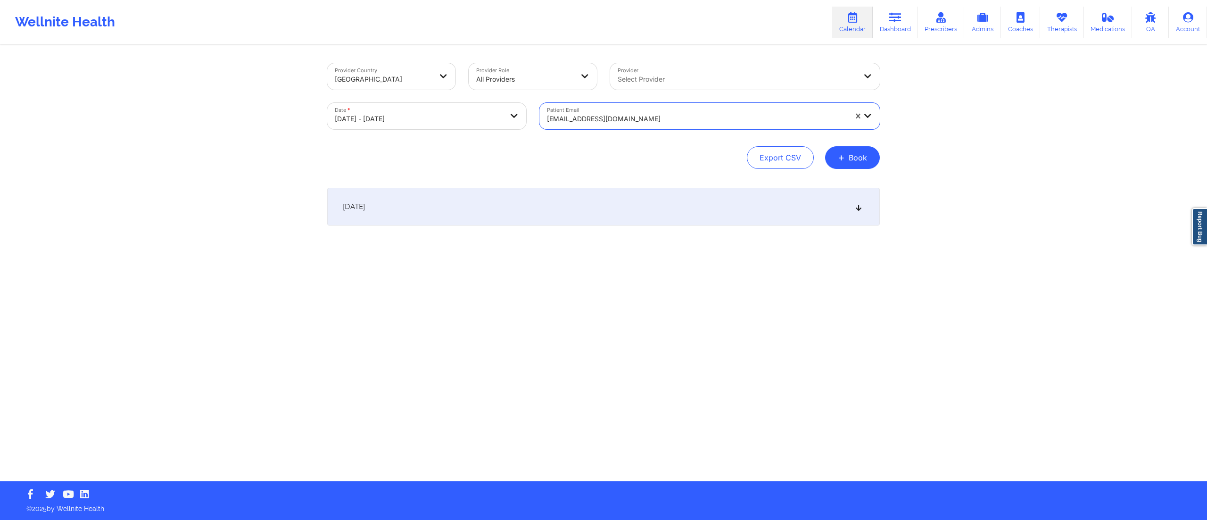
click at [570, 208] on div "October 15, 2025" at bounding box center [603, 207] width 553 height 38
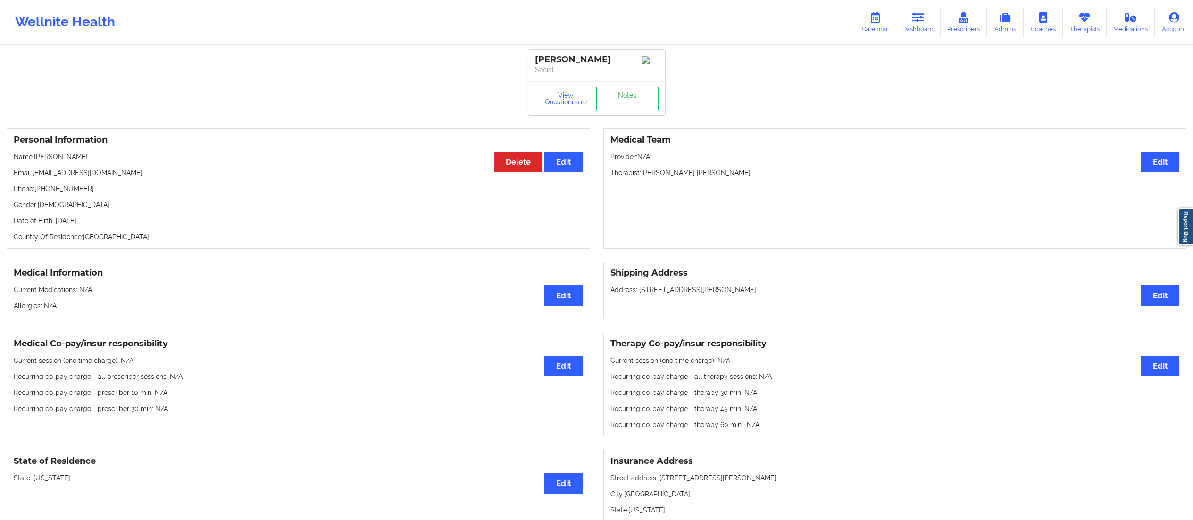
click at [921, 19] on icon at bounding box center [918, 17] width 12 height 10
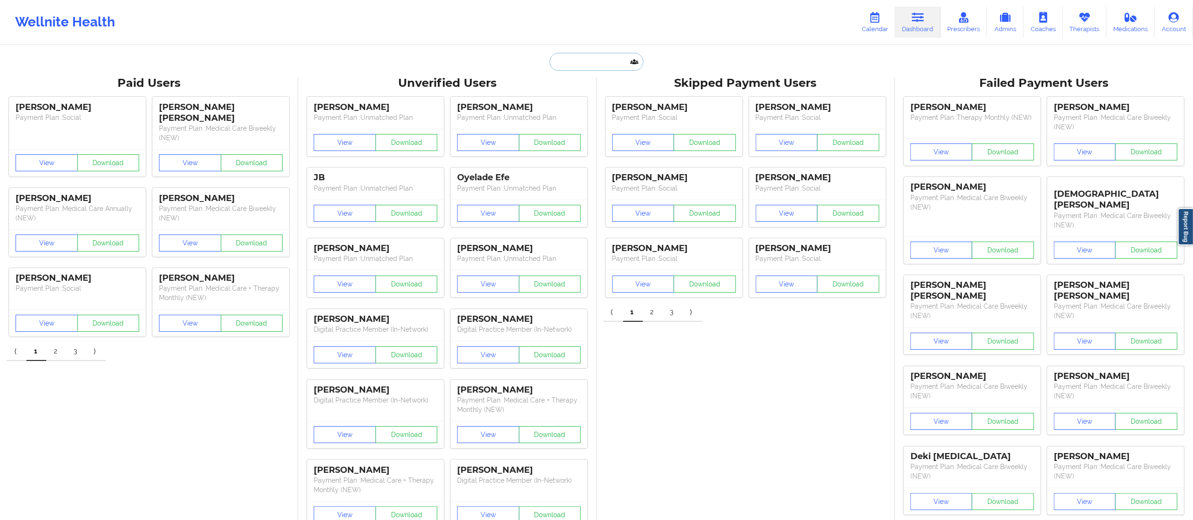
click at [585, 63] on input "text" at bounding box center [595, 62] width 93 height 18
paste input "[EMAIL_ADDRESS][DOMAIN_NAME]"
type input "[EMAIL_ADDRESS][DOMAIN_NAME]"
click at [596, 107] on div "[PERSON_NAME] - [EMAIL_ADDRESS][DOMAIN_NAME]" at bounding box center [619, 102] width 126 height 17
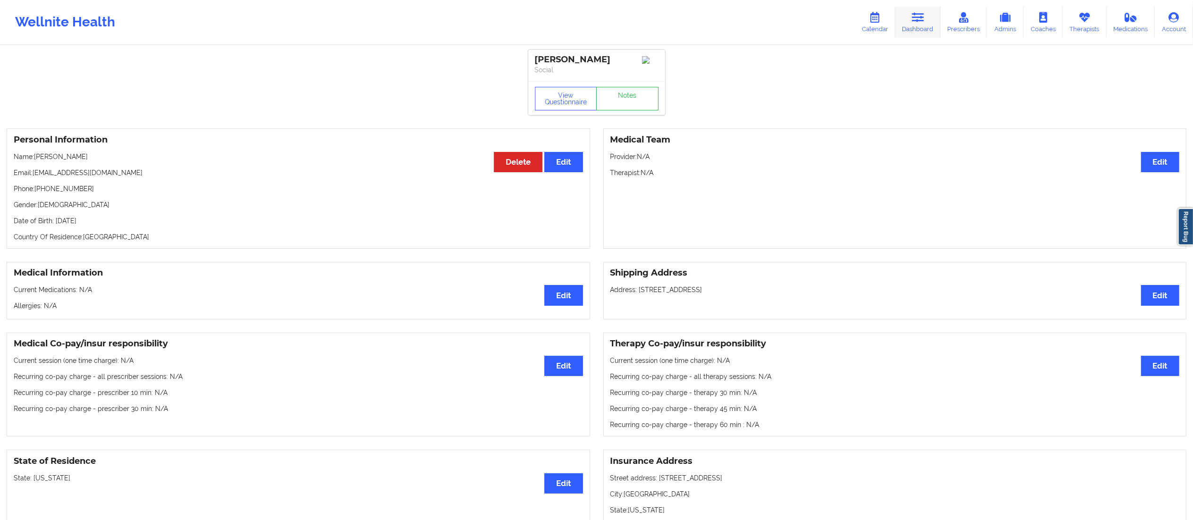
drag, startPoint x: 921, startPoint y: 13, endPoint x: 851, endPoint y: 36, distance: 73.4
click at [921, 15] on icon at bounding box center [918, 17] width 12 height 10
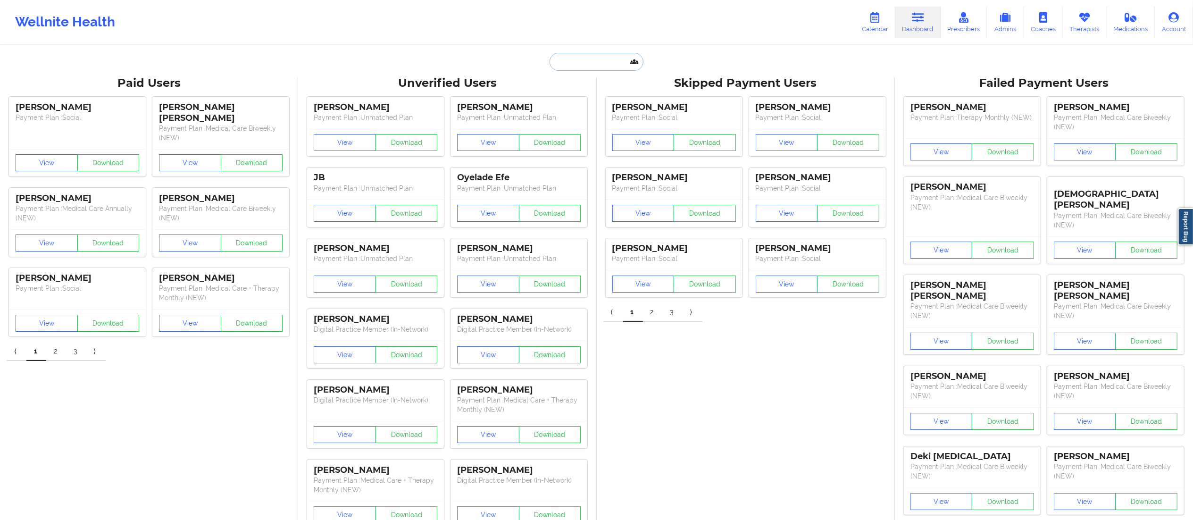
click at [578, 65] on input "text" at bounding box center [595, 62] width 93 height 18
paste input "[PERSON_NAME]"
click at [589, 101] on div at bounding box center [619, 97] width 142 height 15
drag, startPoint x: 580, startPoint y: 62, endPoint x: 554, endPoint y: 61, distance: 25.9
click at [554, 61] on input "[PERSON_NAME]" at bounding box center [595, 62] width 93 height 18
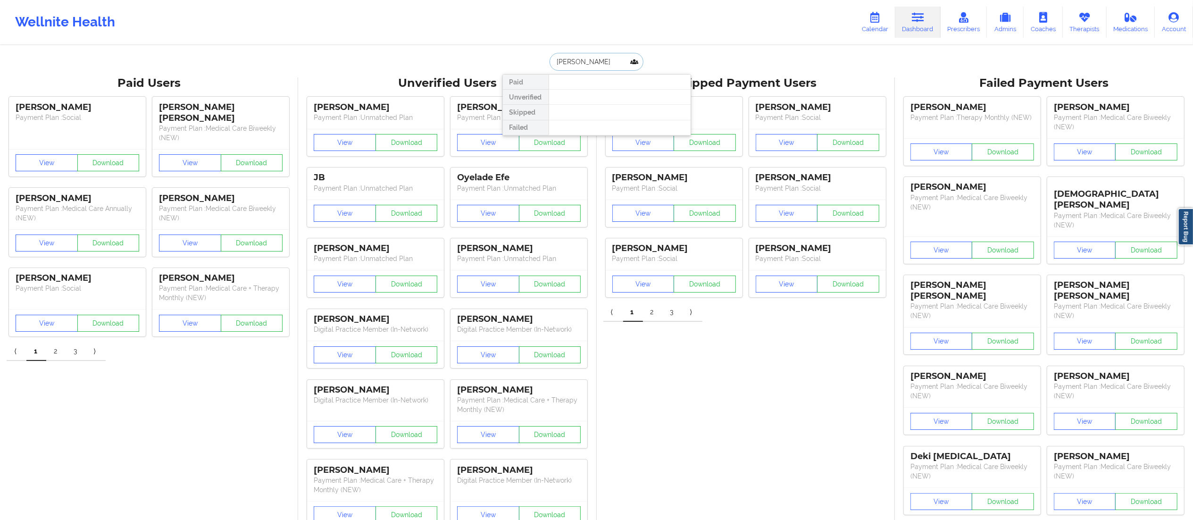
type input "[PERSON_NAME]"
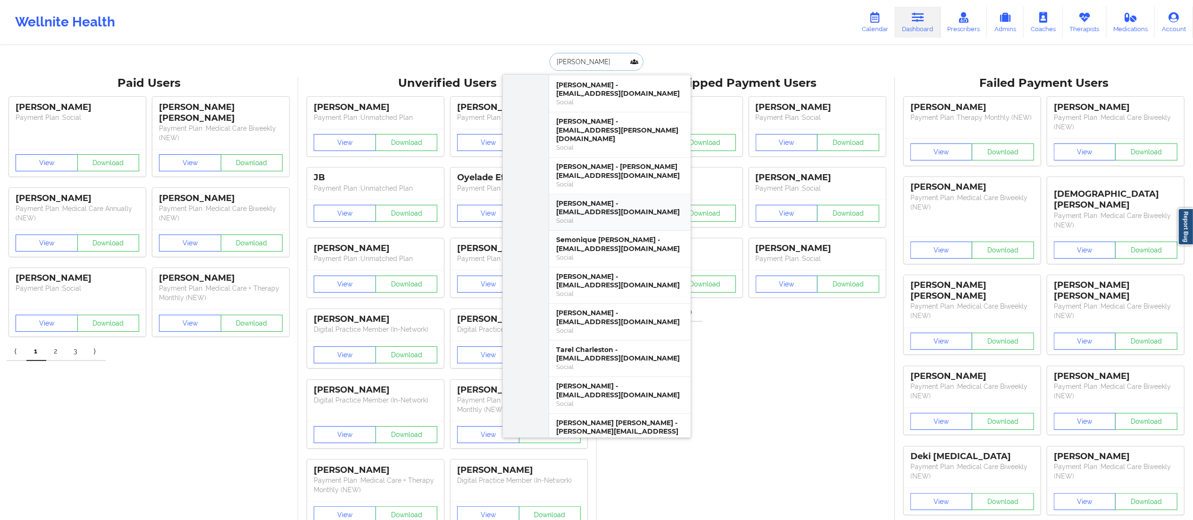
scroll to position [285, 0]
click at [584, 201] on div "[PERSON_NAME] - [EMAIL_ADDRESS][DOMAIN_NAME]" at bounding box center [619, 205] width 126 height 17
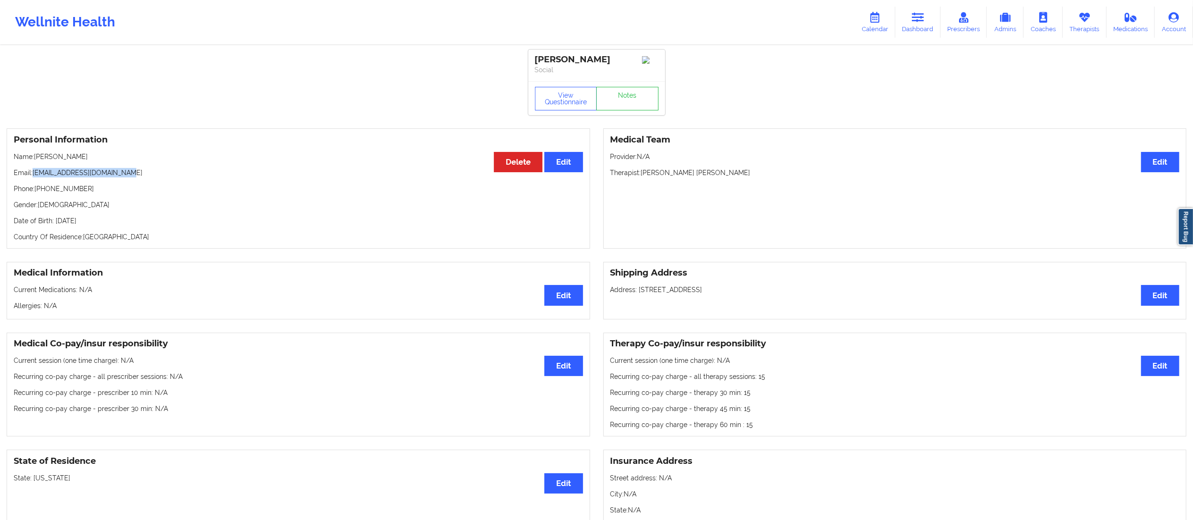
drag, startPoint x: 35, startPoint y: 177, endPoint x: 146, endPoint y: 174, distance: 111.3
click at [146, 174] on p "Email: [EMAIL_ADDRESS][DOMAIN_NAME]" at bounding box center [298, 172] width 569 height 9
copy p "[EMAIL_ADDRESS][DOMAIN_NAME]"
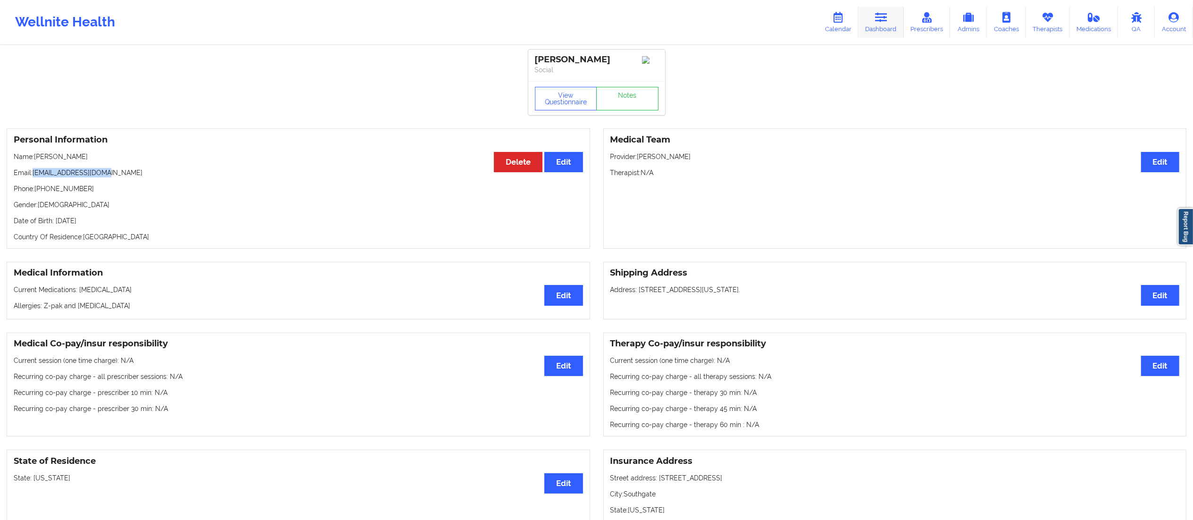
click at [887, 15] on icon at bounding box center [881, 17] width 12 height 10
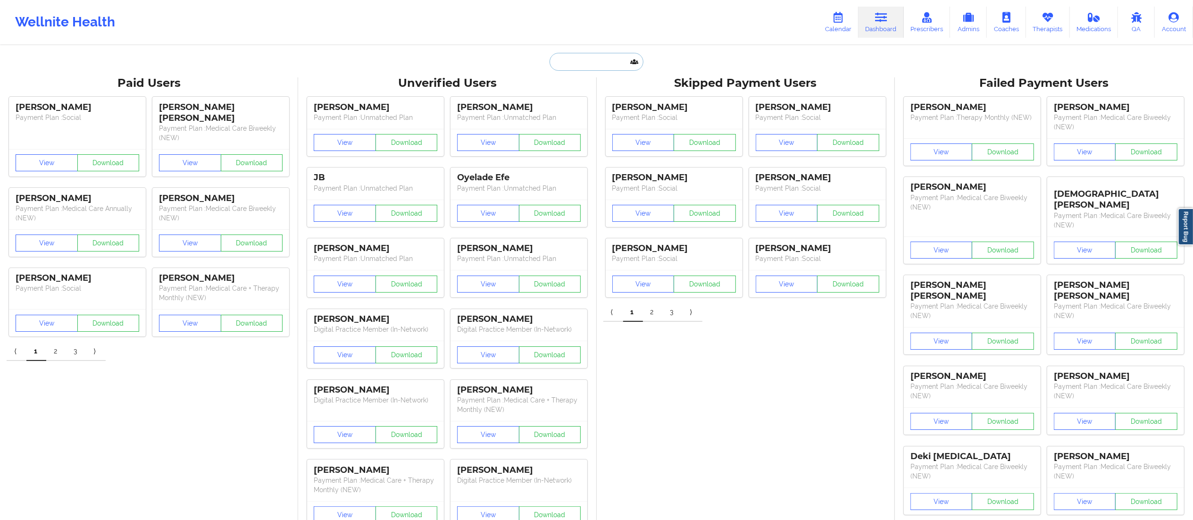
click at [565, 65] on input "text" at bounding box center [595, 62] width 93 height 18
paste input "[PERSON_NAME][EMAIL_ADDRESS][DOMAIN_NAME]"
type input "[PERSON_NAME][EMAIL_ADDRESS][DOMAIN_NAME]"
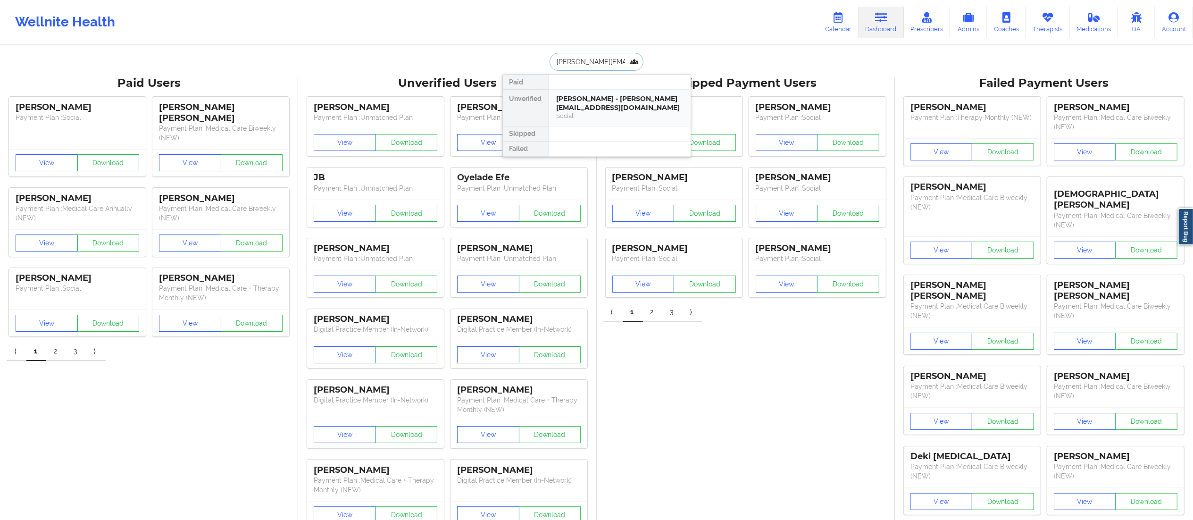
click at [598, 109] on div "[PERSON_NAME] - [PERSON_NAME][EMAIL_ADDRESS][DOMAIN_NAME]" at bounding box center [619, 102] width 126 height 17
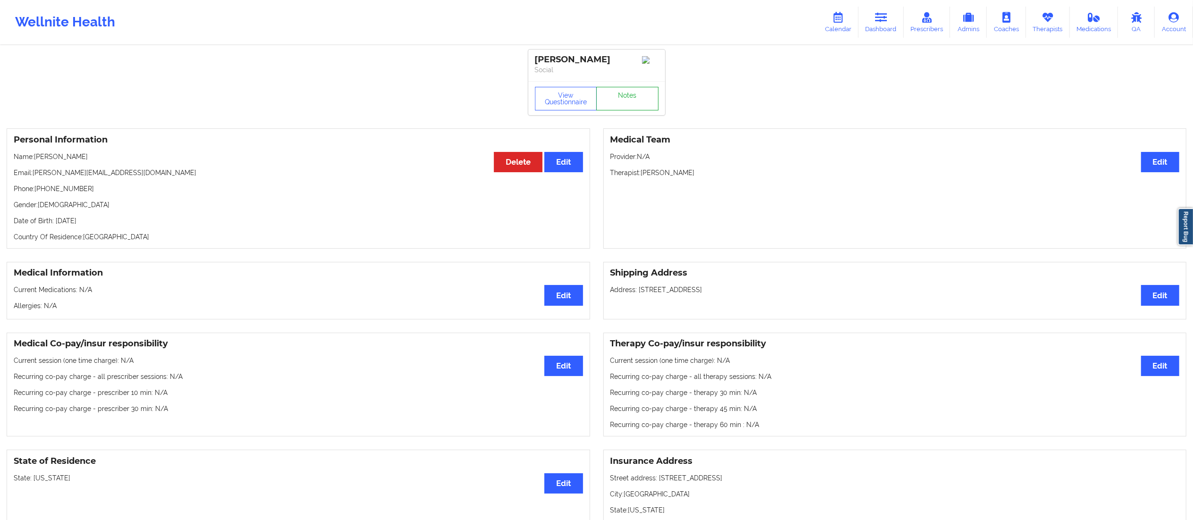
click at [629, 103] on link "Notes" at bounding box center [627, 99] width 62 height 24
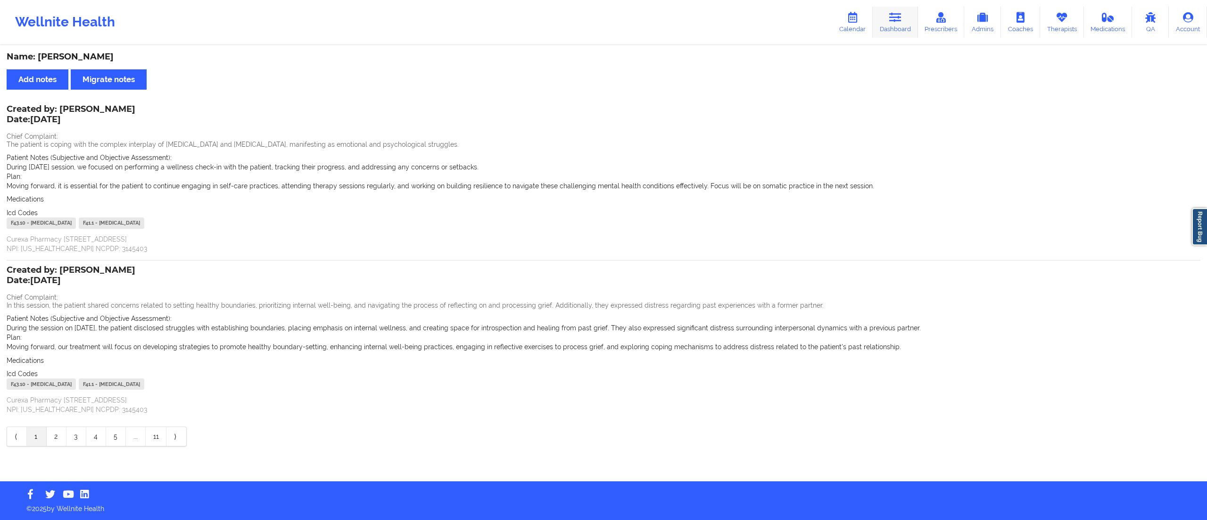
click at [898, 17] on icon at bounding box center [895, 17] width 12 height 10
